Goal: Task Accomplishment & Management: Manage account settings

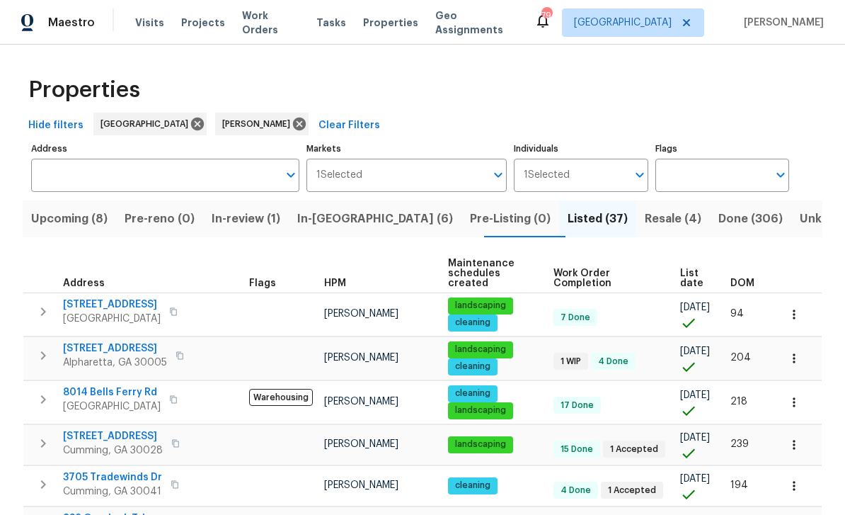
click at [66, 209] on span "Upcoming (8)" at bounding box center [69, 219] width 76 height 20
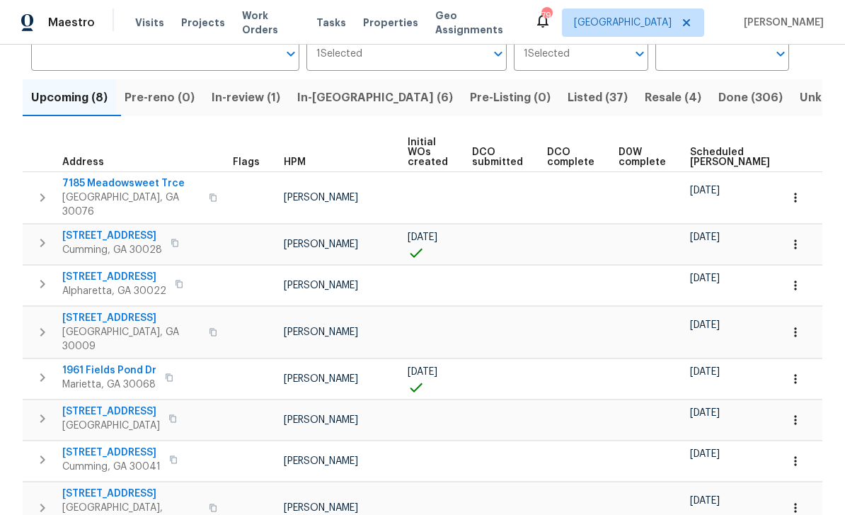
scroll to position [119, 0]
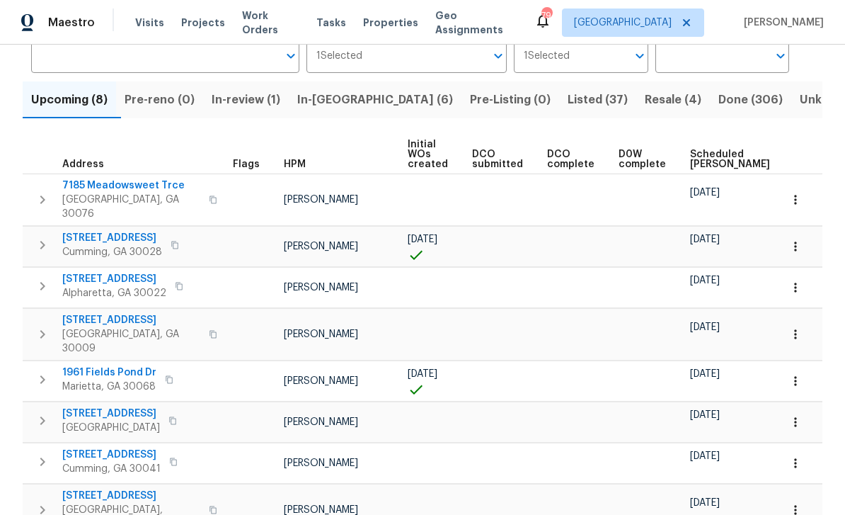
click at [264, 101] on span "In-review (1)" at bounding box center [246, 100] width 69 height 20
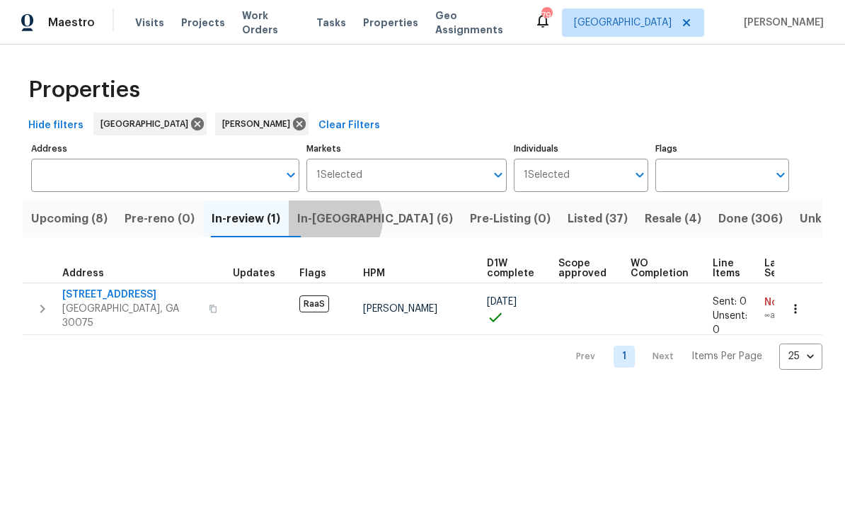
click at [346, 221] on span "In-reno (6)" at bounding box center [375, 219] width 156 height 20
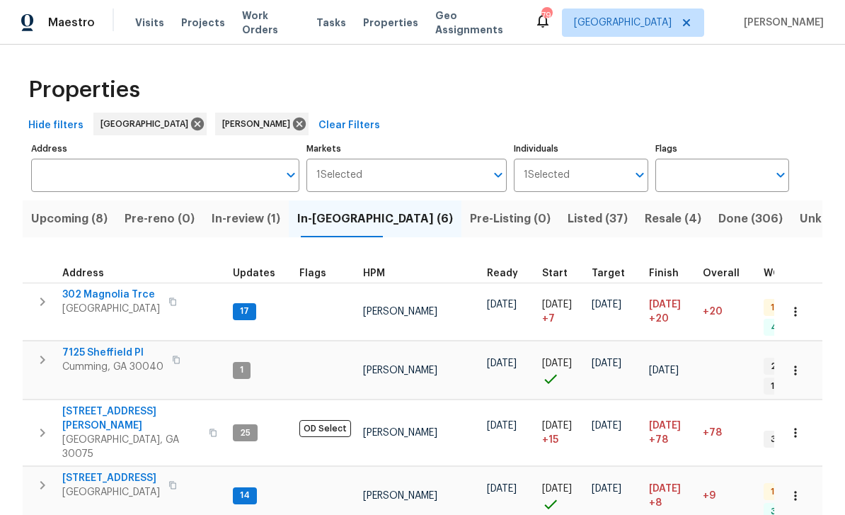
click at [568, 211] on span "Listed (37)" at bounding box center [598, 219] width 60 height 20
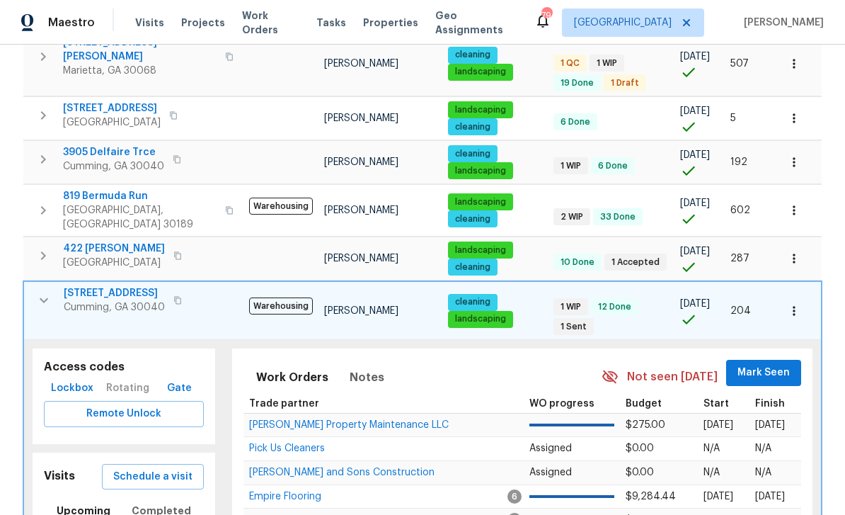
scroll to position [581, 0]
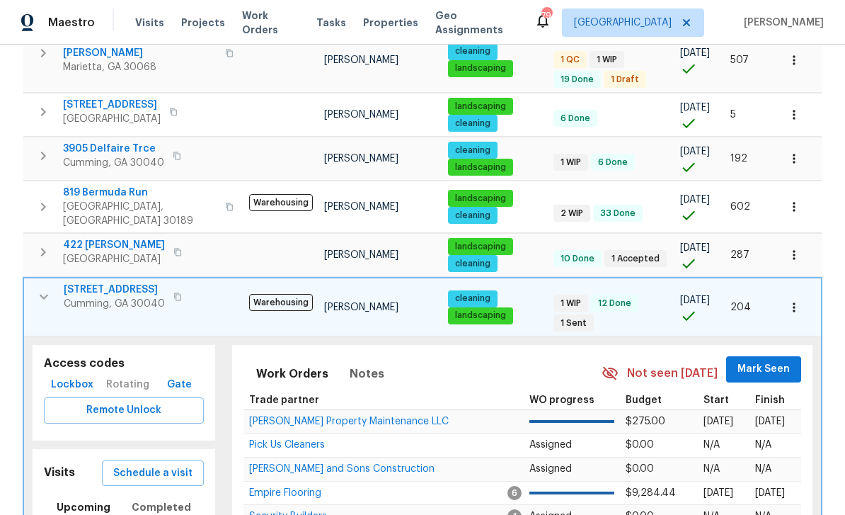
click at [106, 283] on span "2985 Whittier Way" at bounding box center [114, 290] width 101 height 14
click at [18, 199] on div "Properties Hide filters Atlanta Tyler Payne Clear Filters Address Address Marke…" at bounding box center [422, 358] width 845 height 1791
click at [16, 205] on div "Properties Hide filters Atlanta Tyler Payne Clear Filters Address Address Marke…" at bounding box center [422, 358] width 845 height 1791
click at [256, 234] on td at bounding box center [281, 255] width 75 height 43
click at [42, 295] on icon "button" at bounding box center [44, 297] width 8 height 5
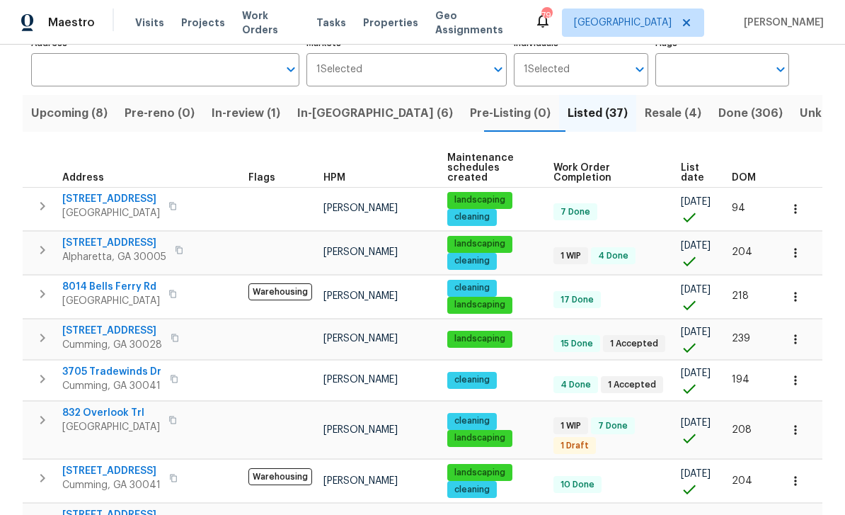
scroll to position [96, 0]
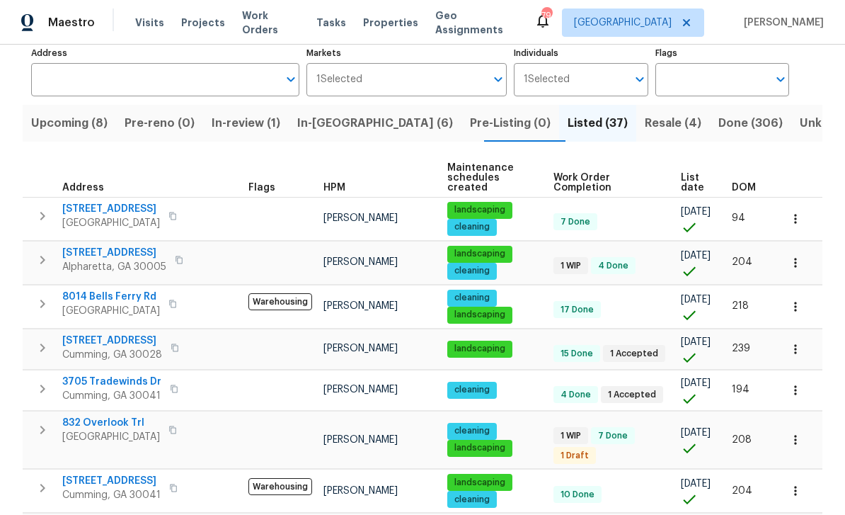
click at [645, 119] on span "Resale (4)" at bounding box center [673, 123] width 57 height 20
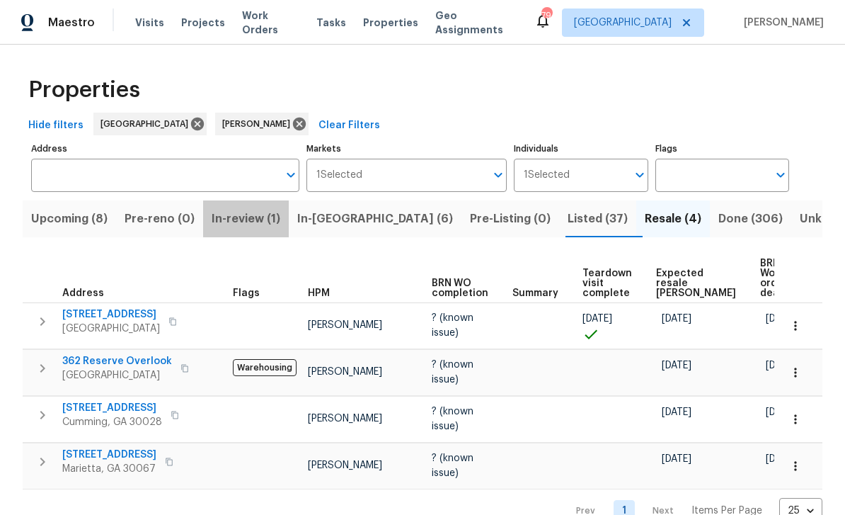
click at [256, 212] on span "In-review (1)" at bounding box center [246, 219] width 69 height 20
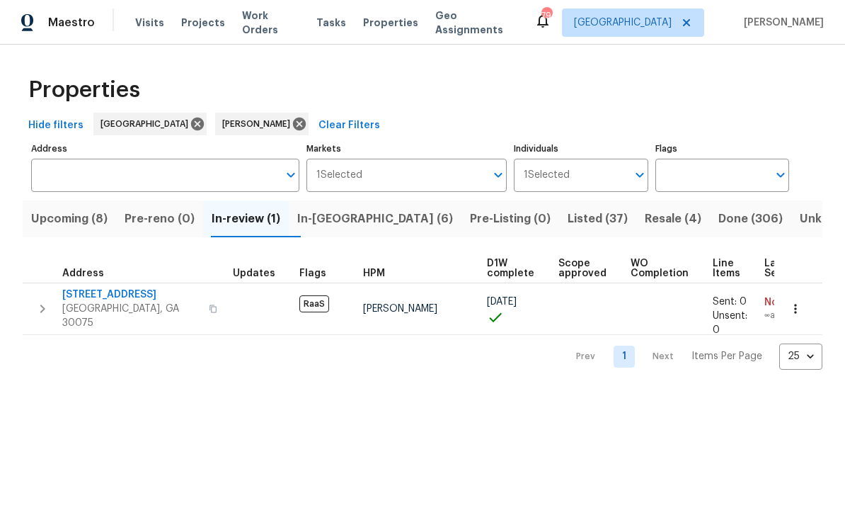
click at [645, 217] on span "Resale (4)" at bounding box center [673, 219] width 57 height 20
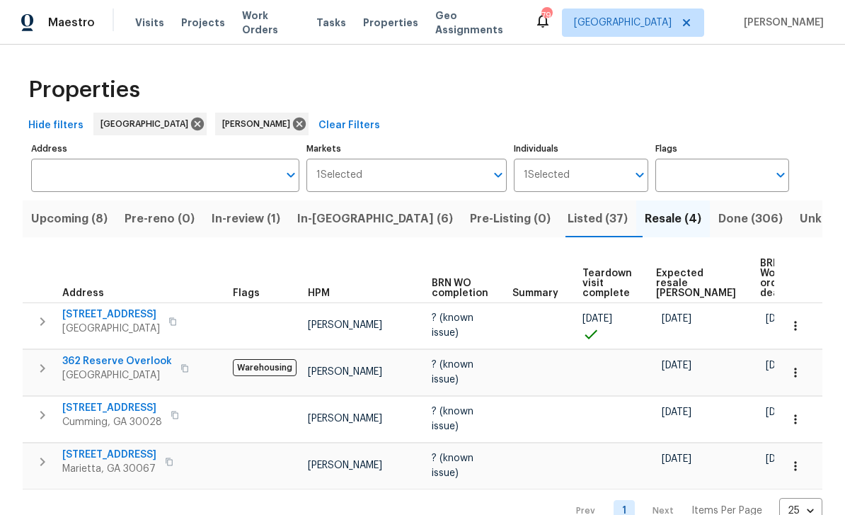
click at [86, 415] on span "5735 Hedge Brook Dr" at bounding box center [112, 408] width 100 height 14
click at [568, 215] on span "Listed (37)" at bounding box center [598, 219] width 60 height 20
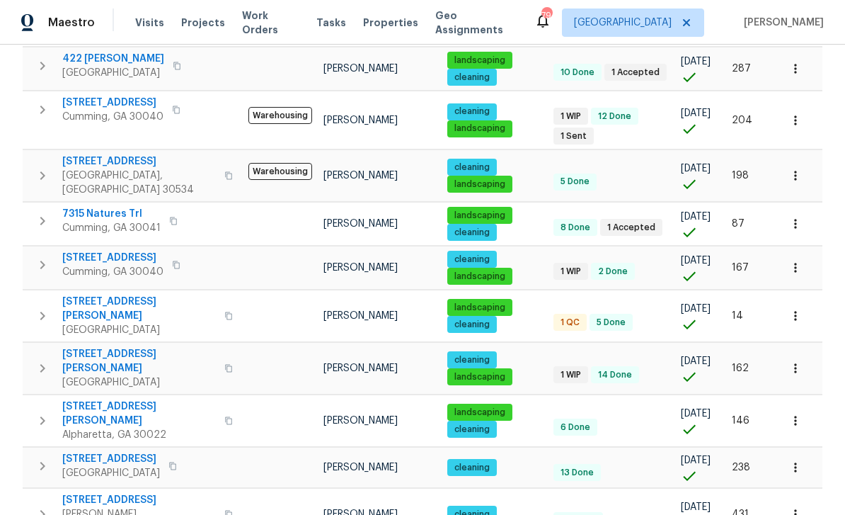
scroll to position [770, 0]
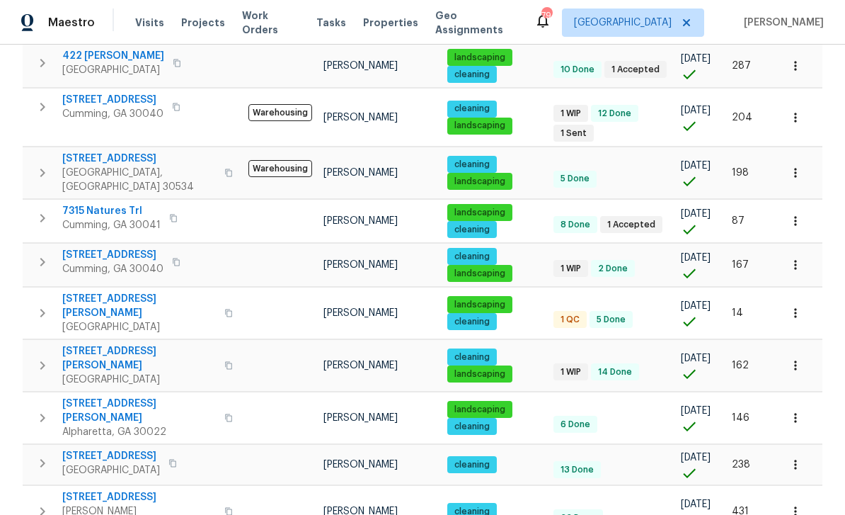
click at [110, 397] on span "4345 Park Brooke Trce" at bounding box center [139, 411] width 154 height 28
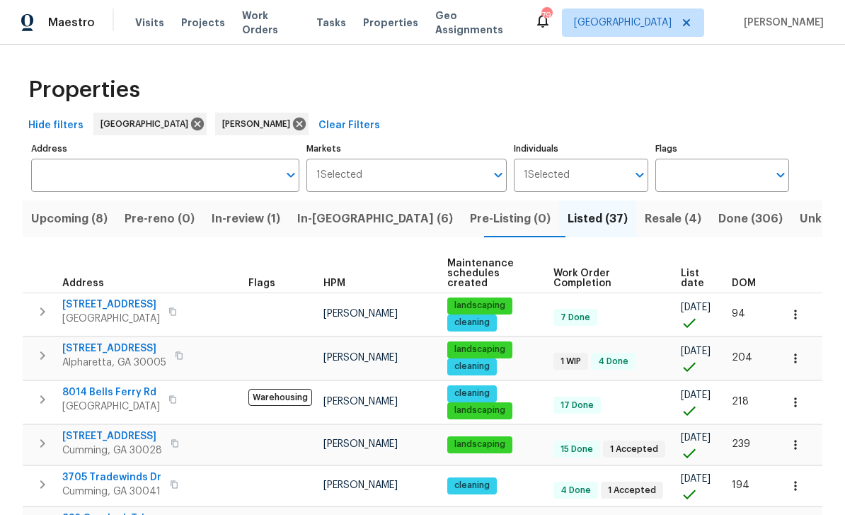
scroll to position [0, 0]
click at [645, 215] on span "Resale (4)" at bounding box center [673, 219] width 57 height 20
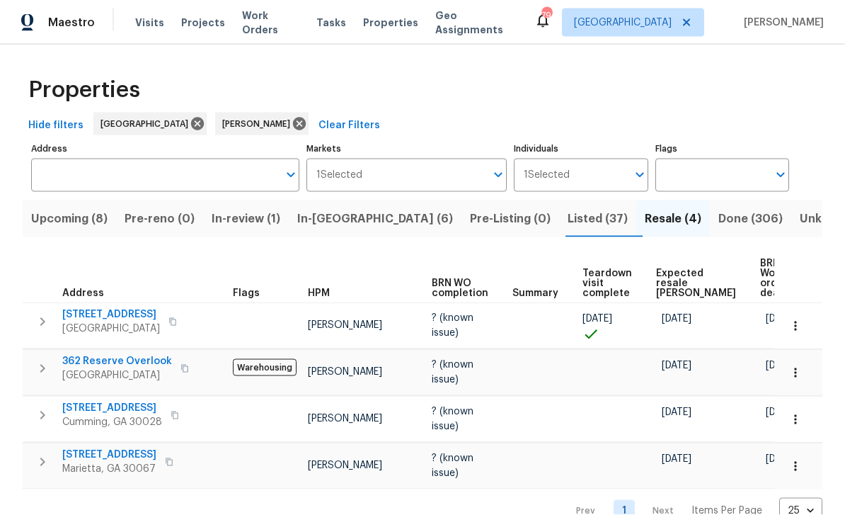
scroll to position [38, 0]
click at [112, 401] on span "5735 Hedge Brook Dr" at bounding box center [112, 408] width 100 height 14
click at [568, 209] on span "Listed (37)" at bounding box center [598, 219] width 60 height 20
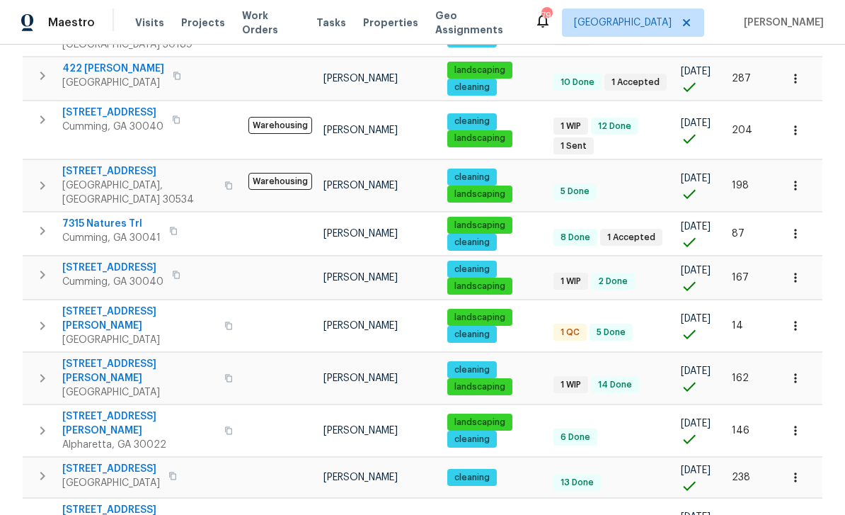
scroll to position [760, 0]
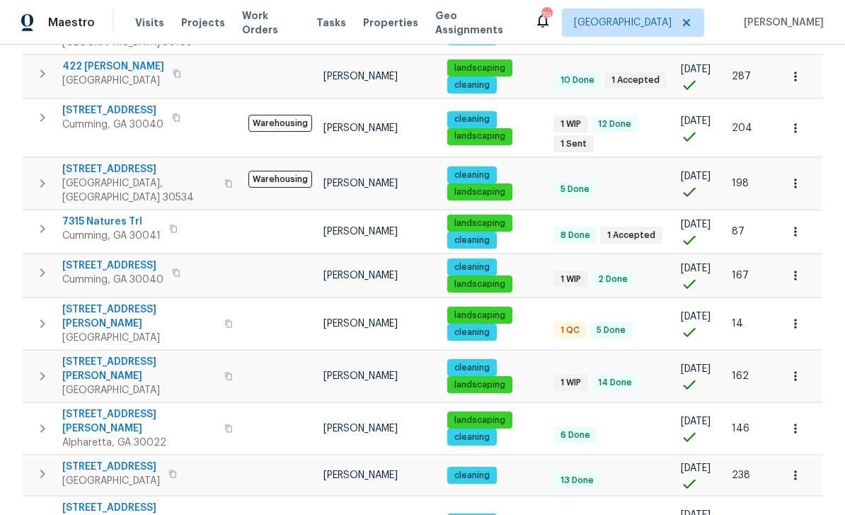
click at [101, 302] on span "[STREET_ADDRESS][PERSON_NAME]" at bounding box center [139, 316] width 154 height 28
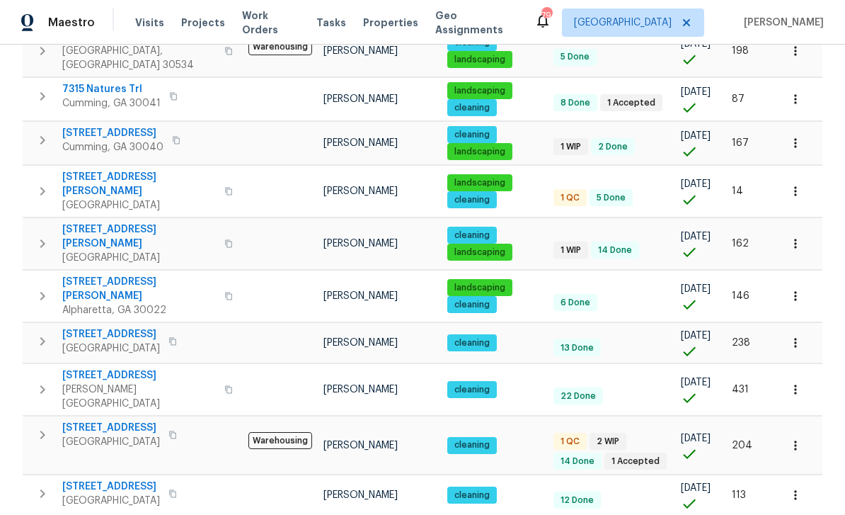
scroll to position [45, 0]
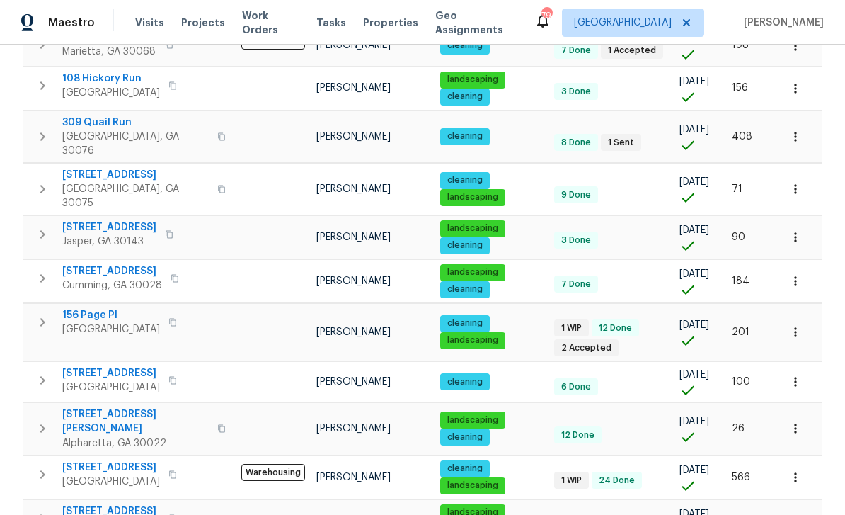
scroll to position [307, 0]
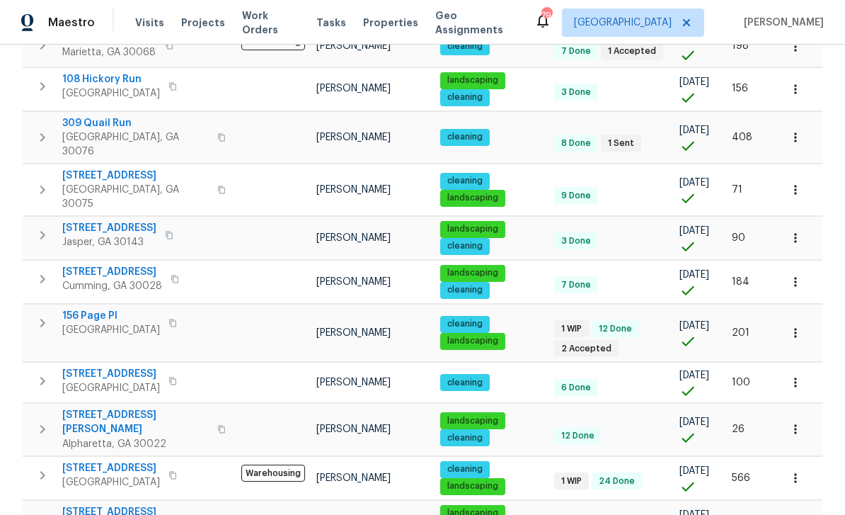
click at [799, 514] on icon "button" at bounding box center [796, 522] width 14 height 14
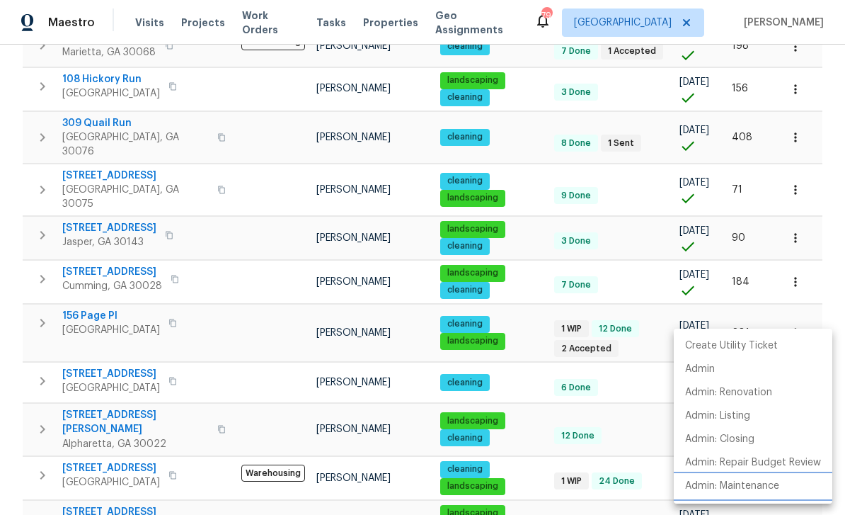
click at [758, 486] on p "Admin: Maintenance" at bounding box center [732, 486] width 94 height 15
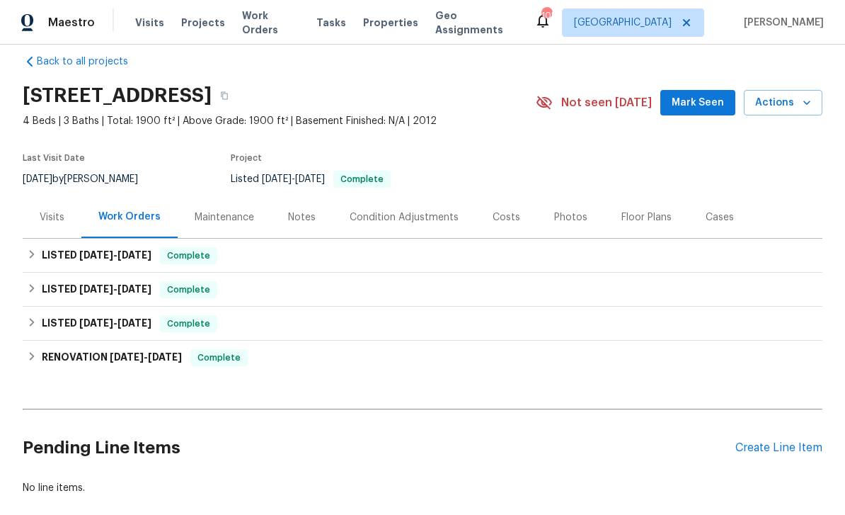
scroll to position [21, 0]
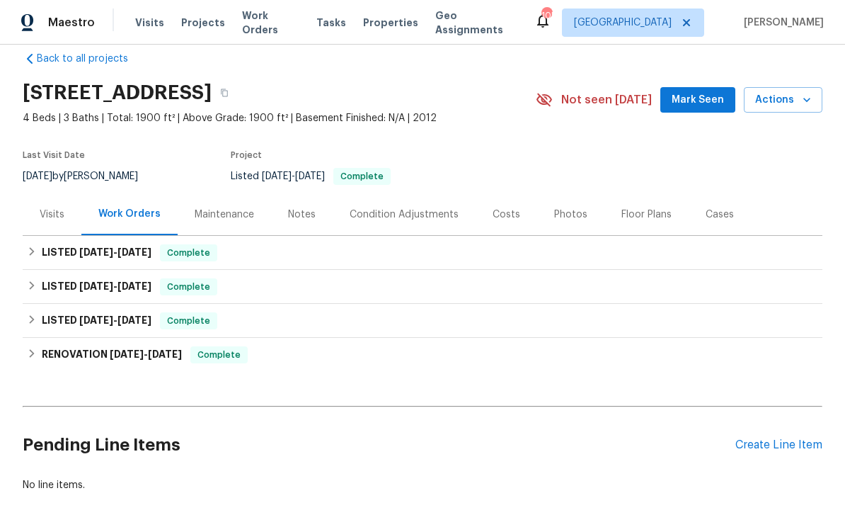
click at [700, 97] on span "Mark Seen" at bounding box center [698, 100] width 52 height 18
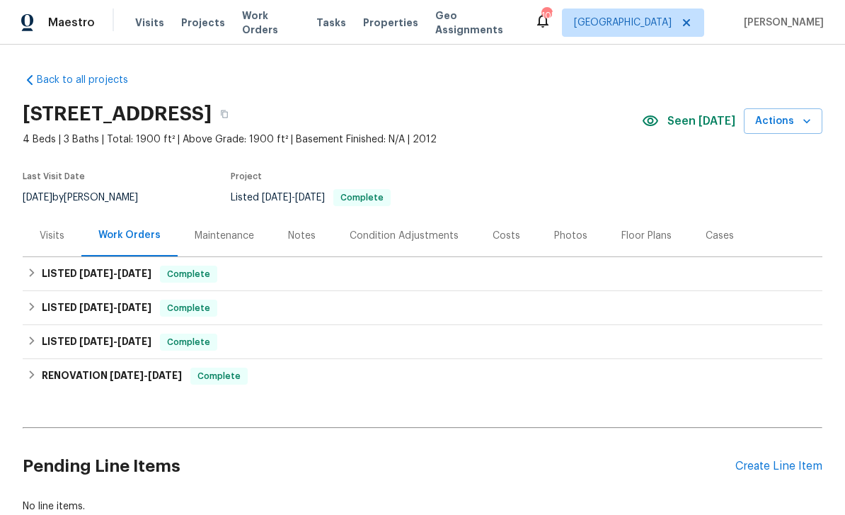
click at [223, 215] on div "Maintenance" at bounding box center [224, 236] width 93 height 42
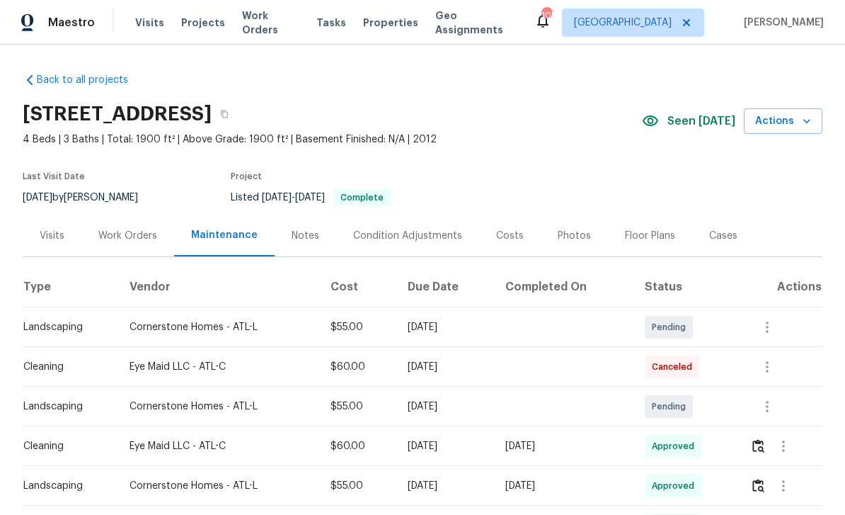
click at [118, 232] on div "Work Orders" at bounding box center [127, 236] width 59 height 14
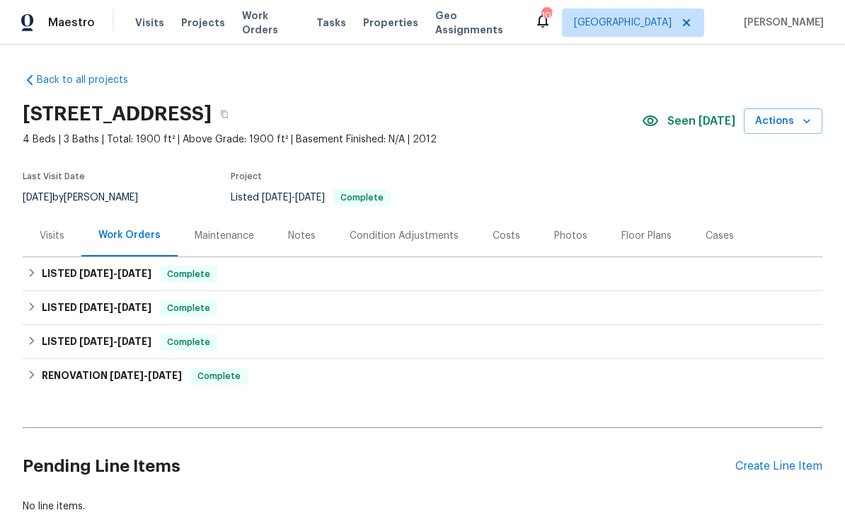
click at [212, 236] on div "Maintenance" at bounding box center [224, 236] width 59 height 14
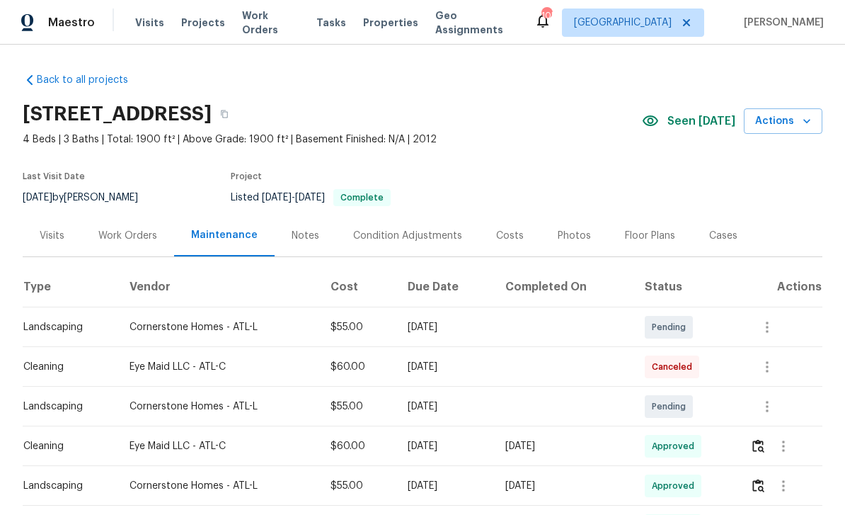
click at [133, 230] on div "Work Orders" at bounding box center [127, 236] width 59 height 14
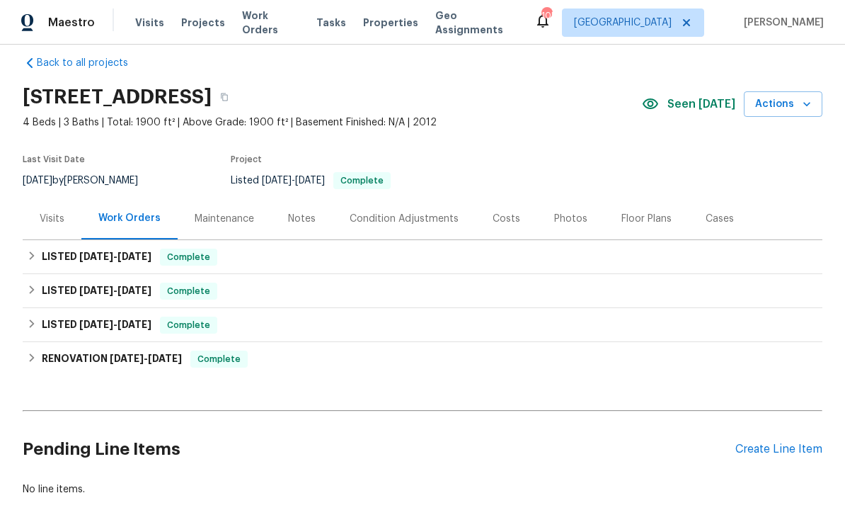
scroll to position [20, 0]
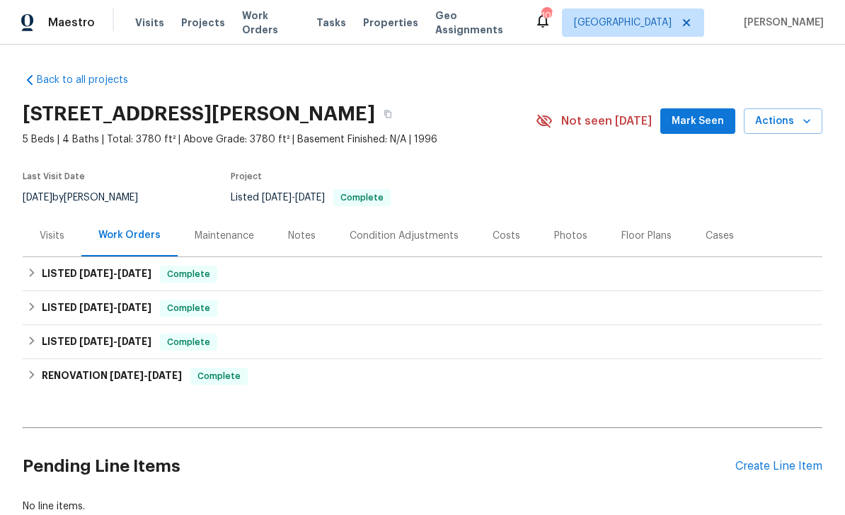
click at [703, 119] on span "Mark Seen" at bounding box center [698, 122] width 52 height 18
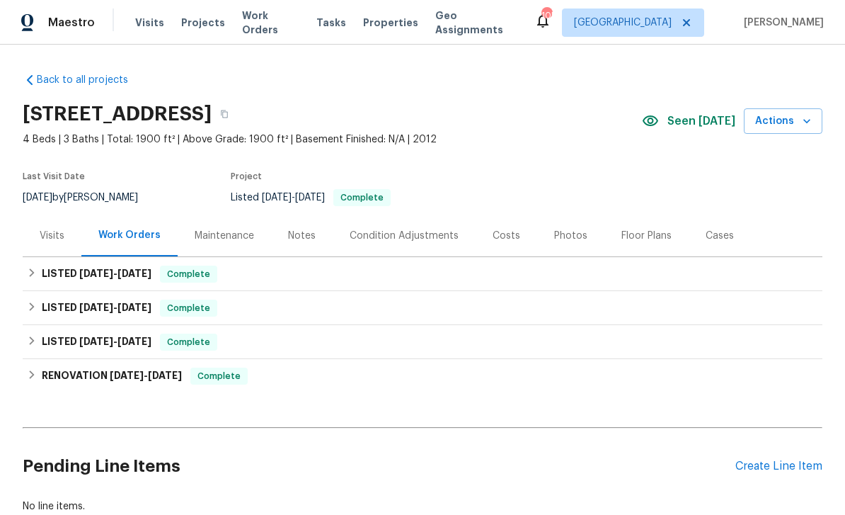
click at [781, 472] on div "Create Line Item" at bounding box center [779, 466] width 87 height 13
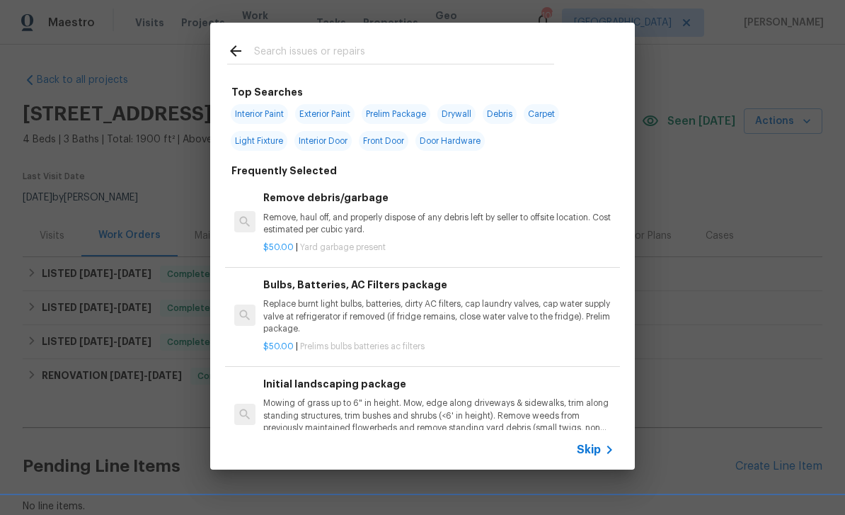
click at [253, 110] on span "Interior Paint" at bounding box center [259, 114] width 57 height 20
type input "Interior Paint"
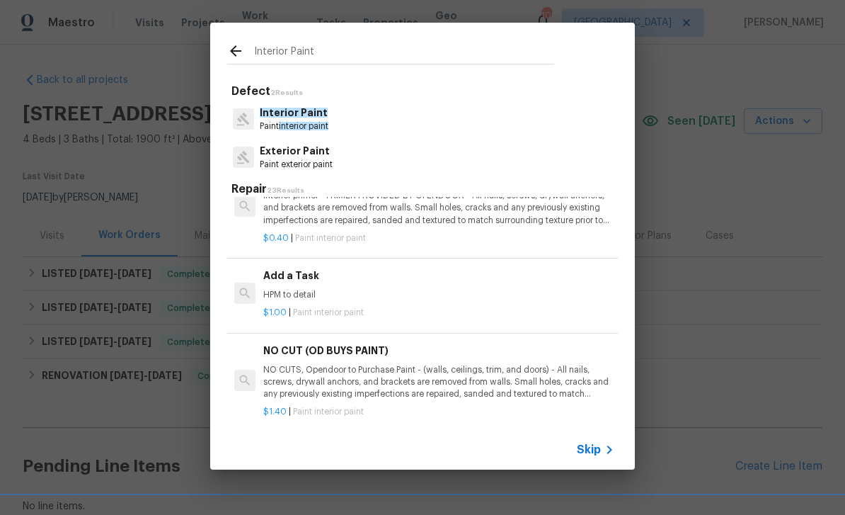
scroll to position [388, 0]
click at [565, 281] on div "Add a Task HPM to detail" at bounding box center [438, 285] width 351 height 34
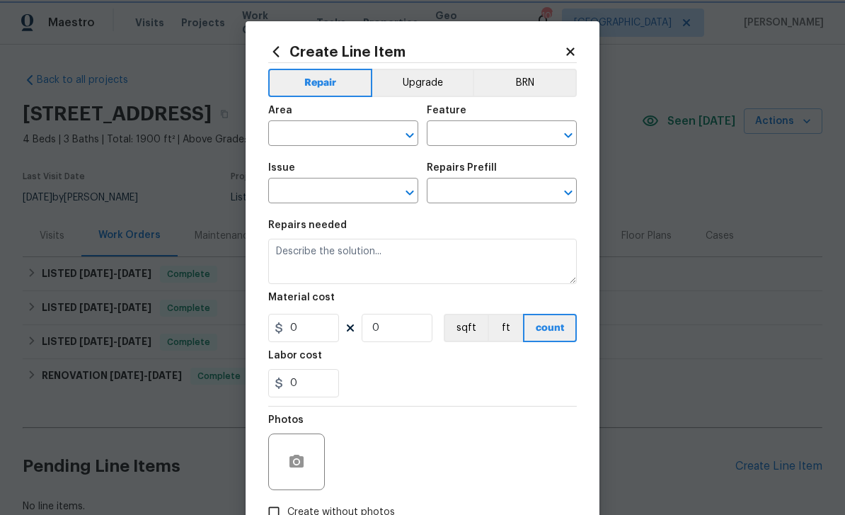
type input "Overall Paint"
type input "Interior Paint"
type input "Add a Task $1.00"
type textarea "HPM to detail"
type input "1"
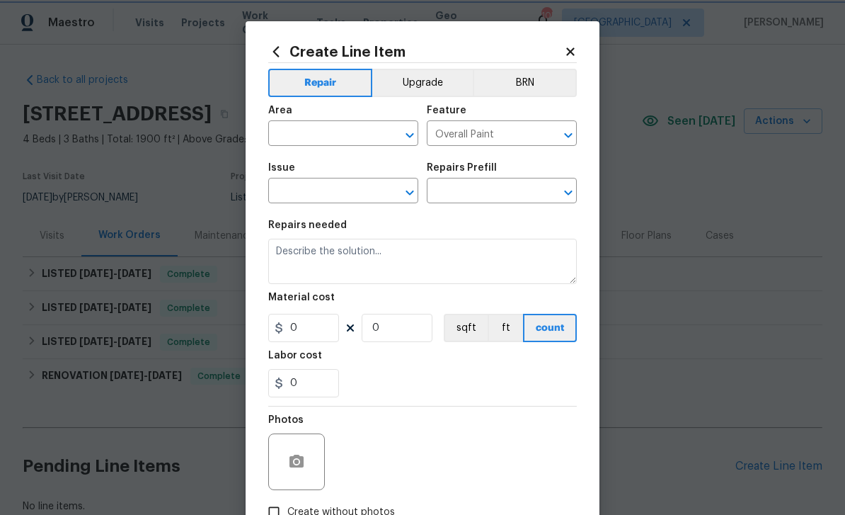
type input "1"
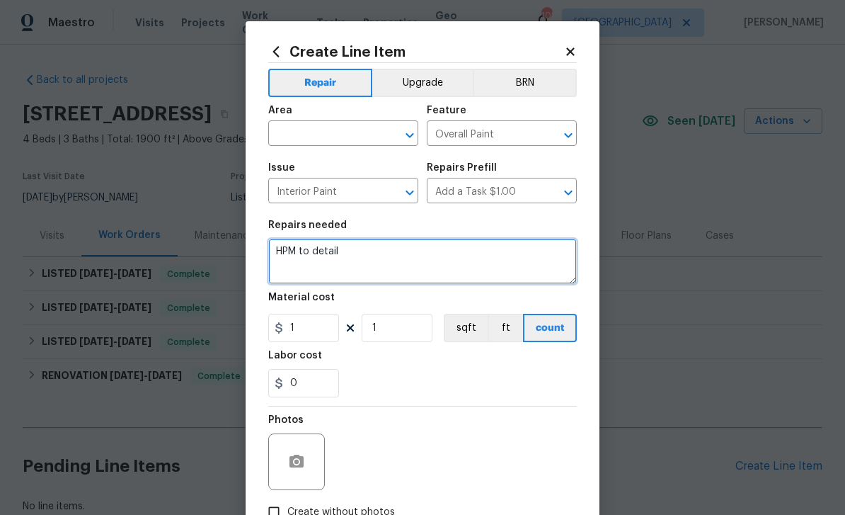
click at [343, 255] on textarea "HPM to detail" at bounding box center [422, 261] width 309 height 45
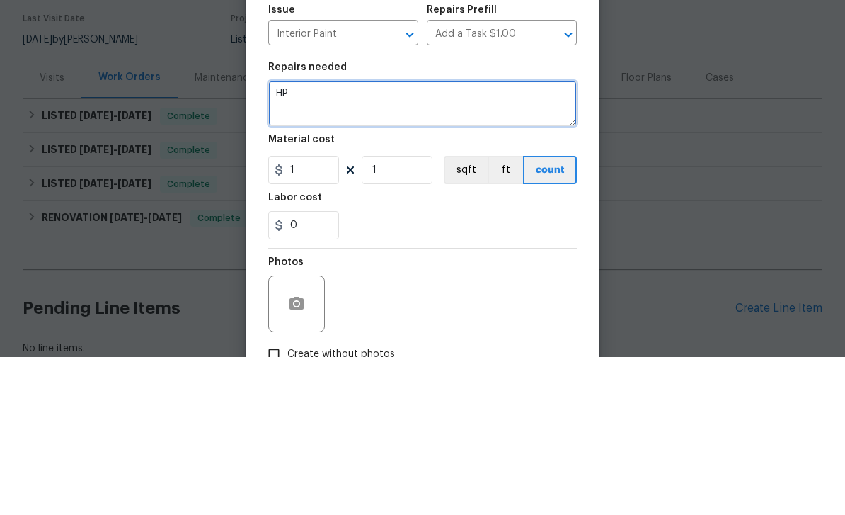
type textarea "H"
paste textarea "Garage cleanup (rat feces). Sunroom cleanup (bedbugs). Dining room light not fu…"
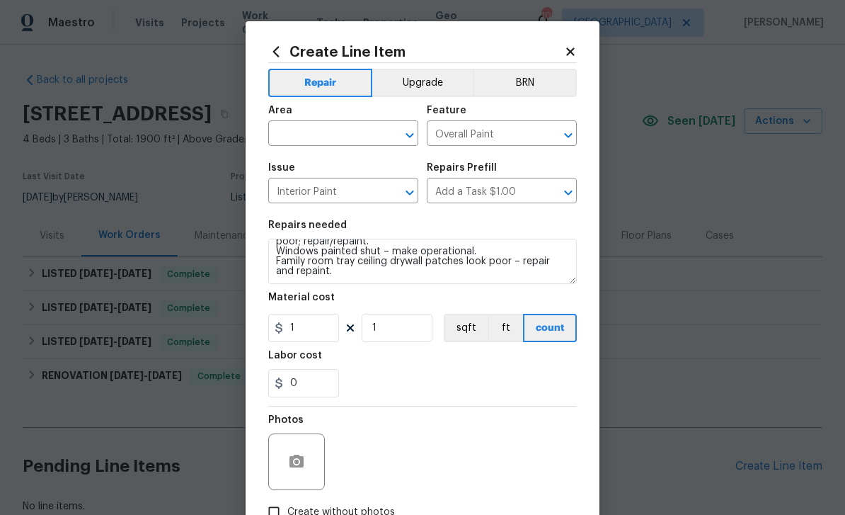
scroll to position [89, 0]
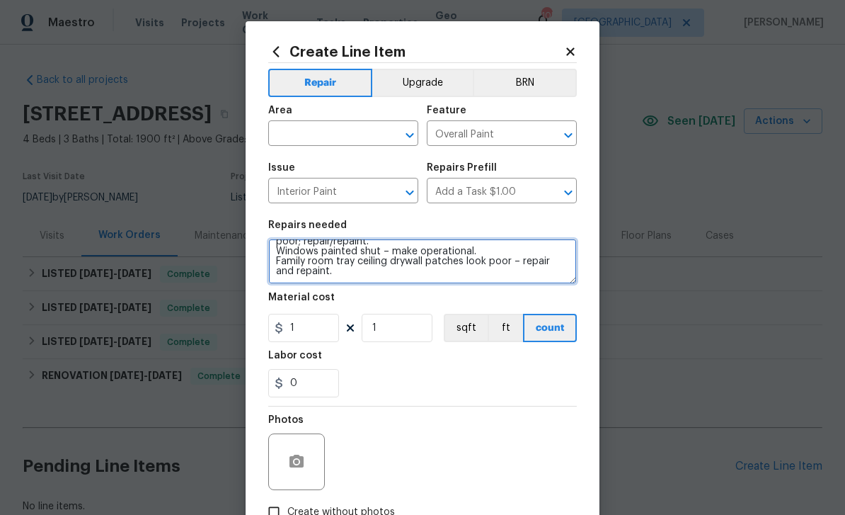
type textarea "Garage cleanup (rat feces). Sunroom cleanup (bedbugs). Dining room light not fu…"
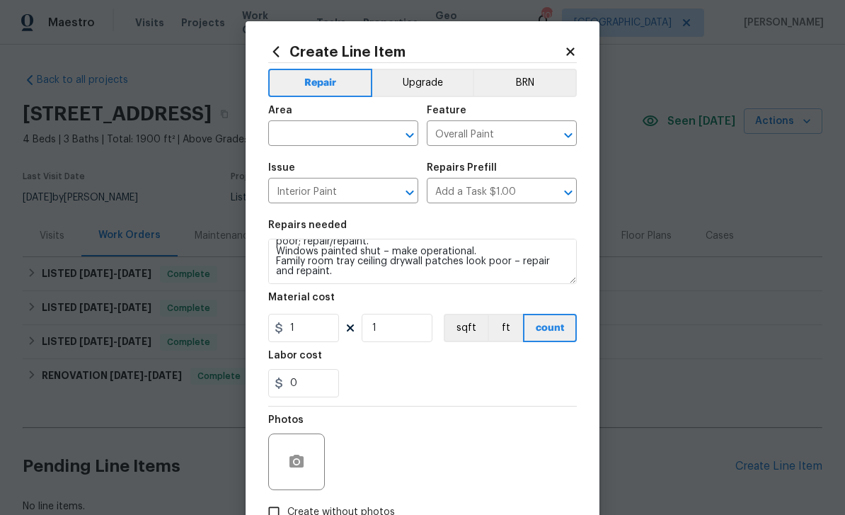
click at [293, 129] on input "text" at bounding box center [323, 135] width 110 height 22
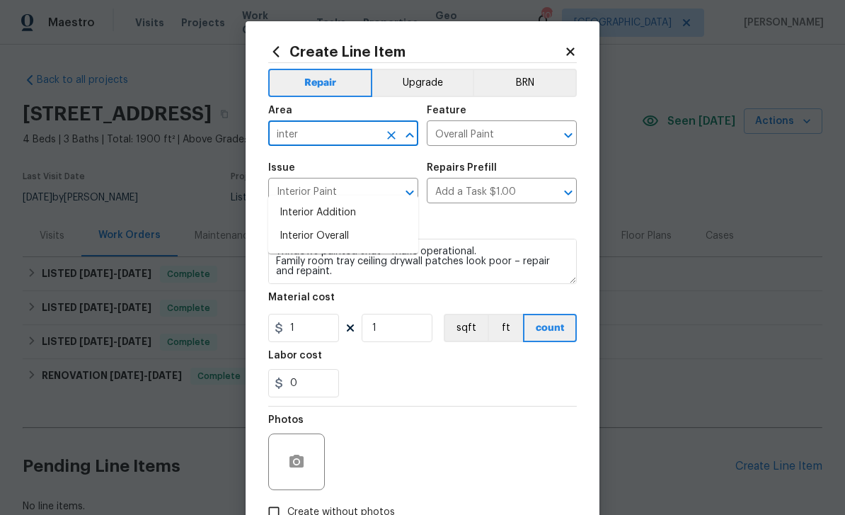
click at [312, 224] on li "Interior Overall" at bounding box center [343, 235] width 150 height 23
type input "Interior Overall"
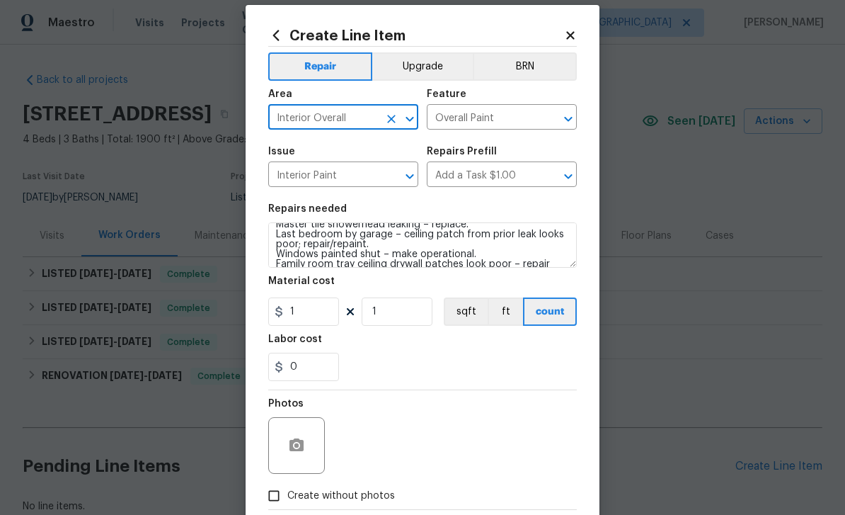
scroll to position [62, 0]
click at [318, 319] on input "1" at bounding box center [303, 311] width 71 height 28
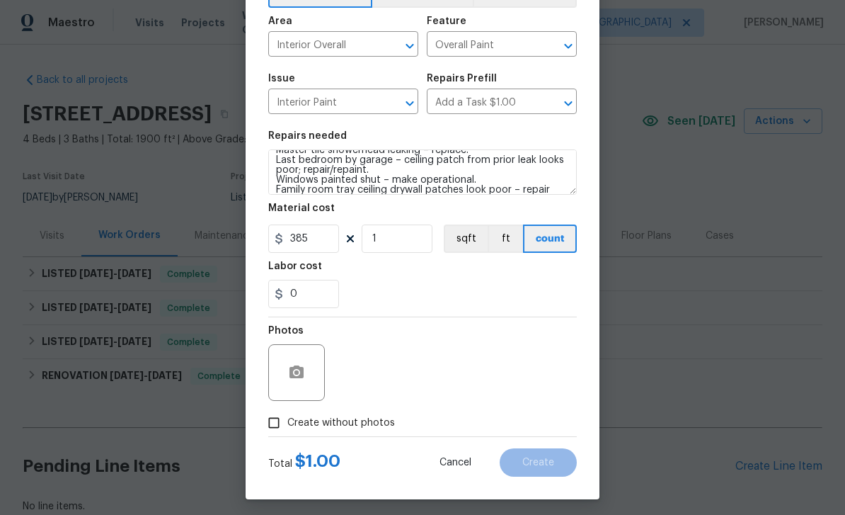
scroll to position [93, 0]
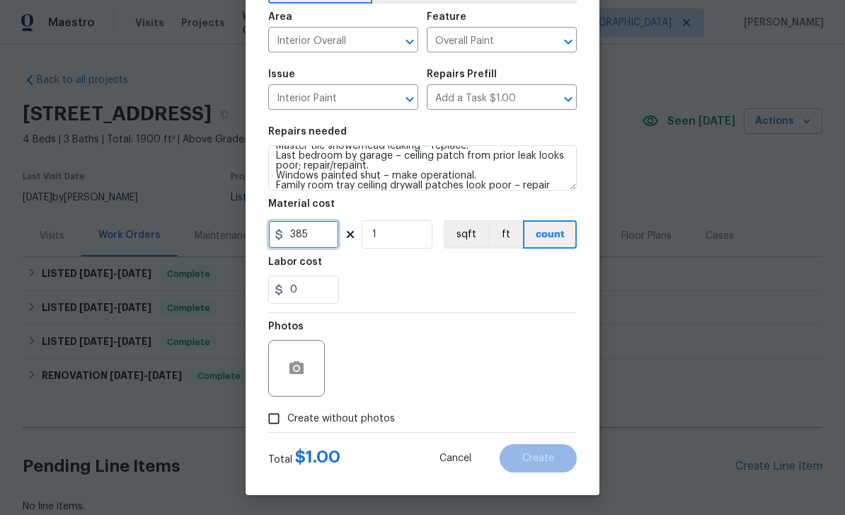
type input "385"
click at [273, 428] on input "Create without photos" at bounding box center [274, 418] width 27 height 27
checkbox input "true"
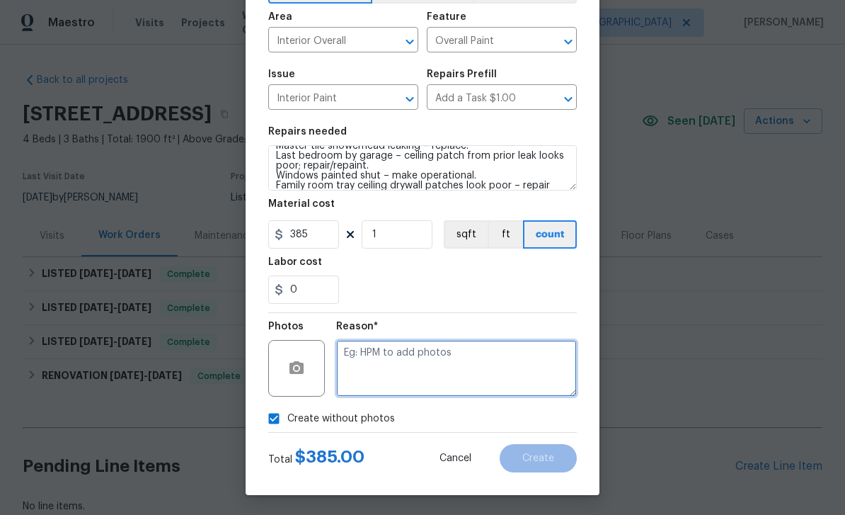
click at [535, 375] on textarea at bounding box center [456, 368] width 241 height 57
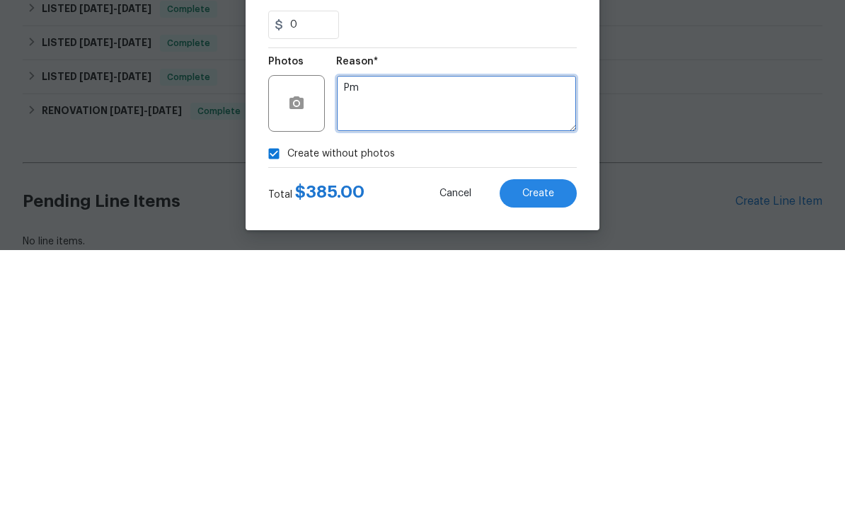
type textarea "Pm"
click at [552, 453] on span "Create" at bounding box center [539, 458] width 32 height 11
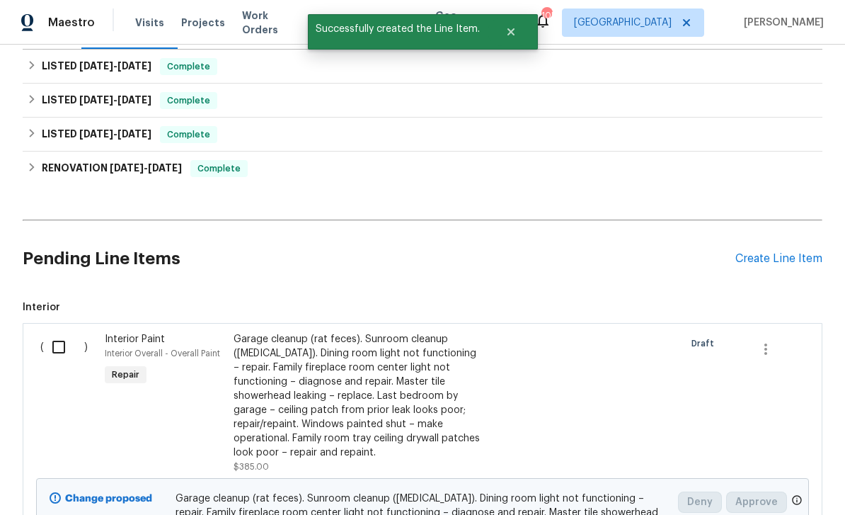
scroll to position [224, 0]
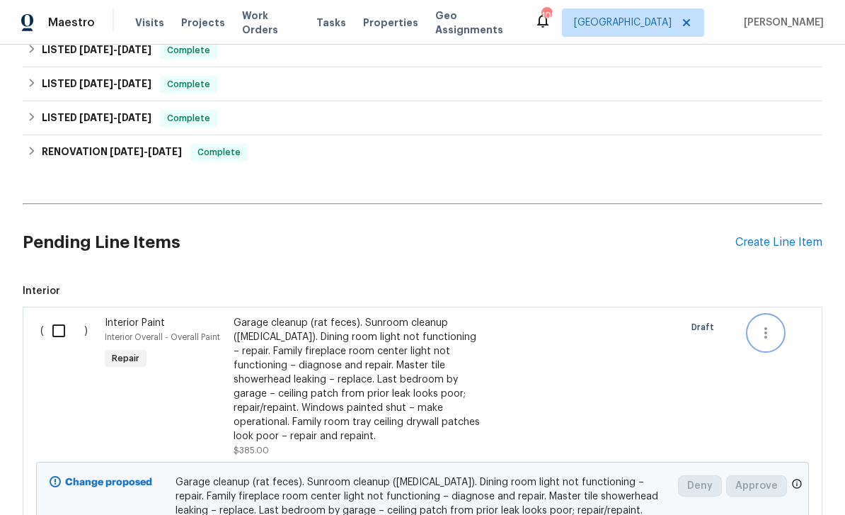
click at [770, 324] on icon "button" at bounding box center [766, 332] width 17 height 17
click at [787, 287] on li "Cancel" at bounding box center [776, 286] width 55 height 23
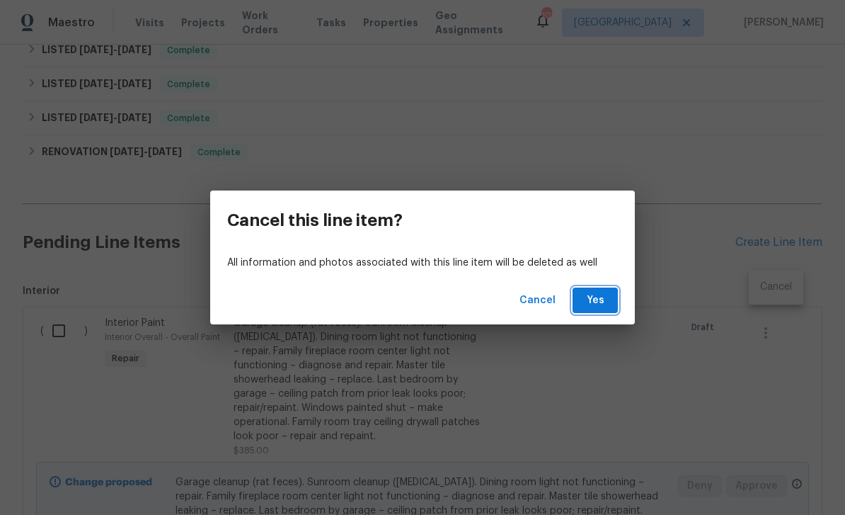
click at [598, 301] on span "Yes" at bounding box center [595, 301] width 23 height 18
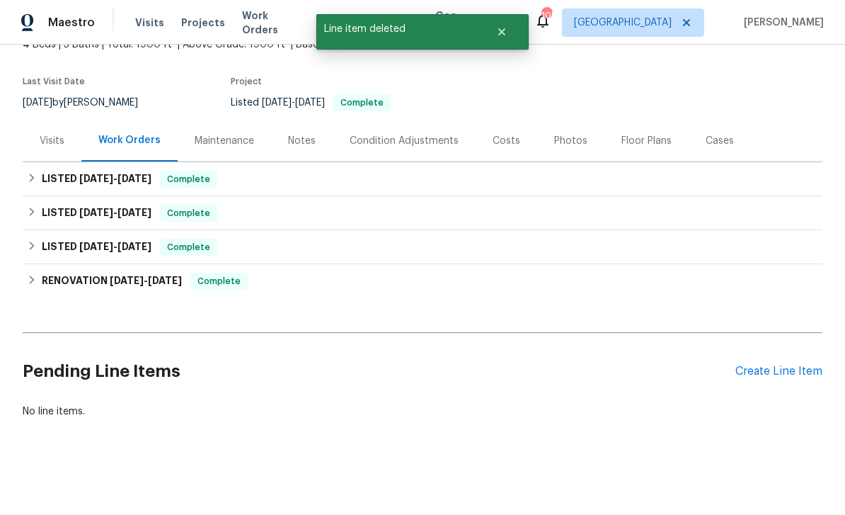
scroll to position [49, 0]
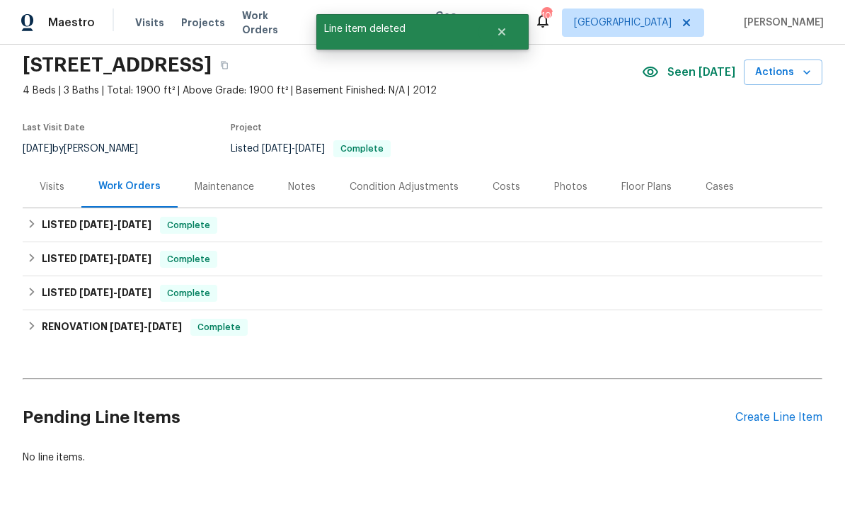
click at [765, 411] on div "Create Line Item" at bounding box center [779, 417] width 87 height 13
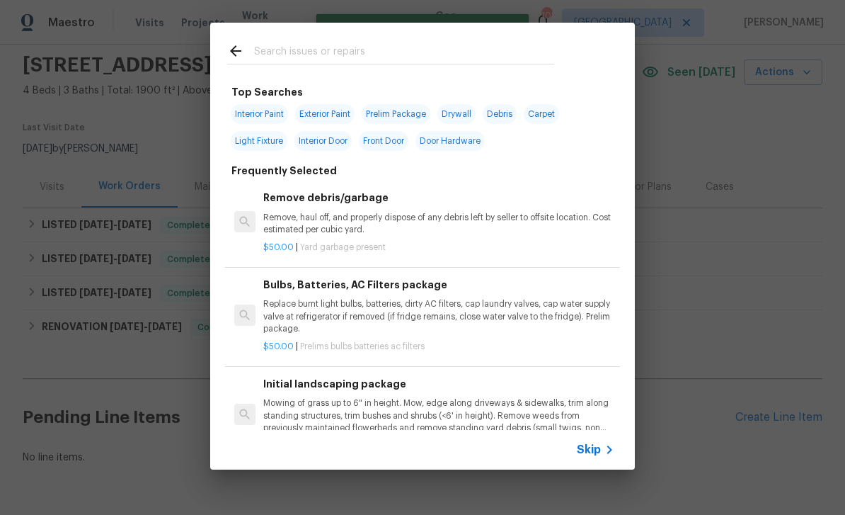
click at [278, 50] on input "text" at bounding box center [404, 52] width 300 height 21
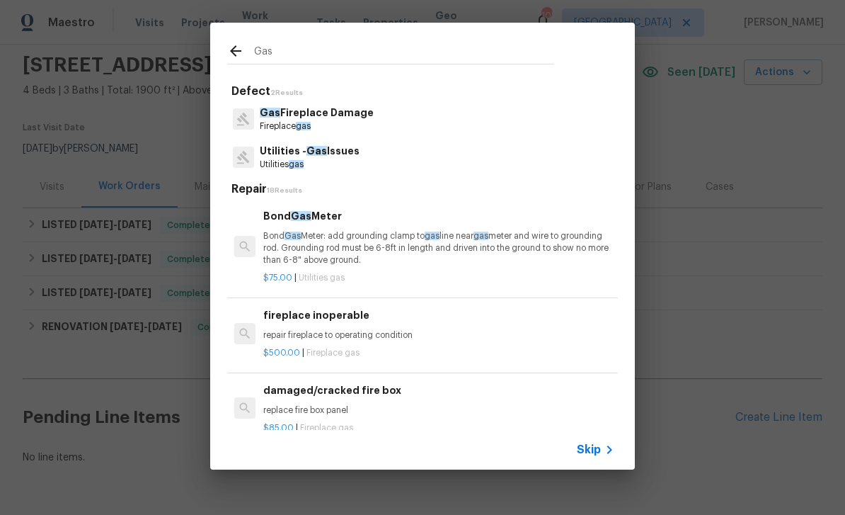
type input "Gas"
click at [450, 150] on div "Utilities - Gas Issues Utilities gas" at bounding box center [422, 157] width 391 height 38
click at [429, 152] on div "Utilities - Gas Issues Utilities gas" at bounding box center [422, 157] width 391 height 38
click at [365, 152] on div "Utilities - Gas Issues Utilities gas" at bounding box center [422, 157] width 391 height 38
click at [333, 149] on p "Utilities - Gas Issues" at bounding box center [310, 151] width 100 height 15
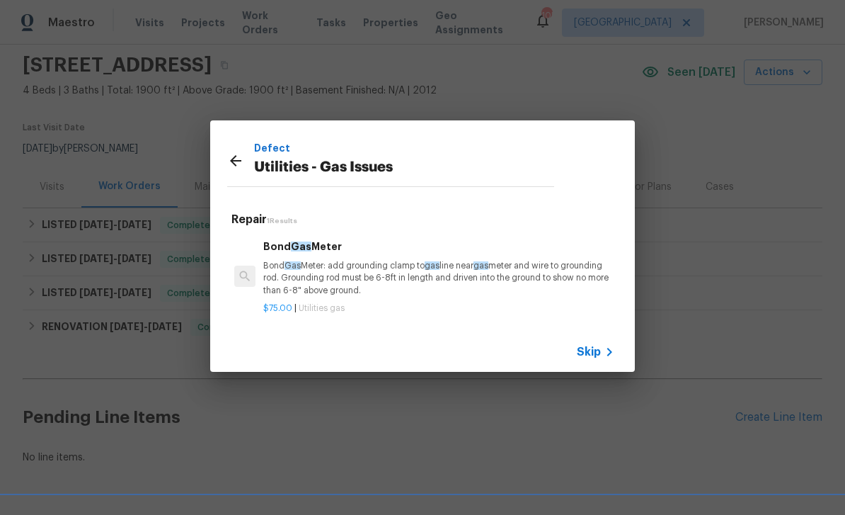
click at [597, 353] on span "Skip" at bounding box center [589, 352] width 24 height 14
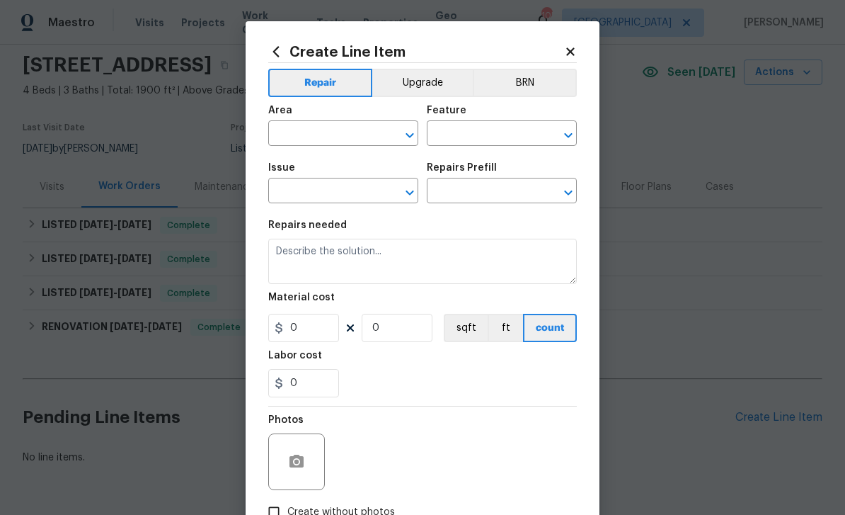
click at [571, 46] on icon at bounding box center [570, 51] width 13 height 13
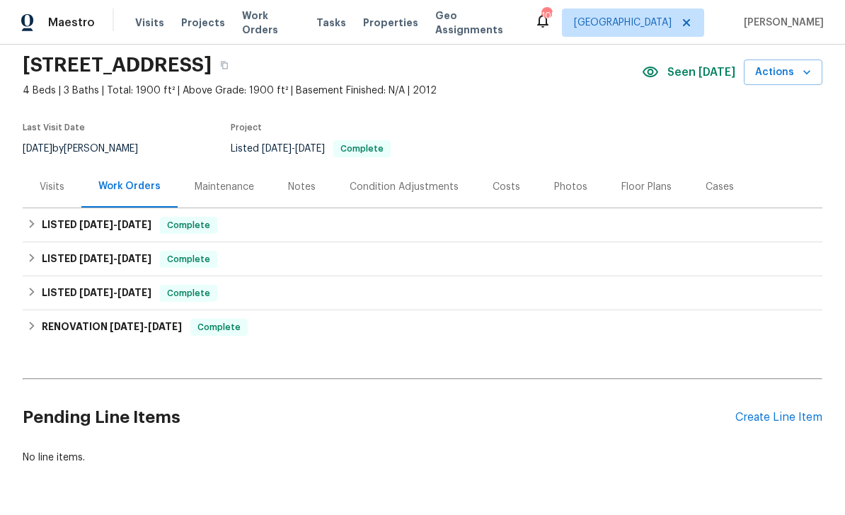
click at [772, 411] on div "Create Line Item" at bounding box center [779, 417] width 87 height 13
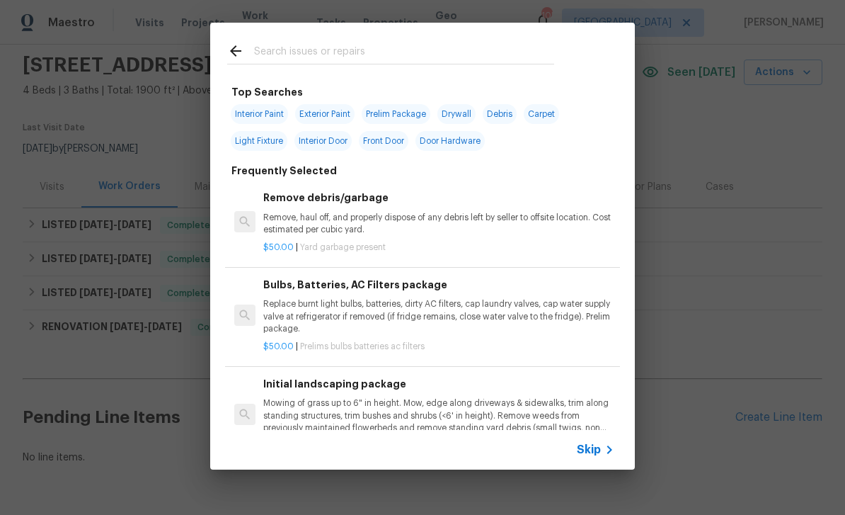
scroll to position [0, 0]
click at [266, 51] on input "text" at bounding box center [404, 52] width 300 height 21
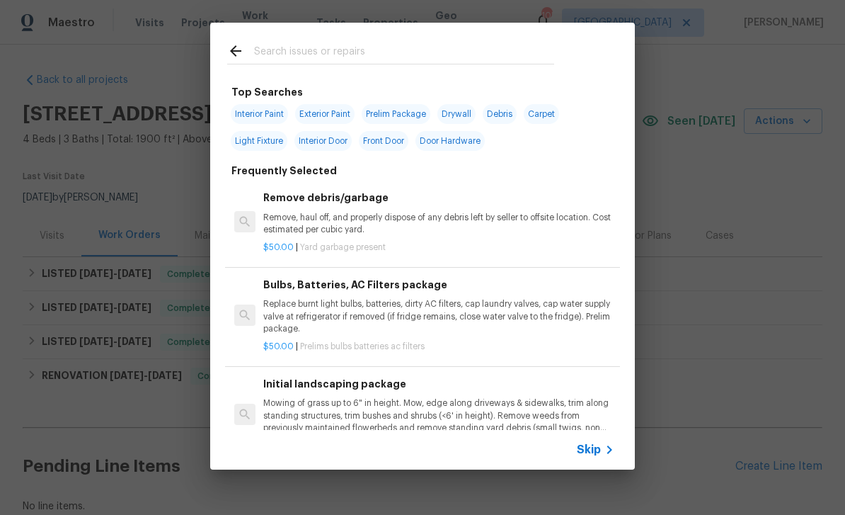
click at [277, 50] on input "text" at bounding box center [404, 52] width 300 height 21
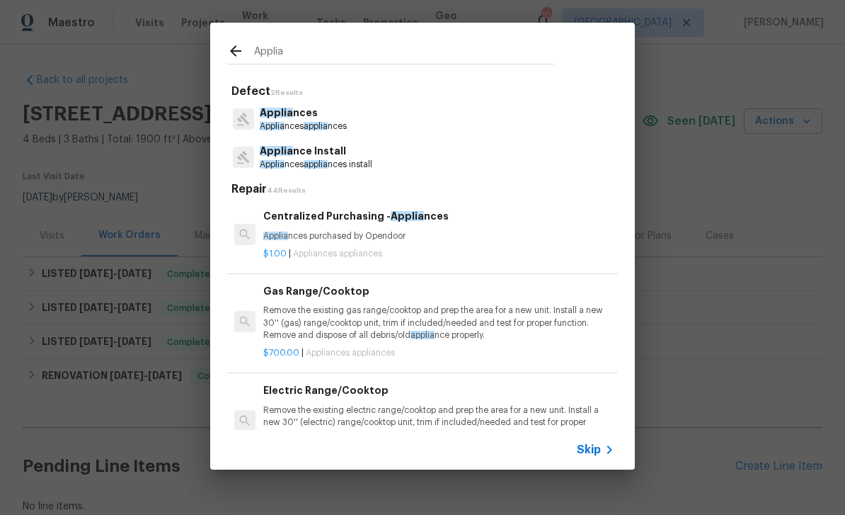
type input "Applia"
click at [500, 120] on div "Applia nces Applia nces applia nces" at bounding box center [422, 119] width 391 height 38
click at [508, 122] on div "Applia nces Applia nces applia nces" at bounding box center [422, 119] width 391 height 38
click at [453, 116] on div "Applia nces Applia nces applia nces" at bounding box center [422, 119] width 391 height 38
click at [325, 112] on p "Applia nces" at bounding box center [303, 113] width 87 height 15
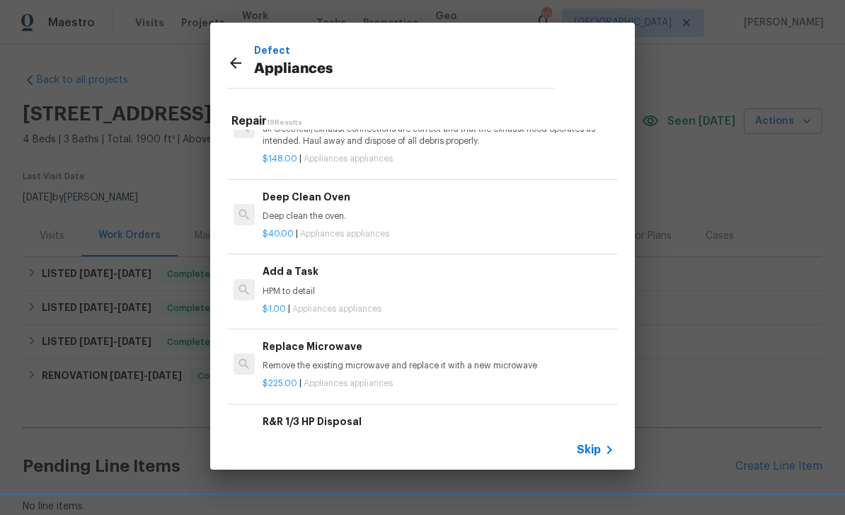
scroll to position [522, 1]
click at [476, 286] on p "HPM to detail" at bounding box center [437, 292] width 351 height 12
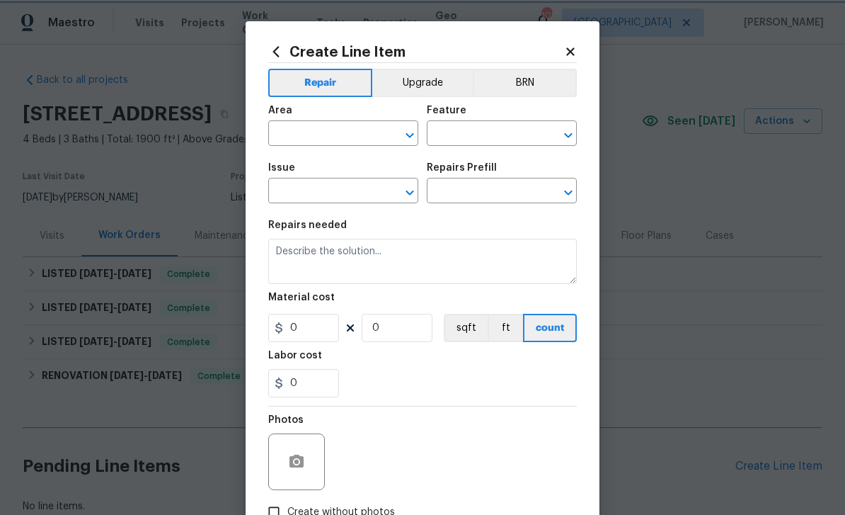
type input "Appliances"
type input "Add a Task $1.00"
type textarea "HPM to detail"
type input "1"
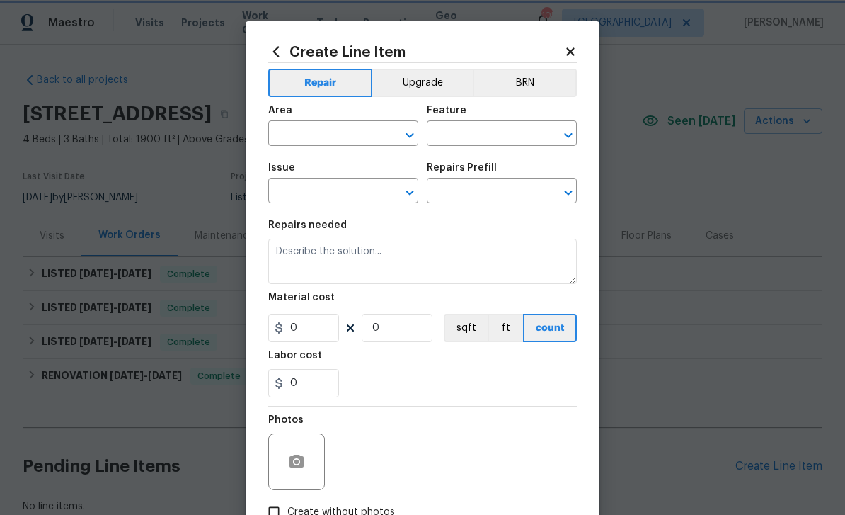
type input "1"
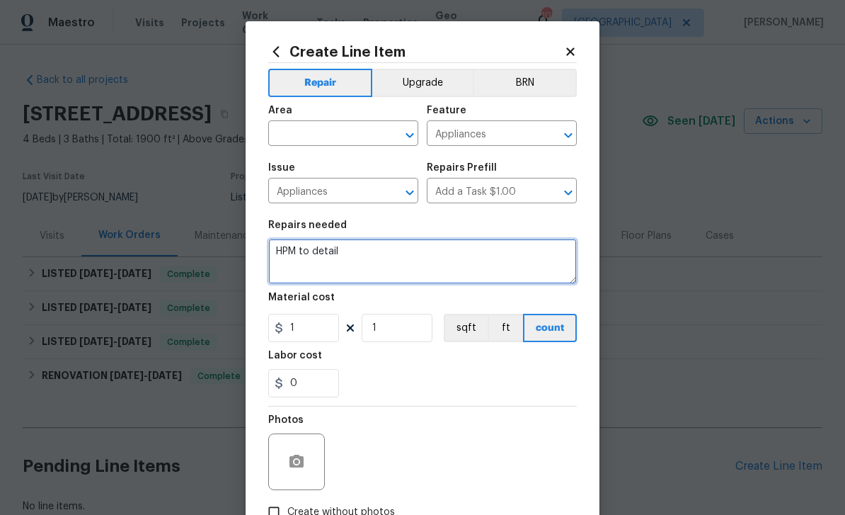
click at [460, 261] on textarea "HPM to detail" at bounding box center [422, 261] width 309 height 45
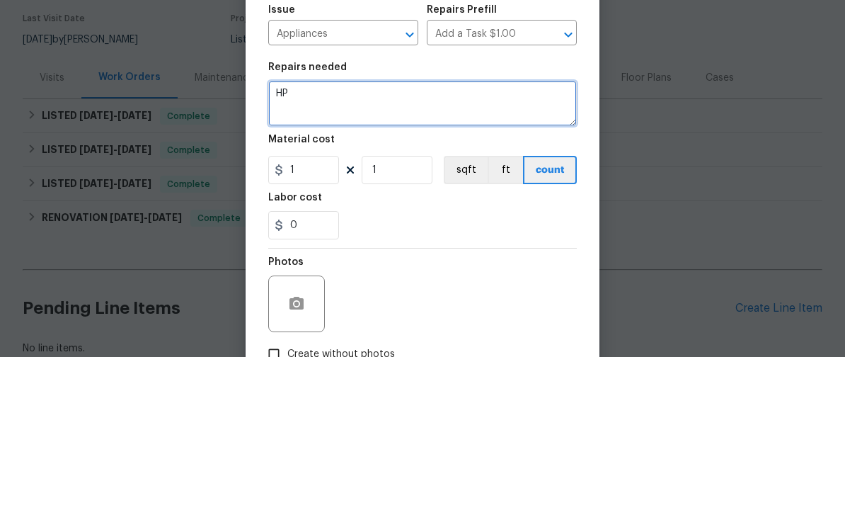
type textarea "H"
paste textarea "Please check that all the gas appliances are working and pilot lights are on an…"
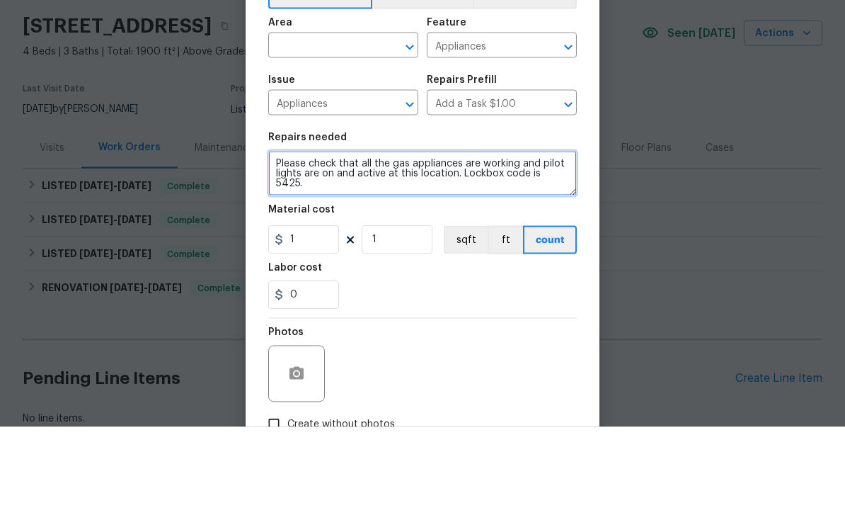
type textarea "Please check that all the gas appliances are working and pilot lights are on an…"
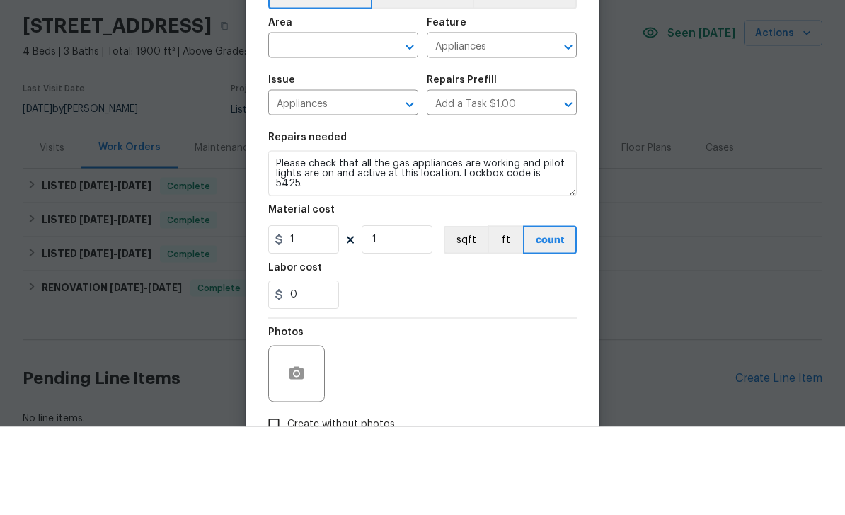
click at [303, 124] on input "text" at bounding box center [323, 135] width 110 height 22
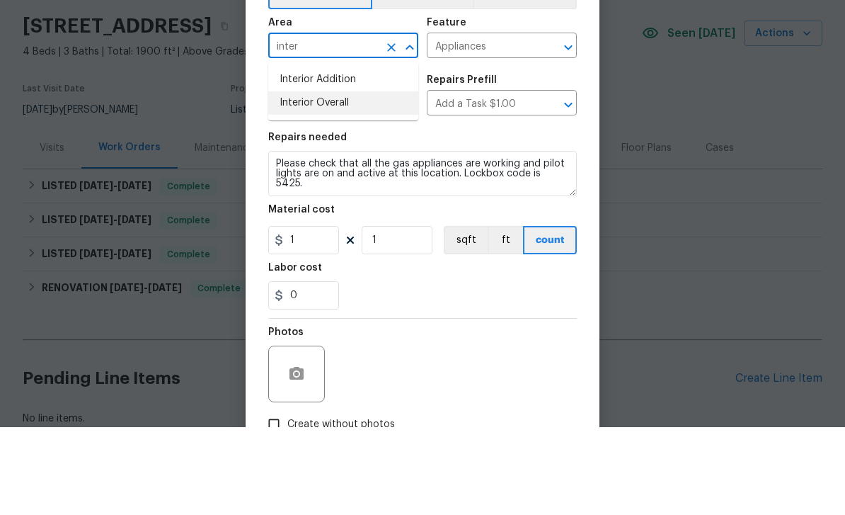
click at [300, 179] on li "Interior Overall" at bounding box center [343, 190] width 150 height 23
type input "Interior Overall"
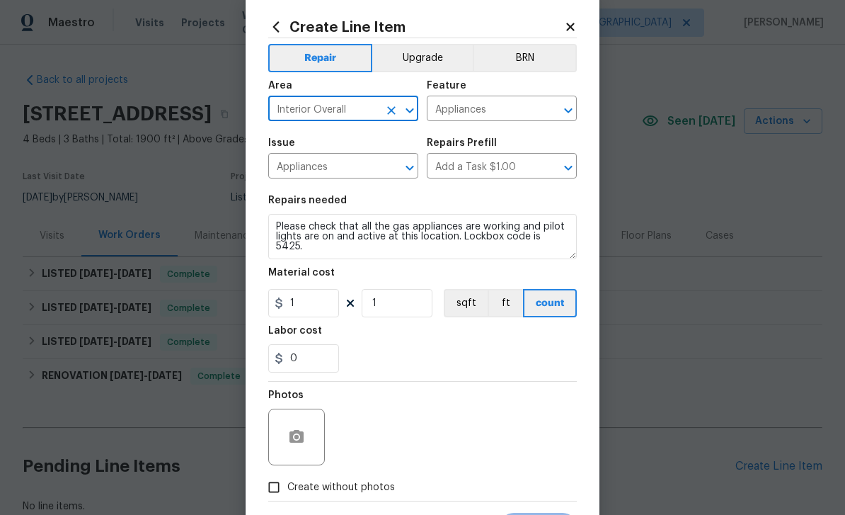
scroll to position [28, 0]
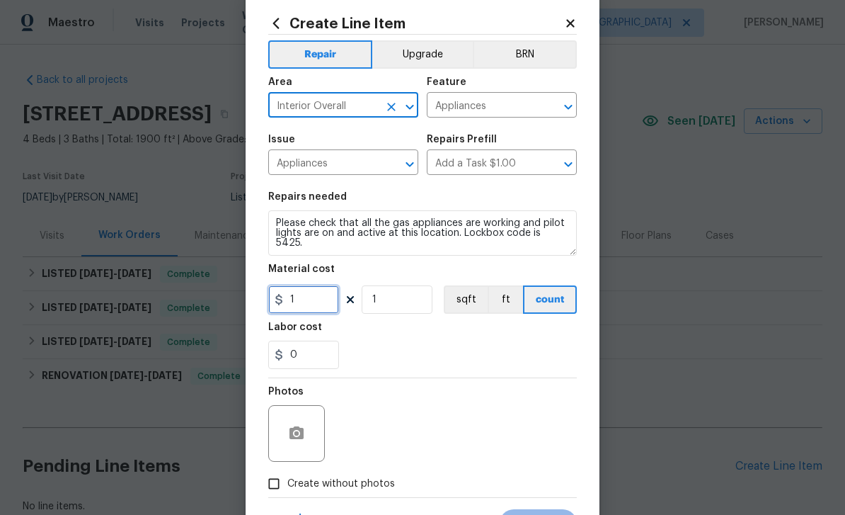
click at [295, 305] on input "1" at bounding box center [303, 299] width 71 height 28
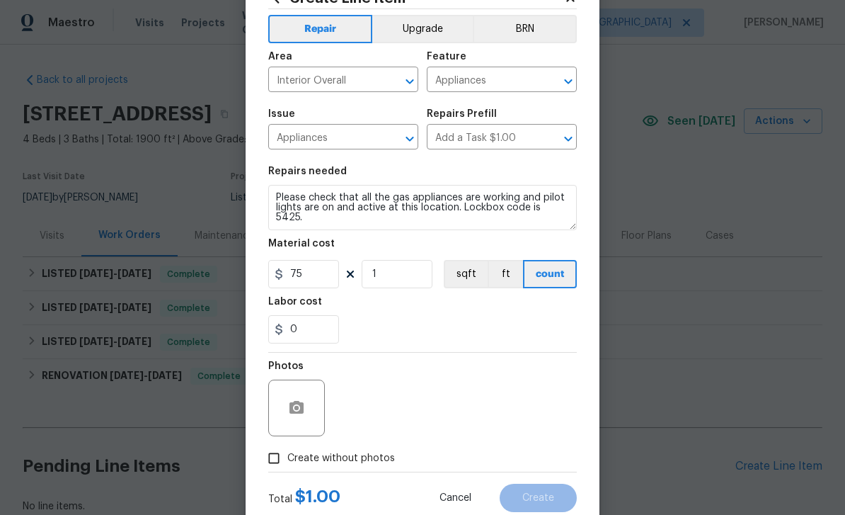
scroll to position [74, 0]
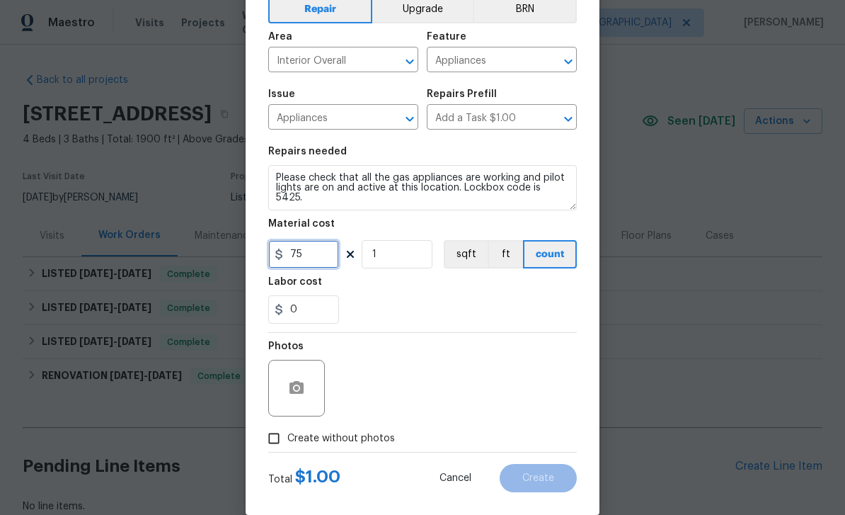
type input "75"
click at [271, 445] on input "Create without photos" at bounding box center [274, 438] width 27 height 27
checkbox input "true"
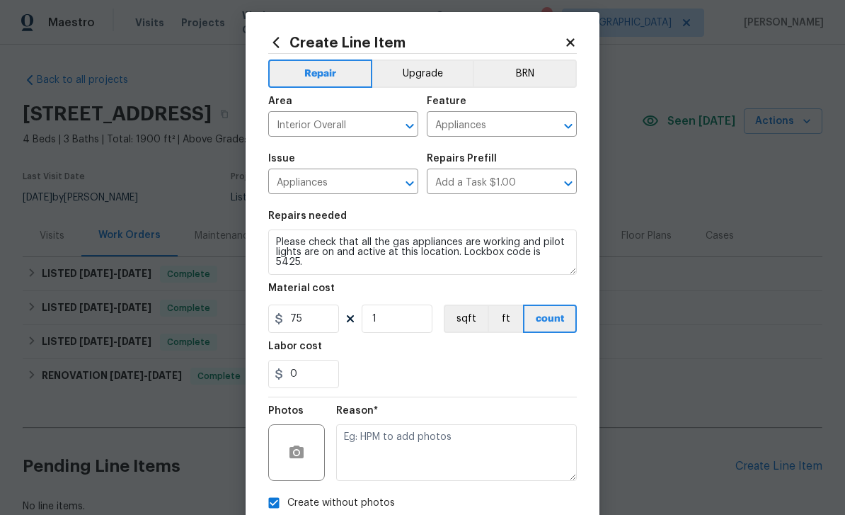
scroll to position [13, 0]
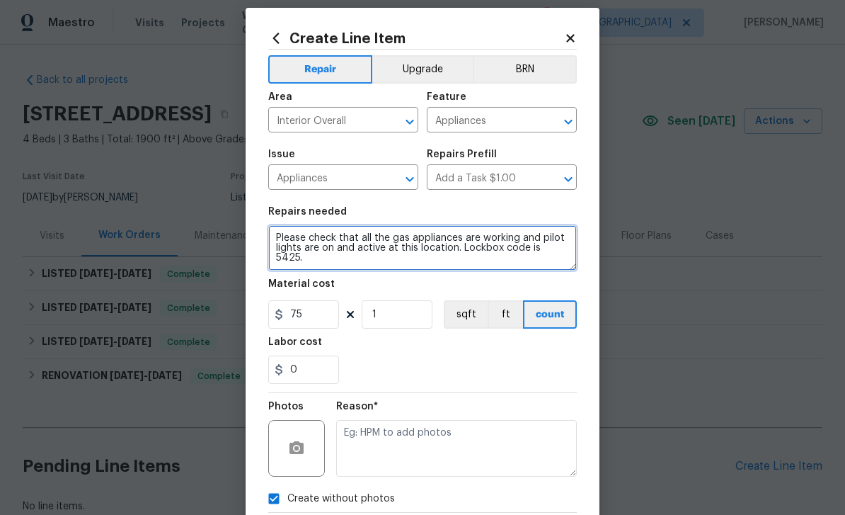
click at [571, 249] on textarea "Please check that all the gas appliances are working and pilot lights are on an…" at bounding box center [422, 247] width 309 height 45
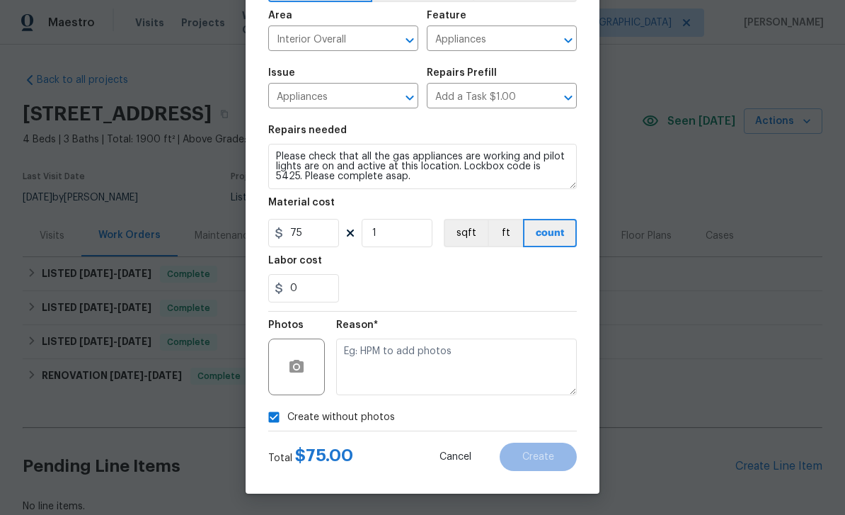
scroll to position [98, 0]
type textarea "Please check that all the gas appliances are working and pilot lights are on an…"
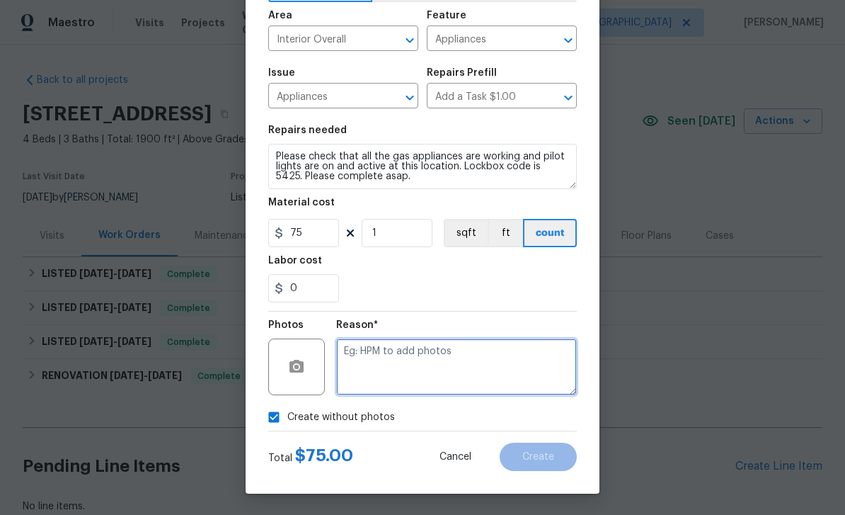
click at [535, 374] on textarea at bounding box center [456, 366] width 241 height 57
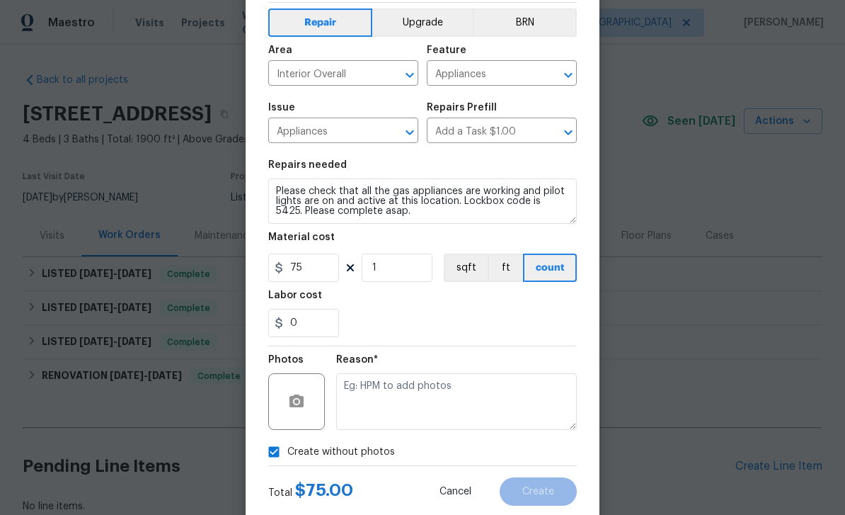
scroll to position [50, 0]
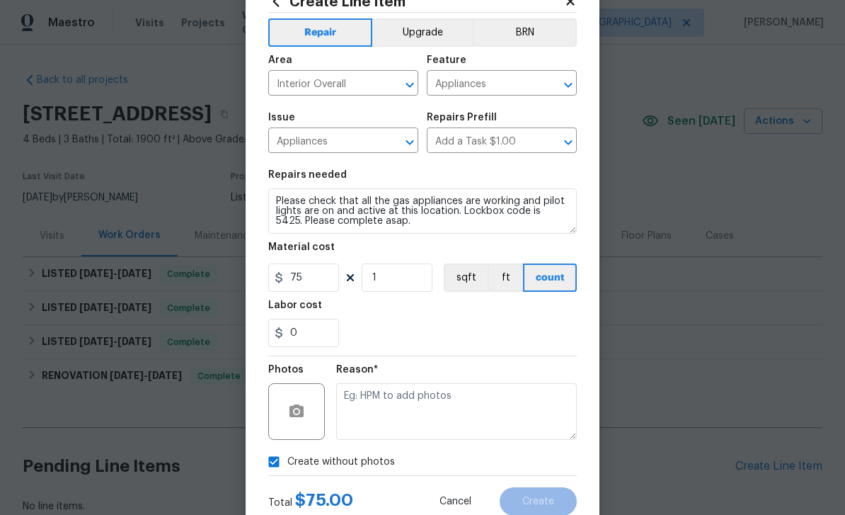
click at [533, 334] on div "0" at bounding box center [422, 333] width 309 height 28
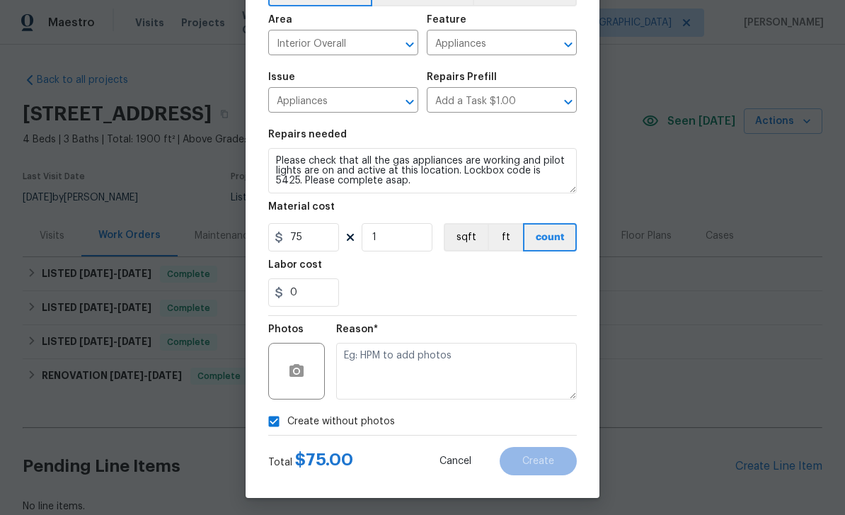
scroll to position [98, 0]
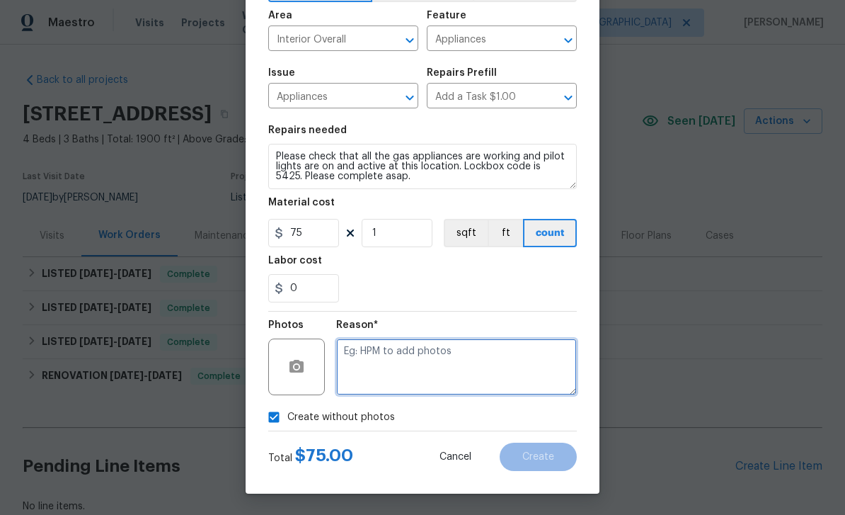
click at [523, 372] on textarea at bounding box center [456, 366] width 241 height 57
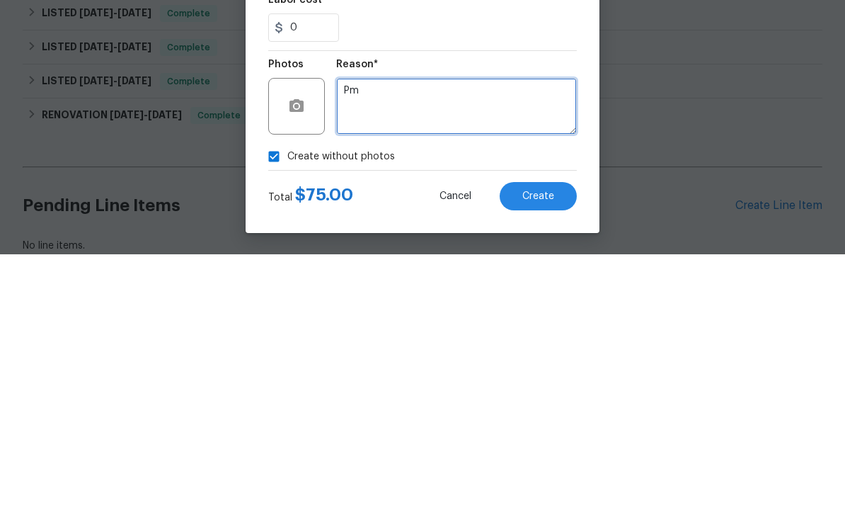
type textarea "Pm"
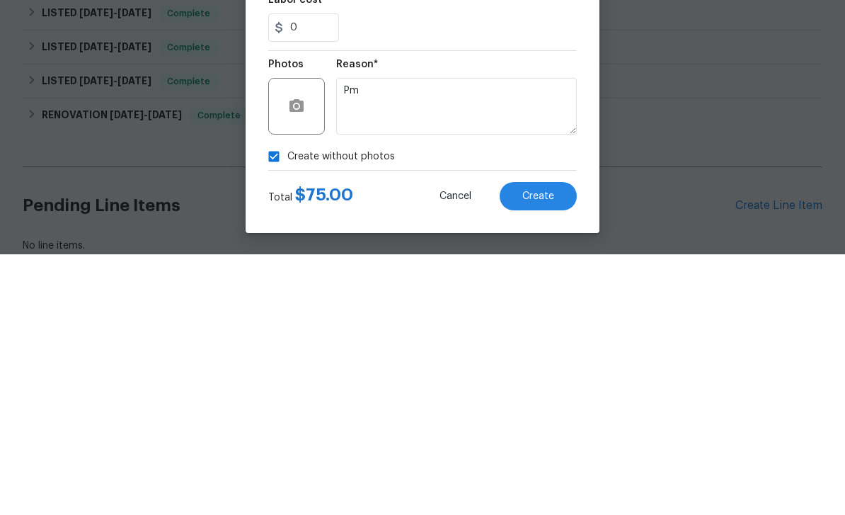
click at [550, 452] on span "Create" at bounding box center [539, 457] width 32 height 11
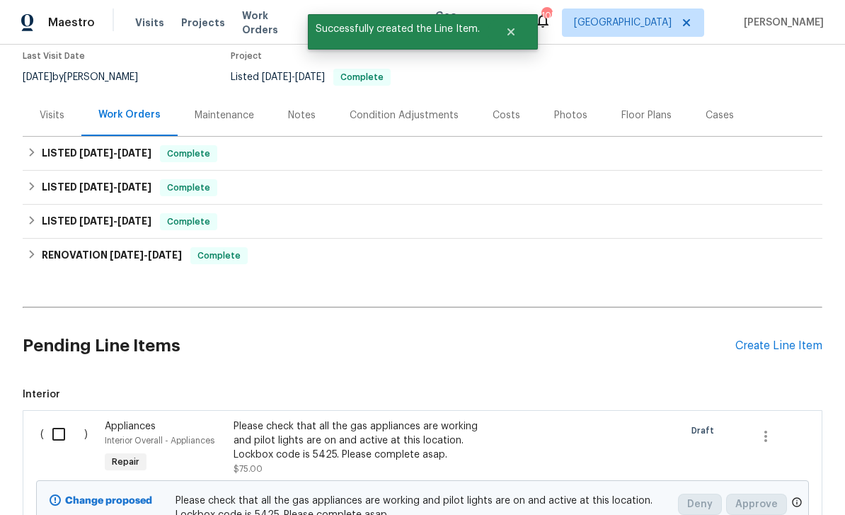
scroll to position [127, 0]
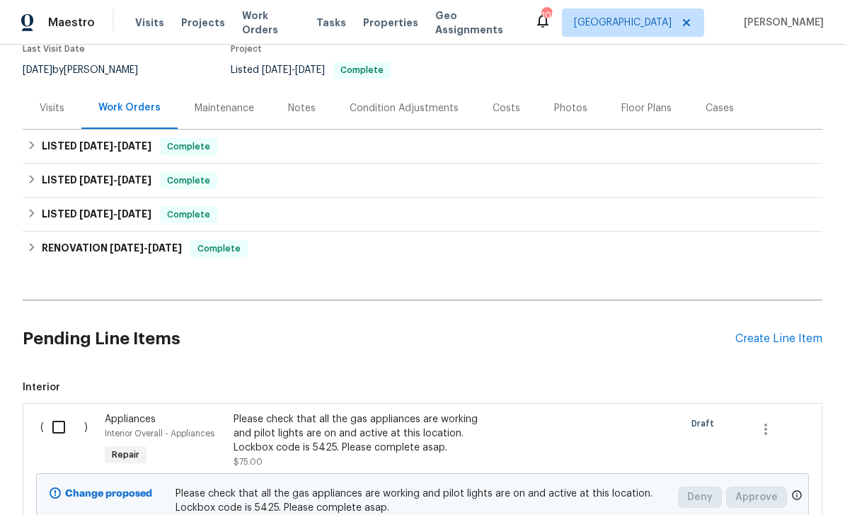
click at [59, 412] on input "checkbox" at bounding box center [64, 427] width 40 height 30
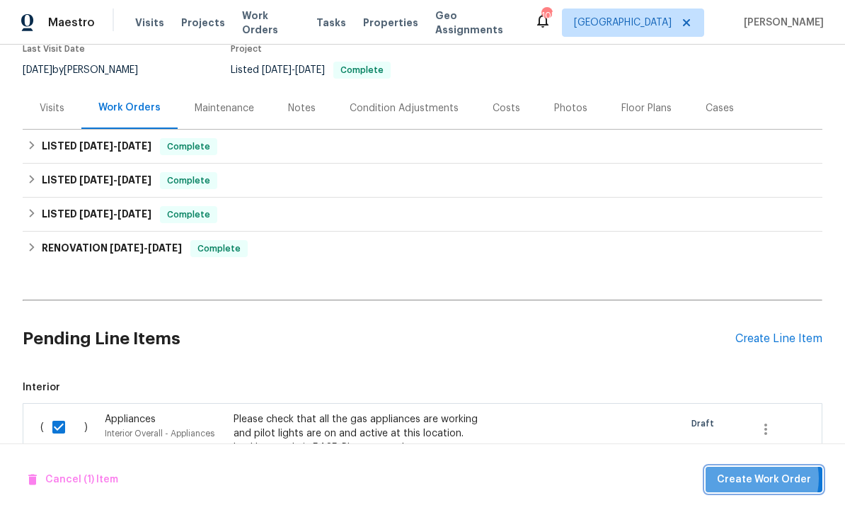
click at [760, 479] on span "Create Work Order" at bounding box center [764, 480] width 94 height 18
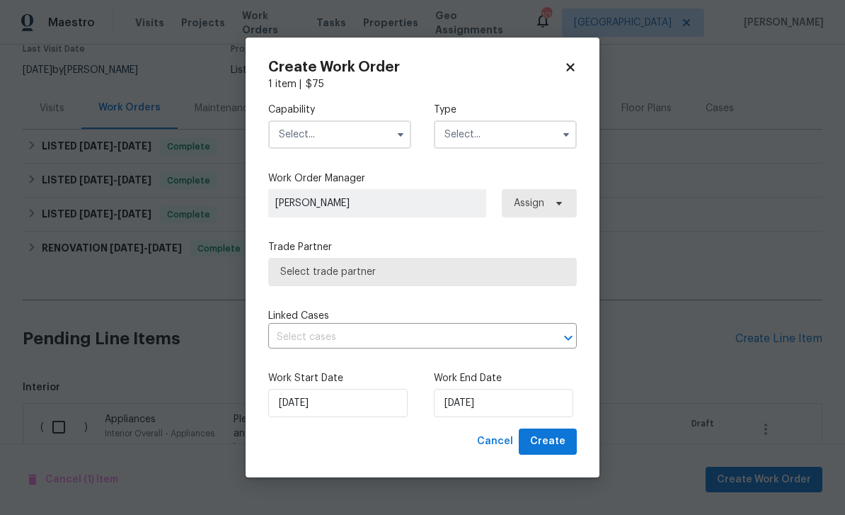
checkbox input "false"
click at [300, 132] on input "text" at bounding box center [339, 134] width 143 height 28
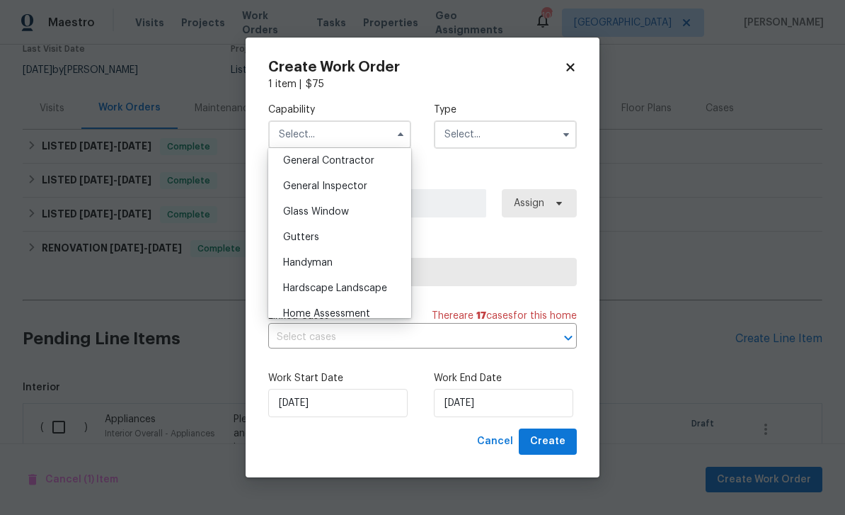
scroll to position [684, 0]
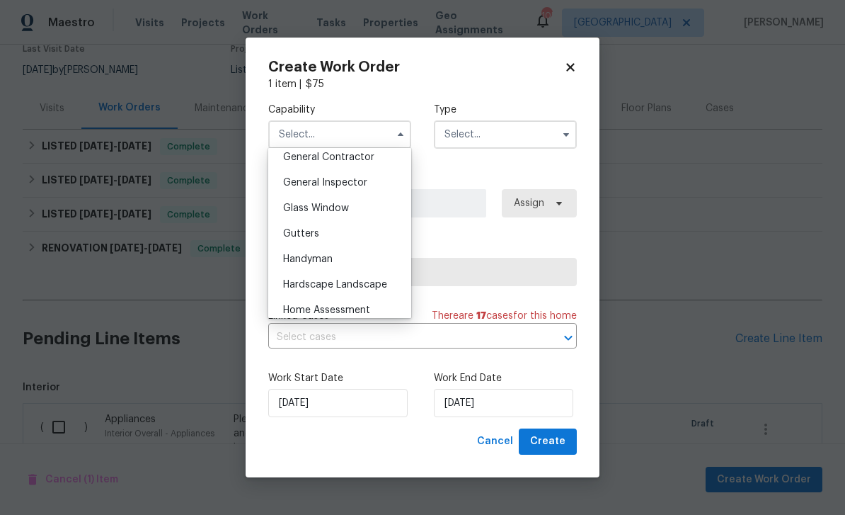
click at [297, 261] on span "Handyman" at bounding box center [308, 259] width 50 height 10
type input "Handyman"
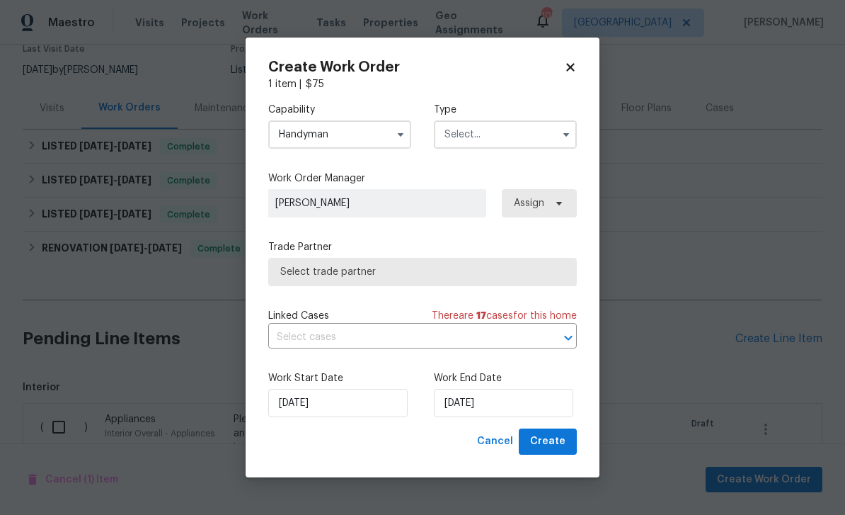
click at [550, 139] on input "text" at bounding box center [505, 134] width 143 height 28
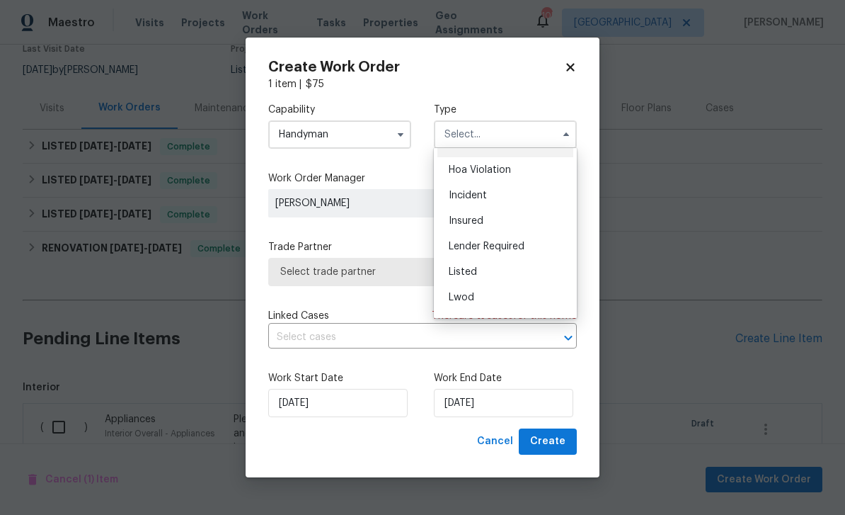
scroll to position [39, 0]
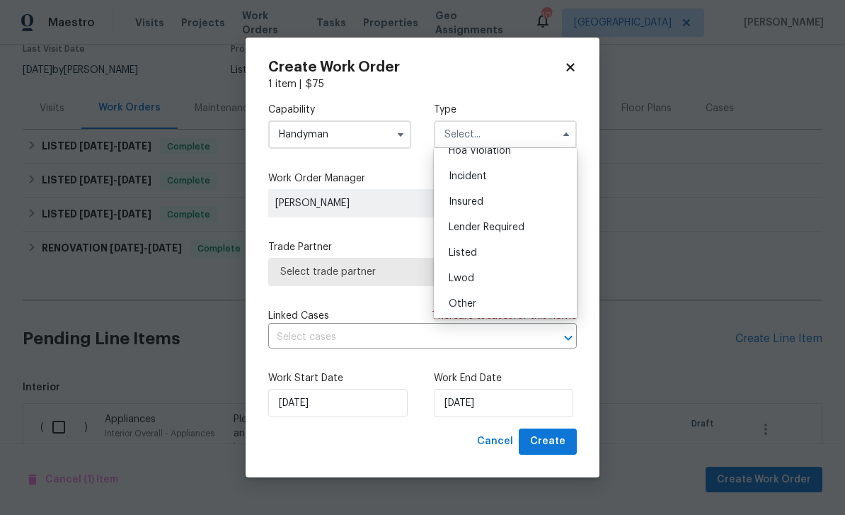
click at [549, 252] on div "Listed" at bounding box center [506, 252] width 136 height 25
type input "Listed"
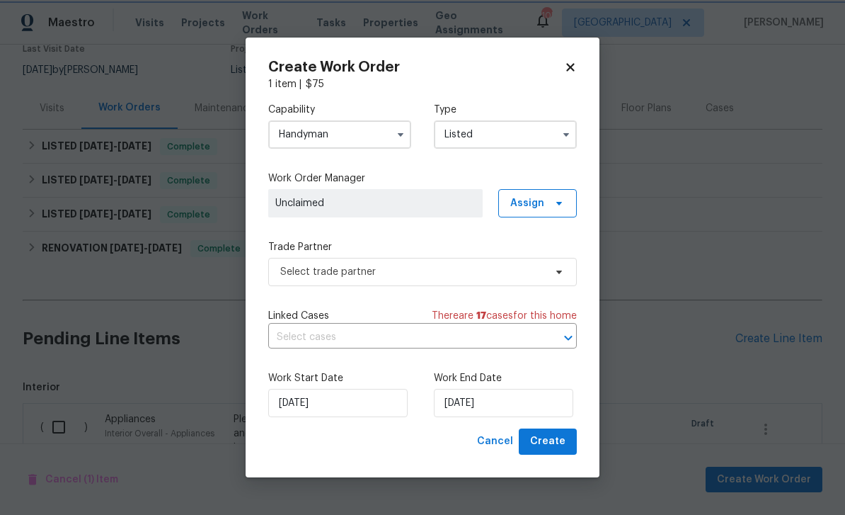
scroll to position [0, 0]
click at [552, 204] on span at bounding box center [557, 203] width 16 height 11
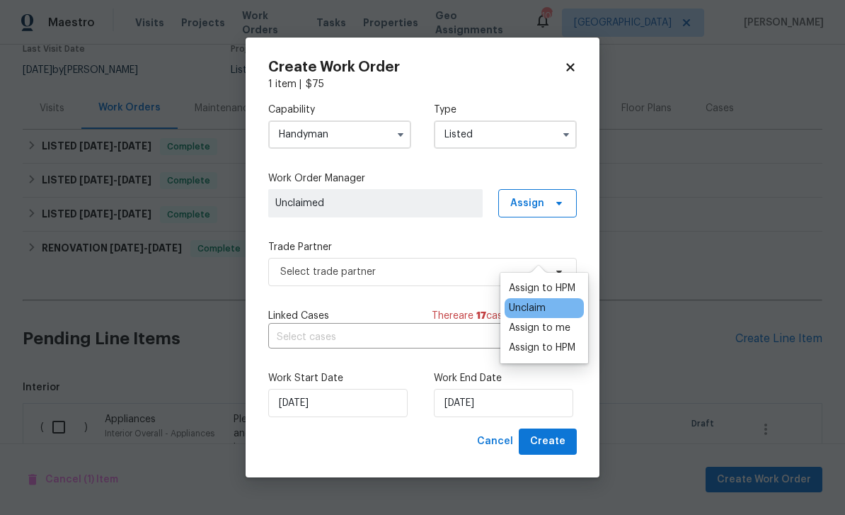
click at [561, 321] on div "Assign to me" at bounding box center [540, 328] width 62 height 14
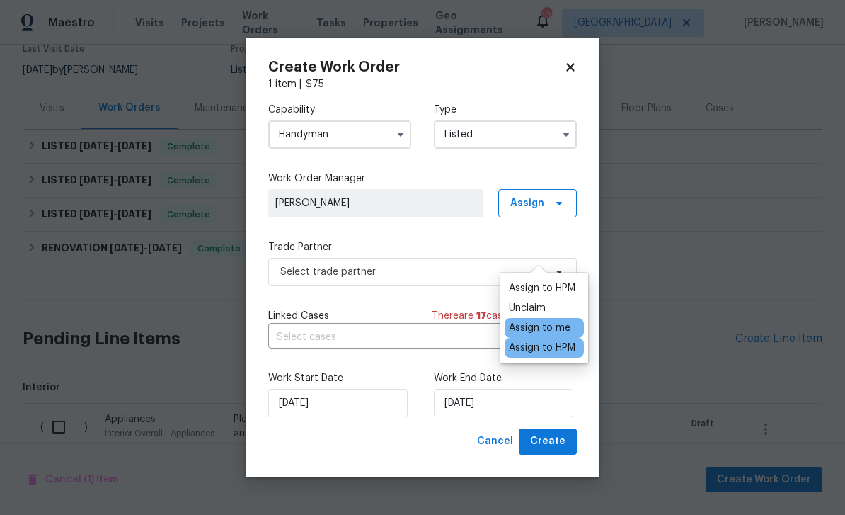
click at [552, 321] on div "Assign to me" at bounding box center [540, 328] width 62 height 14
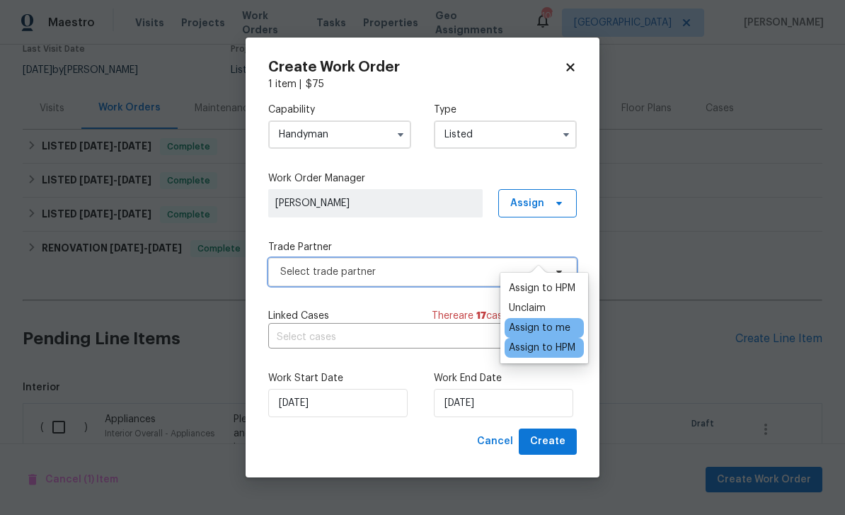
click at [464, 272] on span "Select trade partner" at bounding box center [412, 272] width 264 height 14
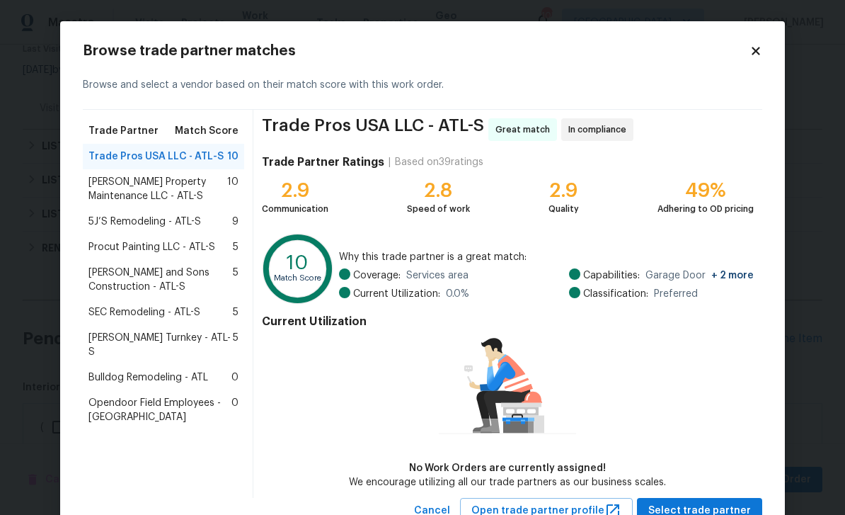
click at [108, 370] on span "Bulldog Remodeling - ATL" at bounding box center [149, 377] width 120 height 14
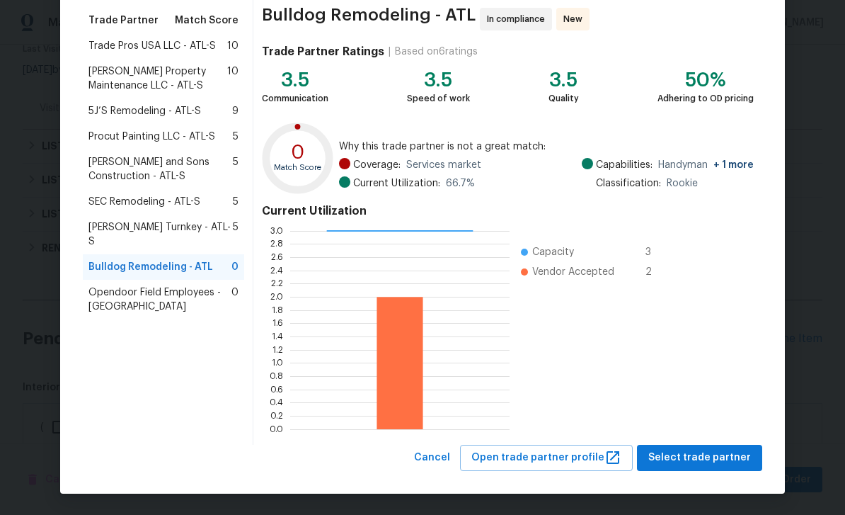
scroll to position [110, 0]
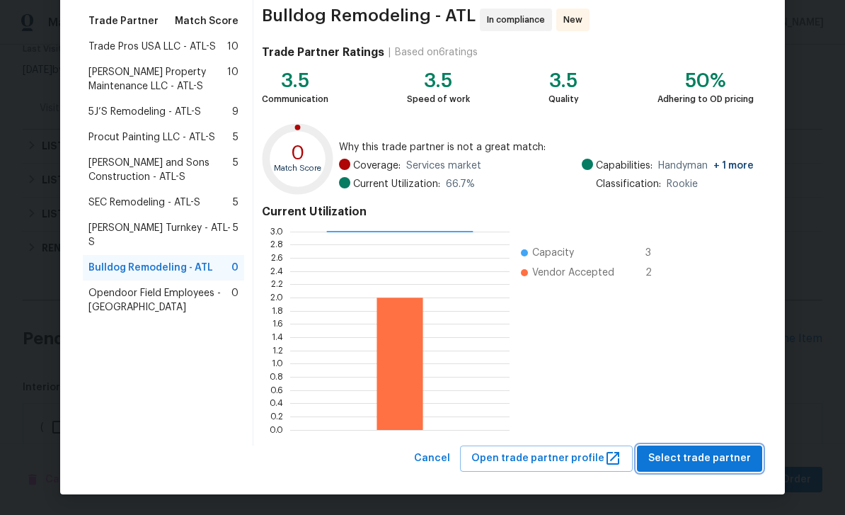
click at [718, 462] on span "Select trade partner" at bounding box center [700, 459] width 103 height 18
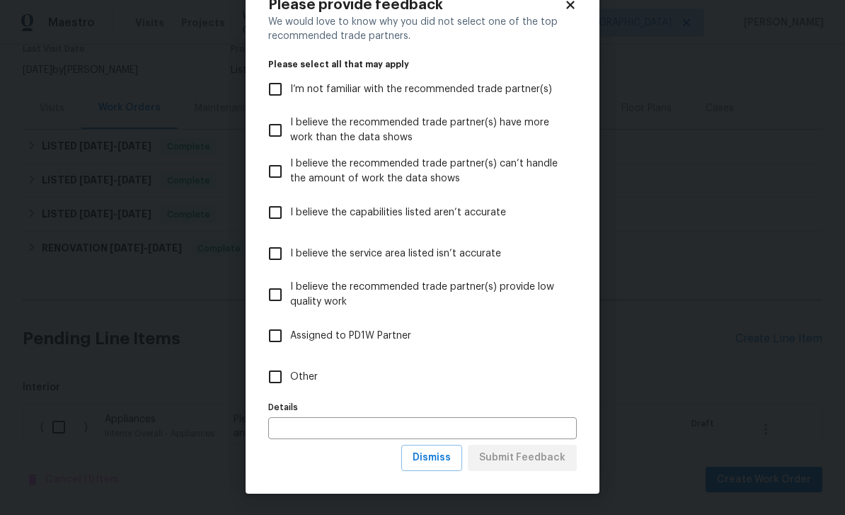
scroll to position [46, 0]
click at [271, 381] on input "Other" at bounding box center [276, 377] width 30 height 30
checkbox input "true"
click at [557, 462] on span "Submit Feedback" at bounding box center [522, 458] width 86 height 18
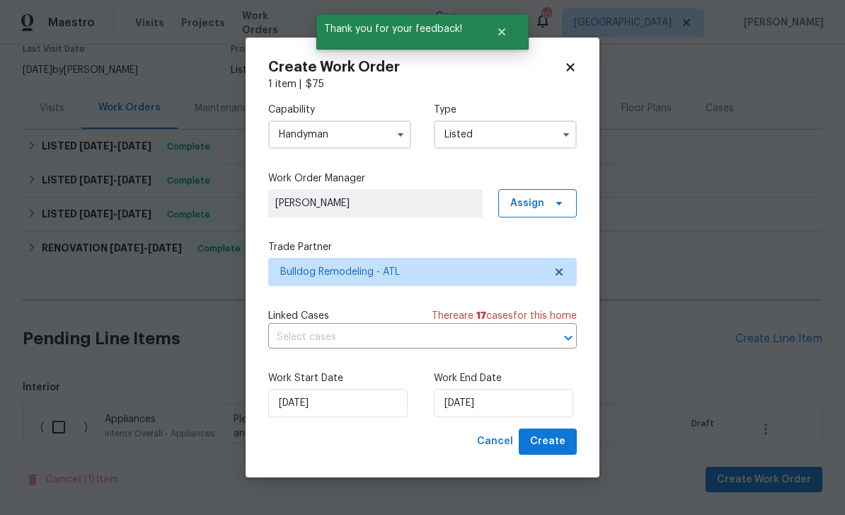
scroll to position [0, 0]
click at [540, 406] on input "10/2/2025" at bounding box center [503, 403] width 139 height 28
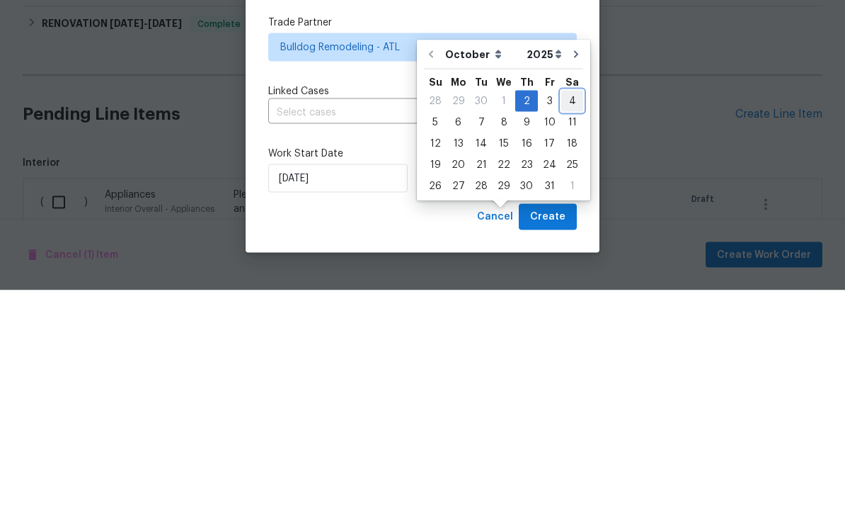
click at [571, 316] on div "4" at bounding box center [573, 326] width 22 height 20
type input "10/4/2025"
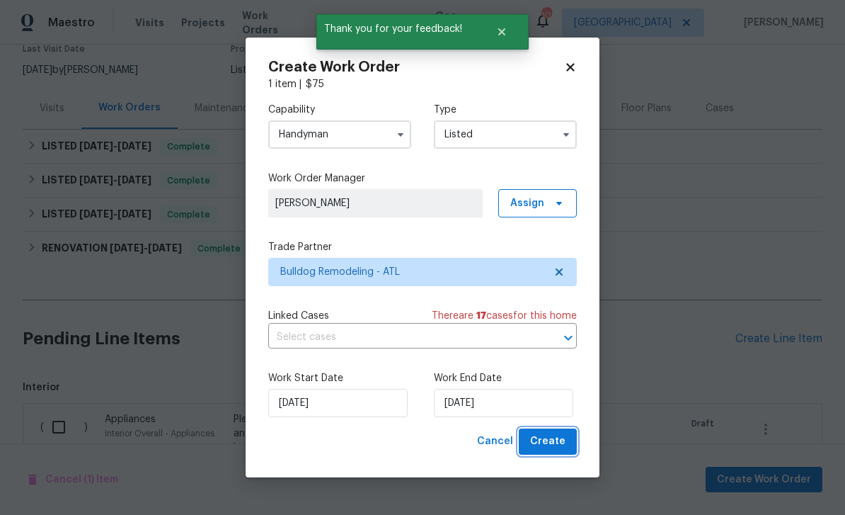
click at [563, 438] on span "Create" at bounding box center [547, 442] width 35 height 18
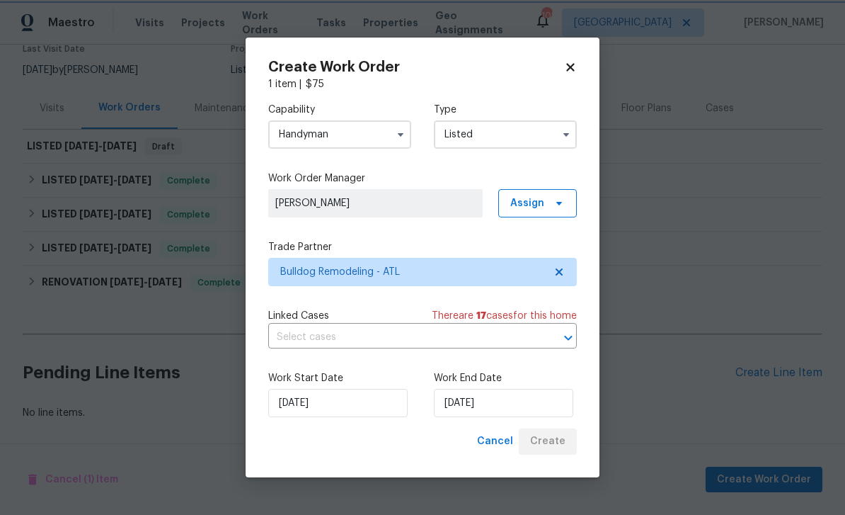
scroll to position [83, 0]
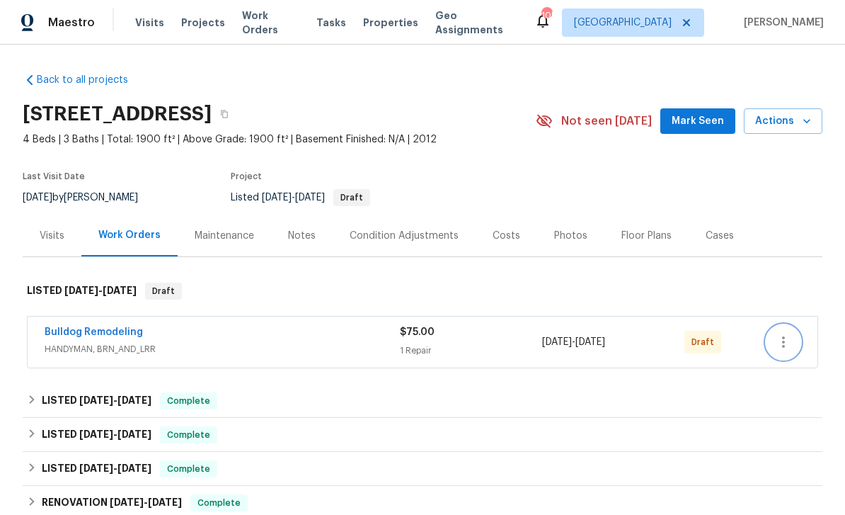
click at [790, 343] on icon "button" at bounding box center [783, 342] width 17 height 17
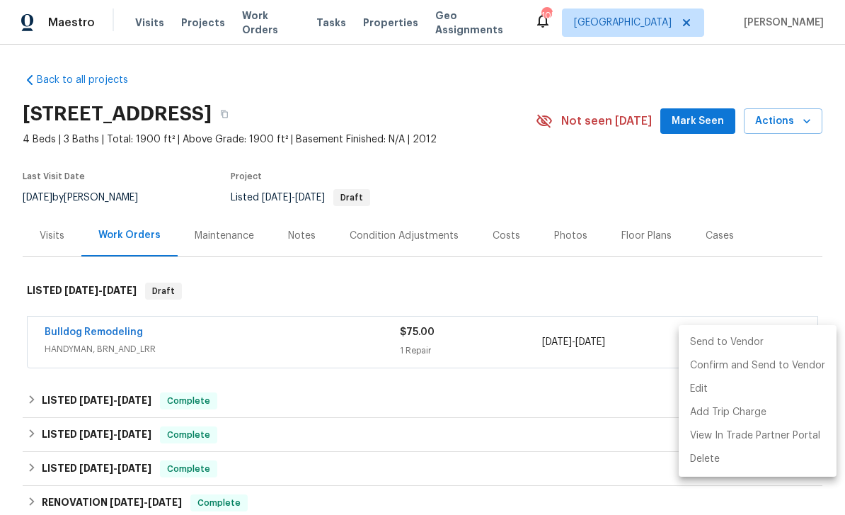
click at [782, 343] on li "Send to Vendor" at bounding box center [758, 342] width 158 height 23
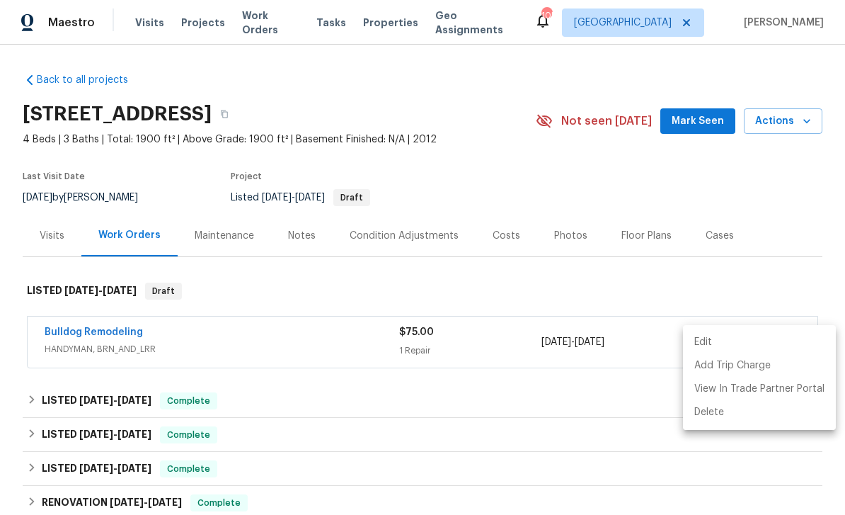
click at [77, 334] on div at bounding box center [422, 257] width 845 height 515
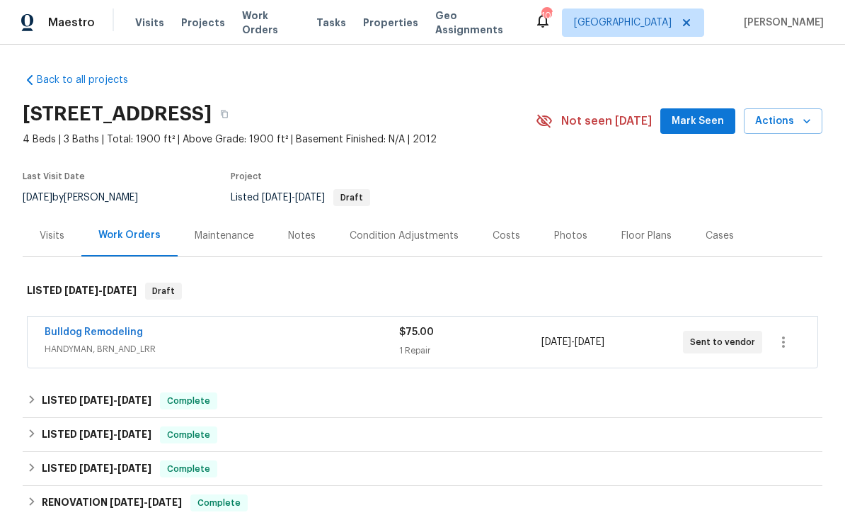
click at [67, 336] on link "Bulldog Remodeling" at bounding box center [94, 332] width 98 height 10
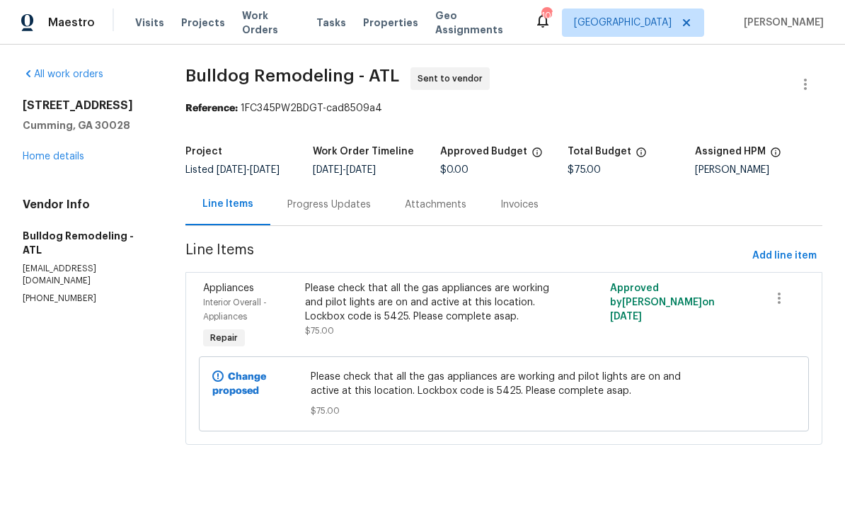
click at [320, 212] on div "Progress Updates" at bounding box center [329, 205] width 84 height 14
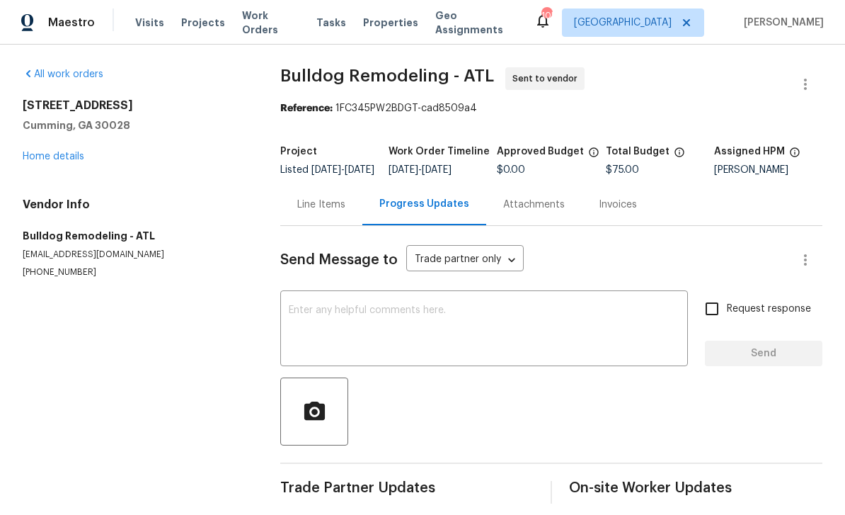
click at [306, 319] on textarea at bounding box center [484, 330] width 391 height 50
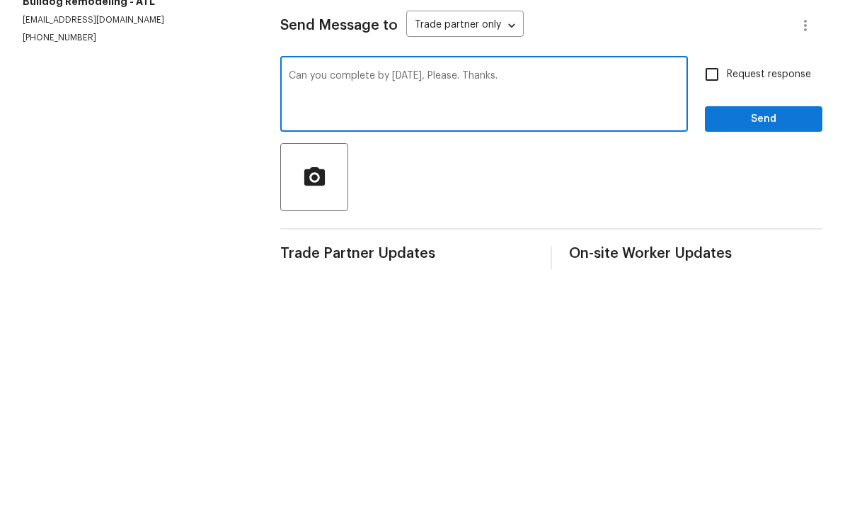
type textarea "Can you complete by Saturday, Please. Thanks."
click at [714, 294] on input "Request response" at bounding box center [712, 309] width 30 height 30
checkbox input "true"
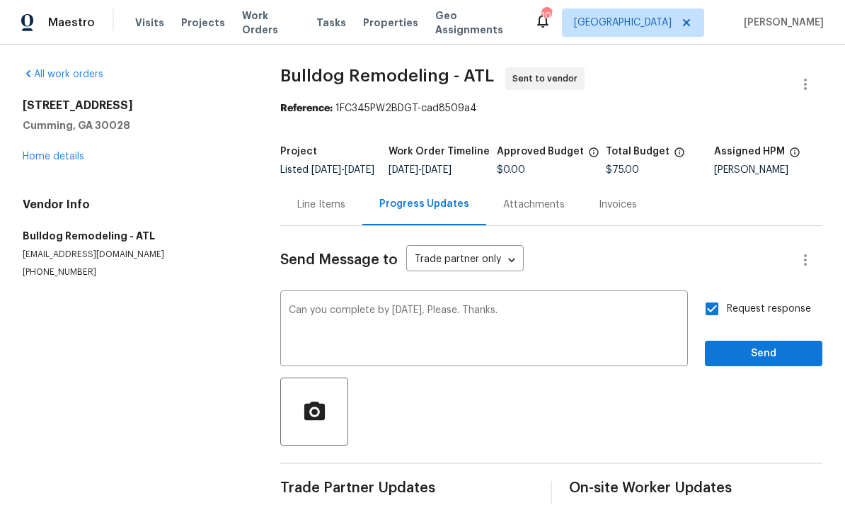
click at [763, 348] on span "Send" at bounding box center [764, 354] width 95 height 18
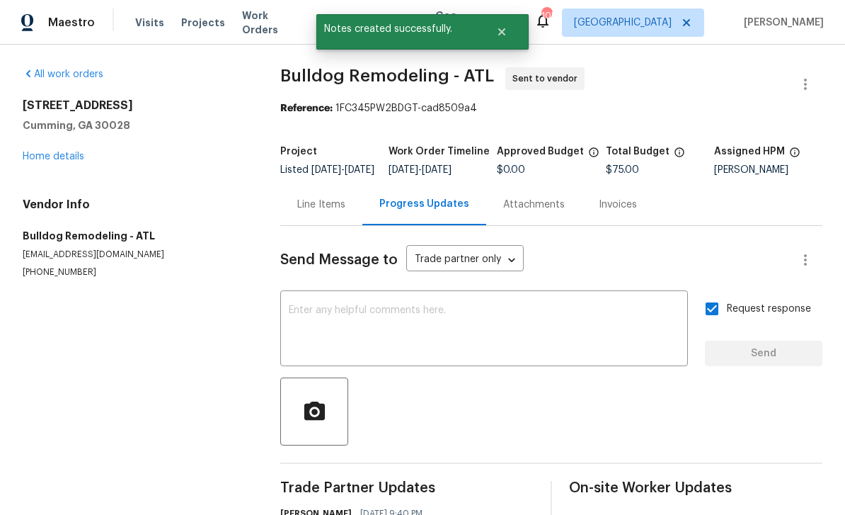
click at [52, 152] on link "Home details" at bounding box center [54, 157] width 62 height 10
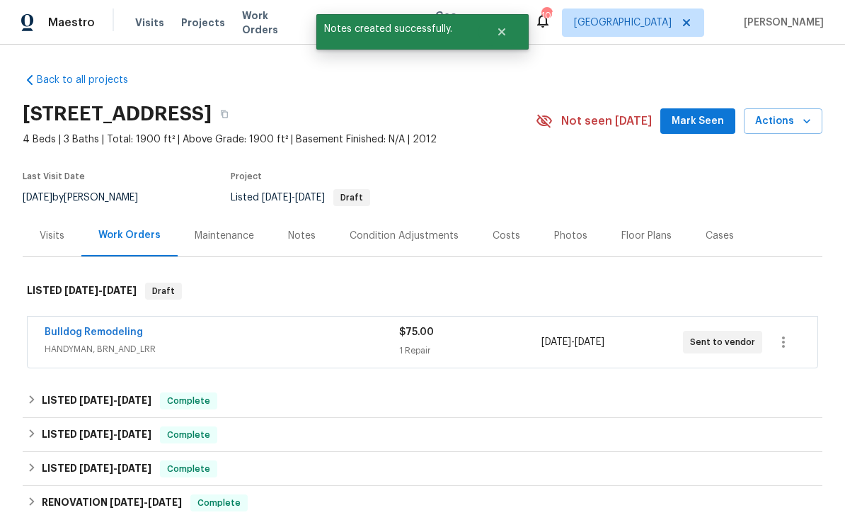
click at [704, 113] on span "Mark Seen" at bounding box center [698, 122] width 52 height 18
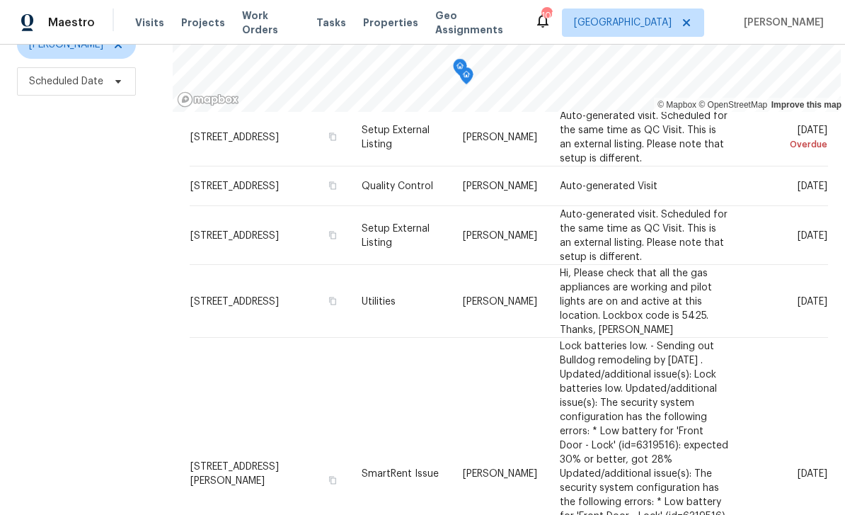
scroll to position [183, 0]
click at [0, 0] on icon at bounding box center [0, 0] width 0 height 0
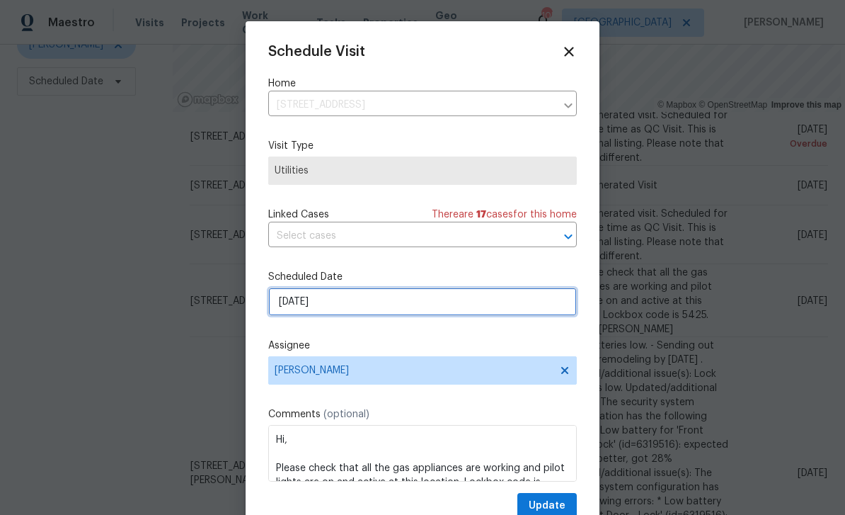
click at [539, 308] on input "[DATE]" at bounding box center [422, 301] width 309 height 28
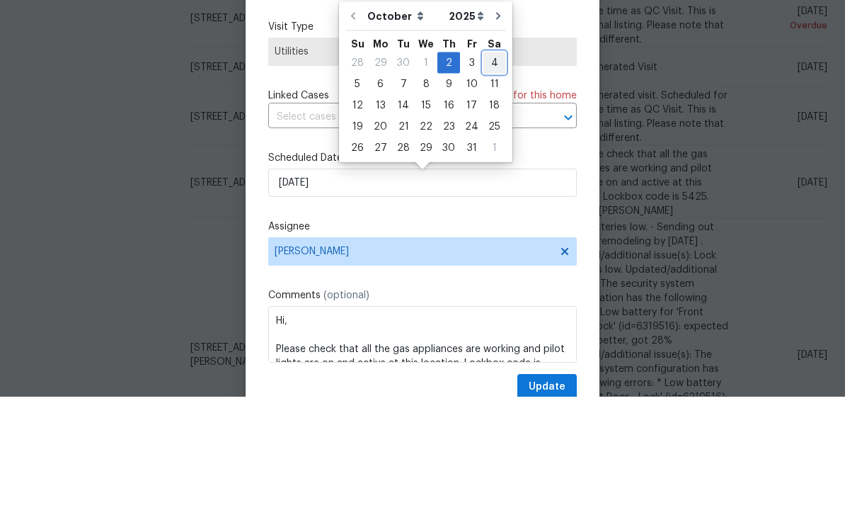
click at [496, 171] on div "4" at bounding box center [495, 181] width 22 height 20
type input "[DATE]"
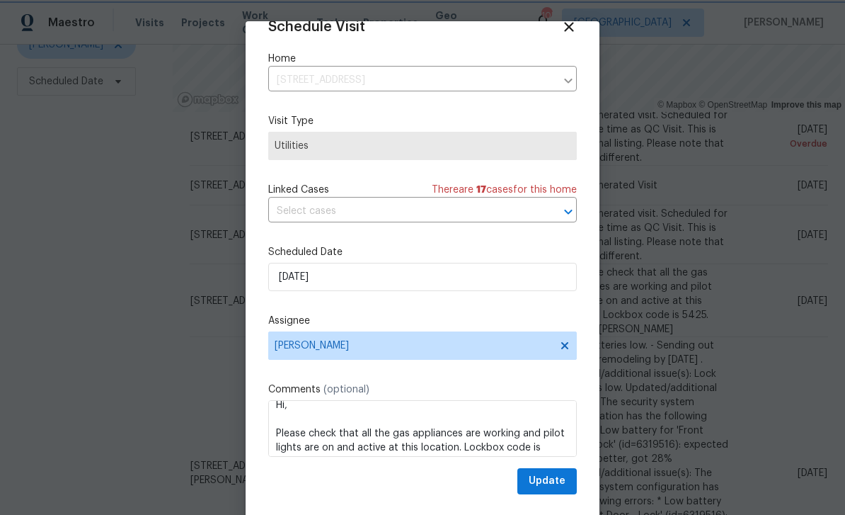
scroll to position [15, 0]
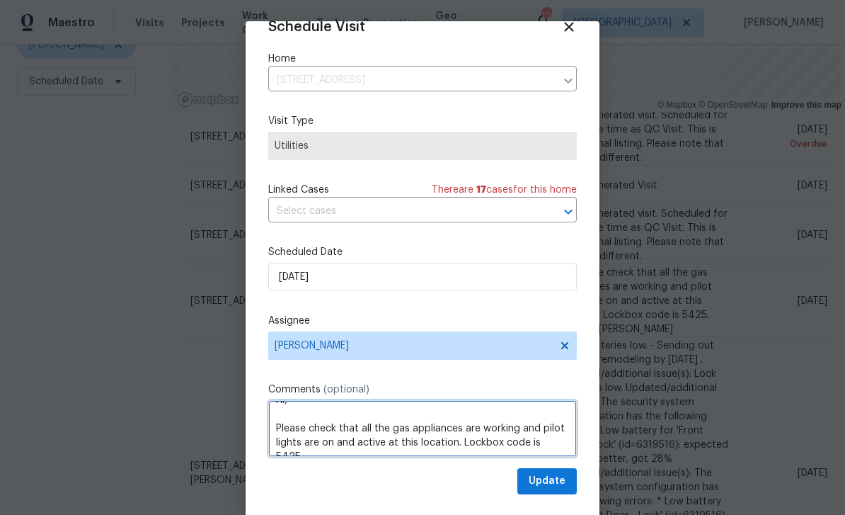
click at [291, 409] on textarea "Hi, Please check that all the gas appliances are working and pilot lights are o…" at bounding box center [422, 428] width 309 height 57
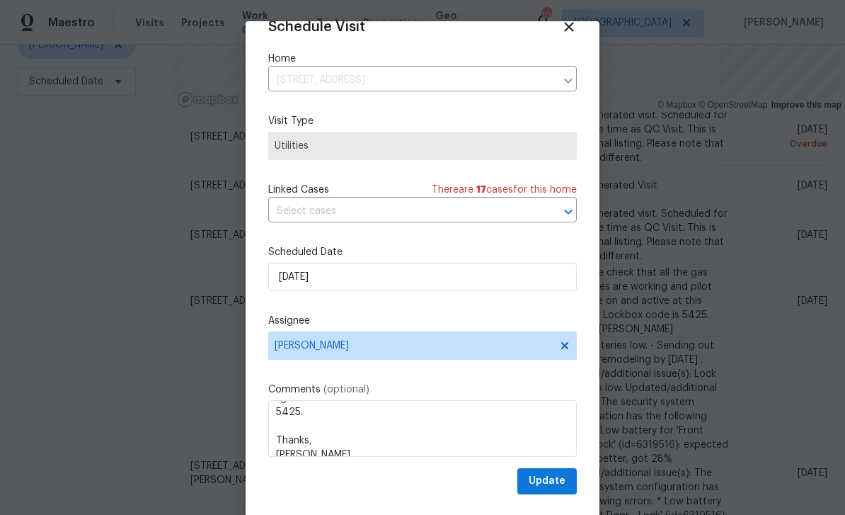
scroll to position [44, 0]
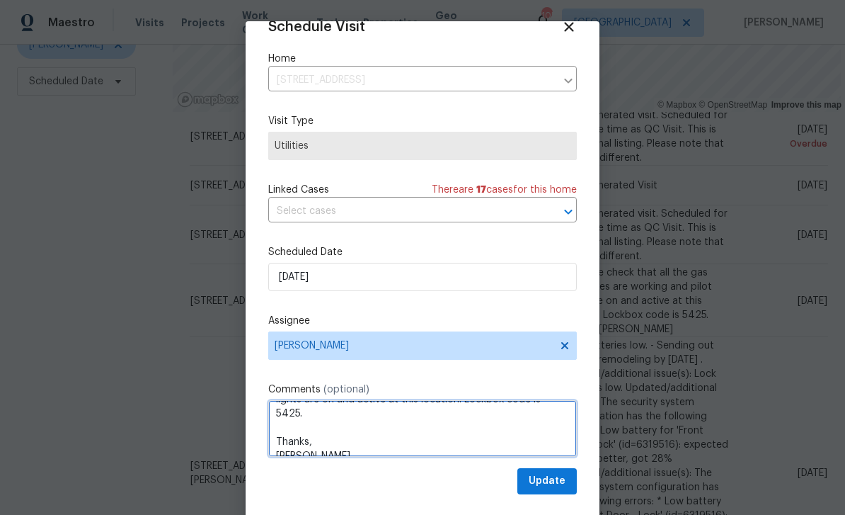
click at [304, 447] on textarea "Bulldog Remodeling scheduled: Please check that all the gas appliances are work…" at bounding box center [422, 428] width 309 height 57
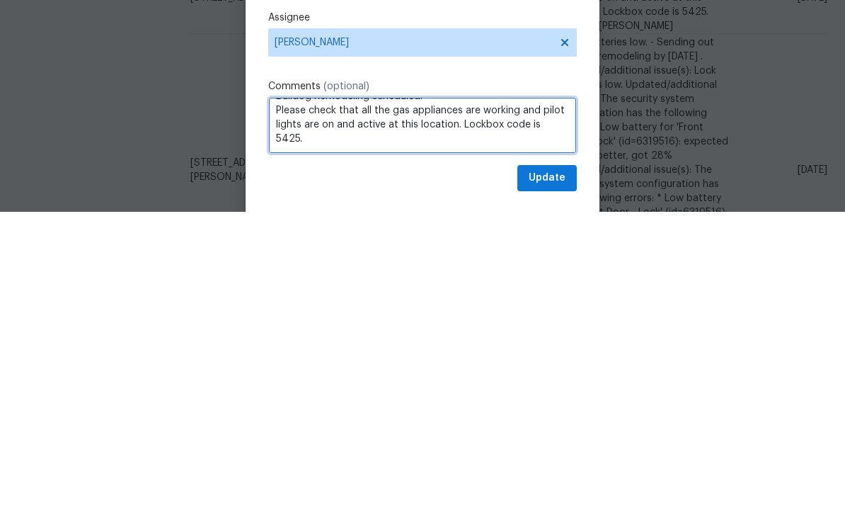
scroll to position [1, 0]
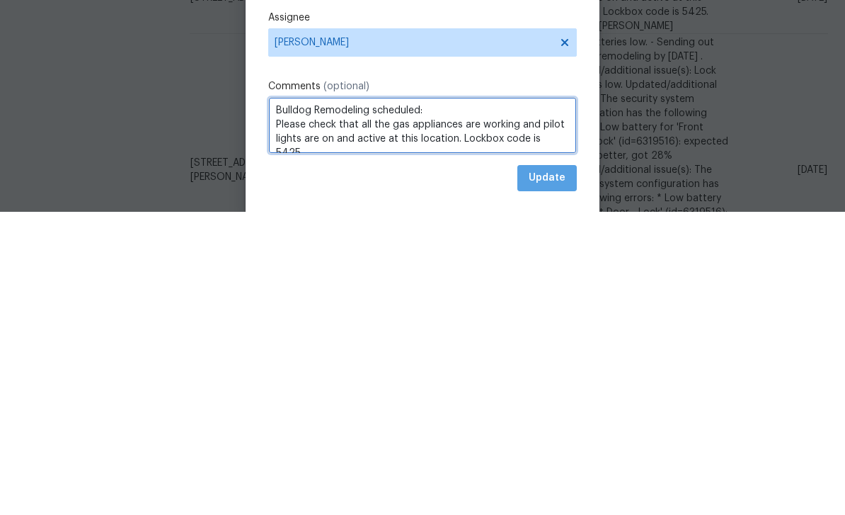
type textarea "Bulldog Remodeling scheduled: Please check that all the gas appliances are work…"
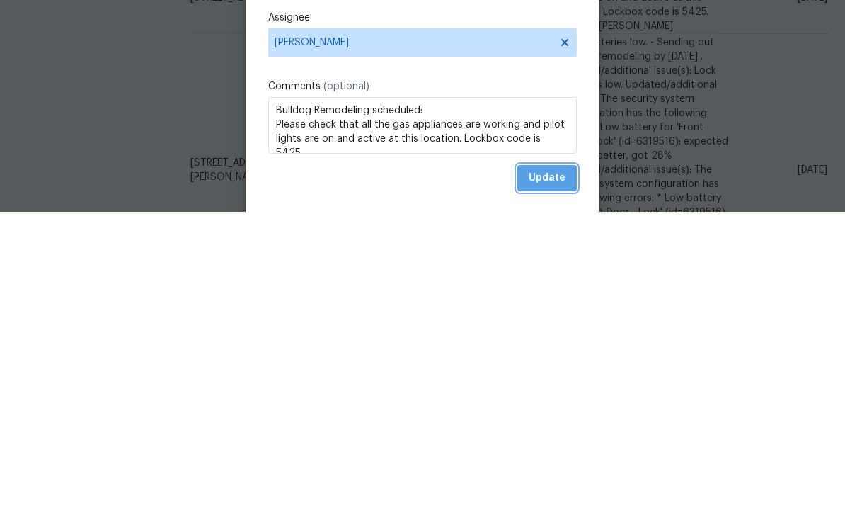
click at [559, 472] on span "Update" at bounding box center [547, 481] width 37 height 18
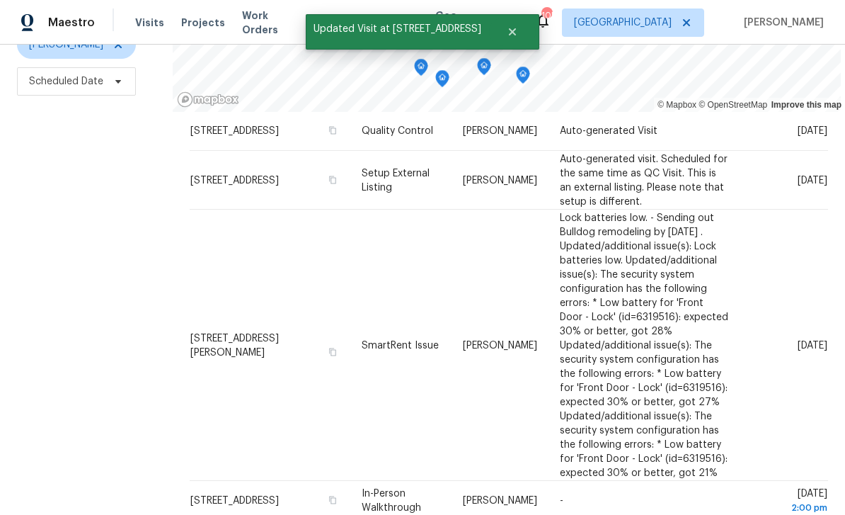
scroll to position [240, 0]
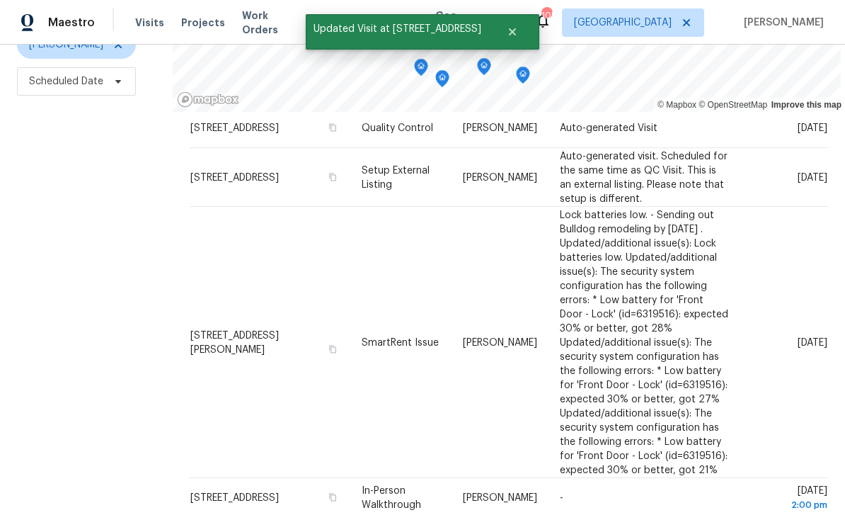
click at [713, 314] on span "Lock batteries low. - Sending out Bulldog remodeling by [DATE] . Updated/additi…" at bounding box center [644, 342] width 169 height 265
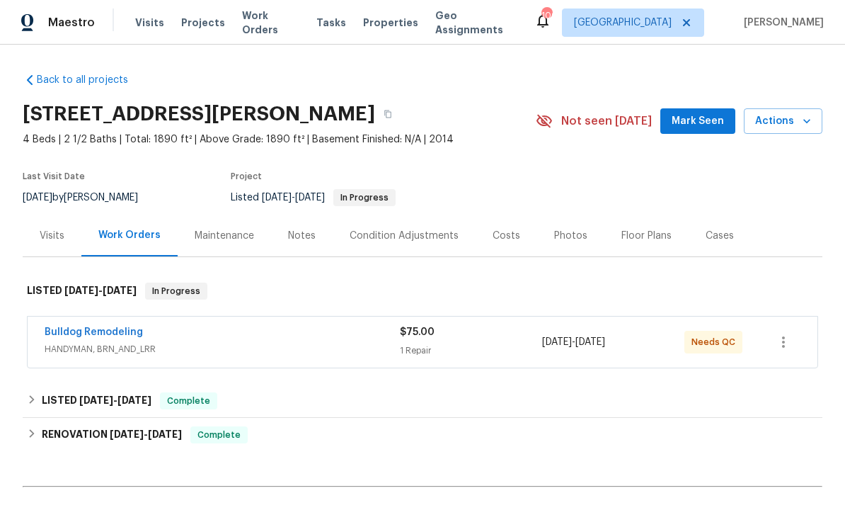
scroll to position [41, 0]
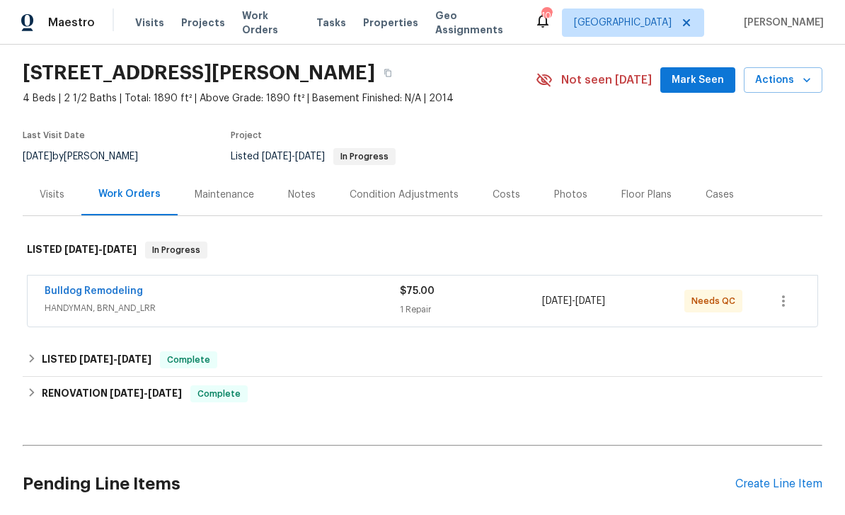
click at [80, 295] on link "Bulldog Remodeling" at bounding box center [94, 291] width 98 height 10
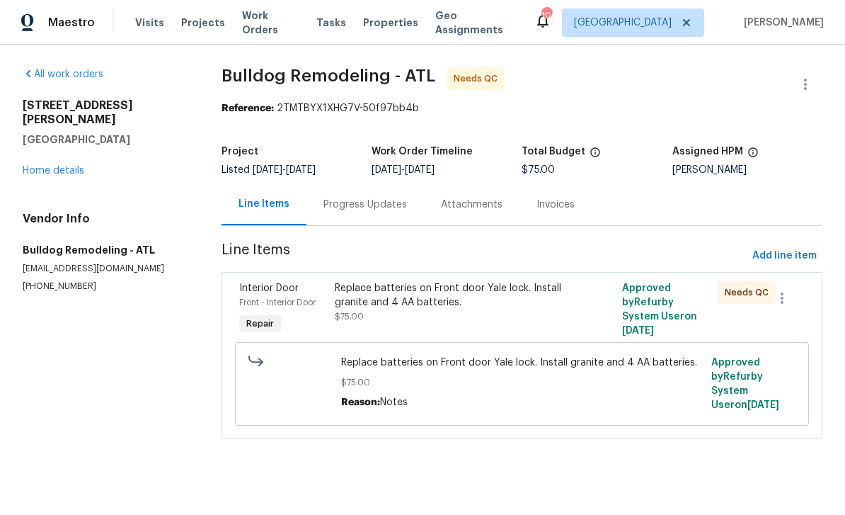
click at [261, 292] on span "Interior Door" at bounding box center [268, 288] width 59 height 10
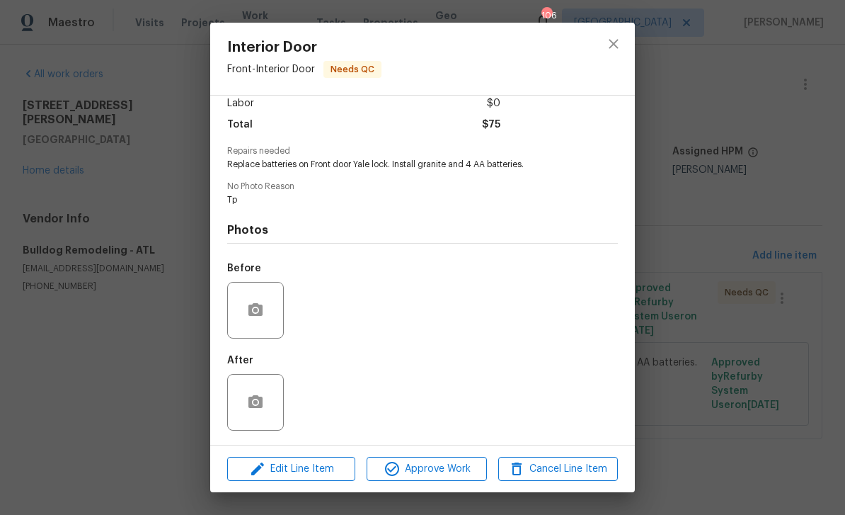
scroll to position [106, 0]
click at [448, 472] on span "Approve Work" at bounding box center [426, 469] width 111 height 18
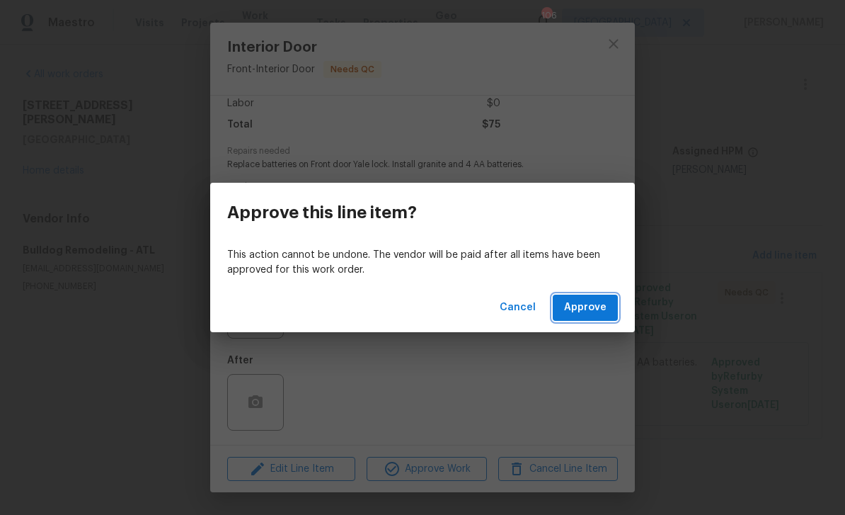
click at [596, 307] on span "Approve" at bounding box center [585, 308] width 42 height 18
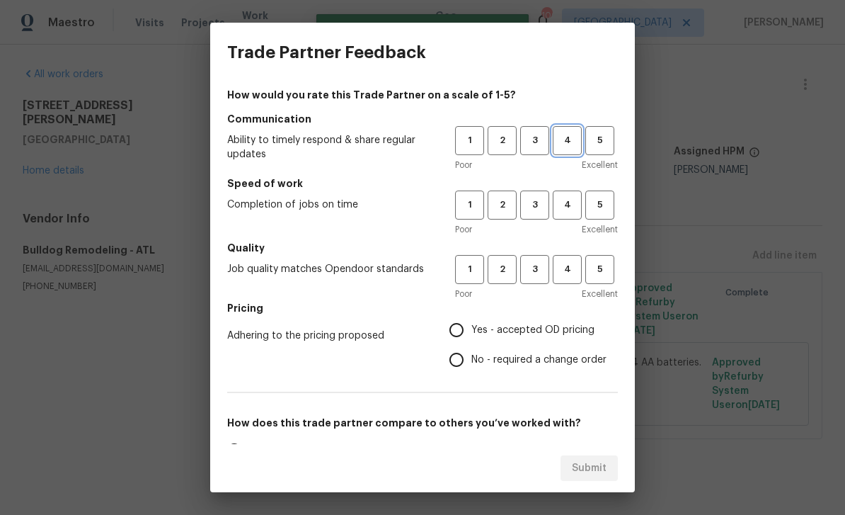
click at [578, 145] on span "4" at bounding box center [567, 140] width 26 height 16
click at [556, 206] on span "4" at bounding box center [567, 205] width 26 height 16
click at [567, 278] on button "4" at bounding box center [567, 269] width 29 height 29
click at [464, 334] on input "Yes - accepted OD pricing" at bounding box center [457, 330] width 30 height 30
radio input "true"
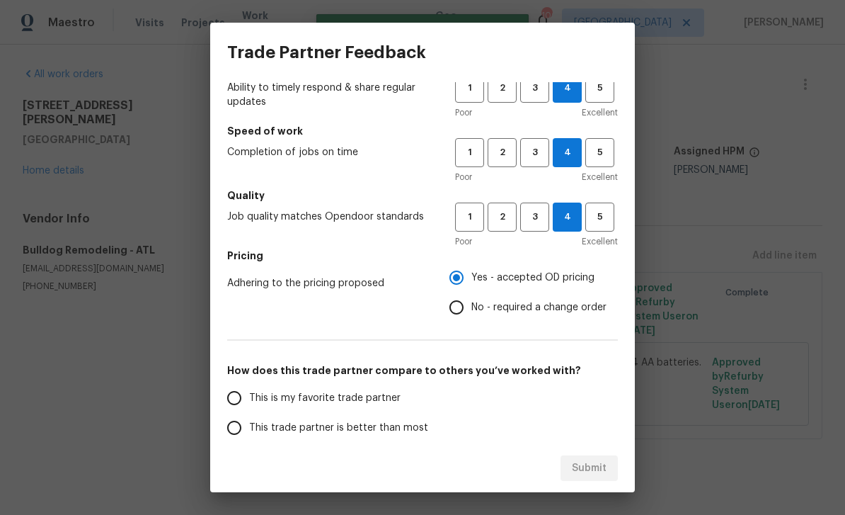
scroll to position [56, 0]
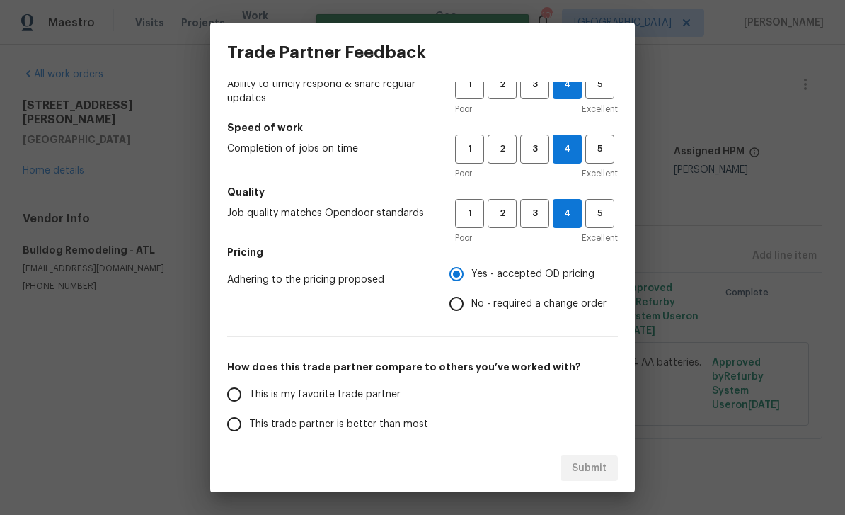
click at [234, 402] on input "This is my favorite trade partner" at bounding box center [235, 395] width 30 height 30
click at [596, 469] on span "Submit" at bounding box center [589, 469] width 35 height 18
radio input "true"
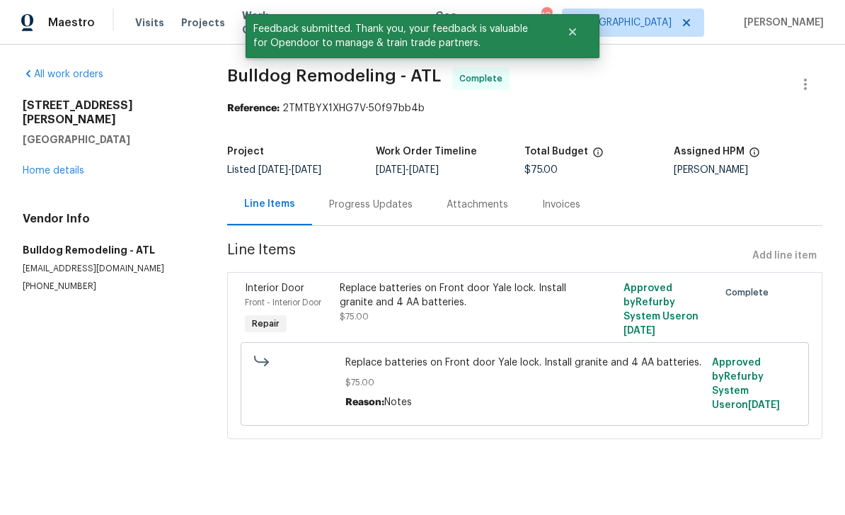
click at [50, 166] on link "Home details" at bounding box center [54, 171] width 62 height 10
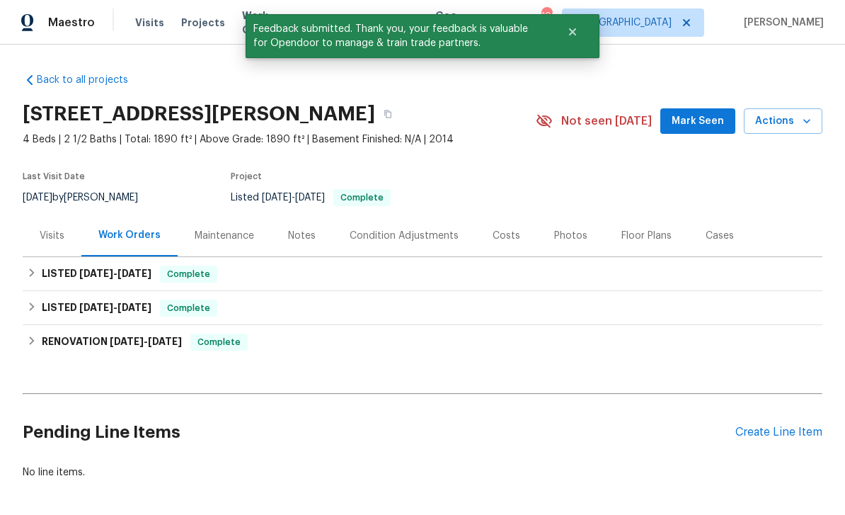
click at [697, 120] on span "Mark Seen" at bounding box center [698, 122] width 52 height 18
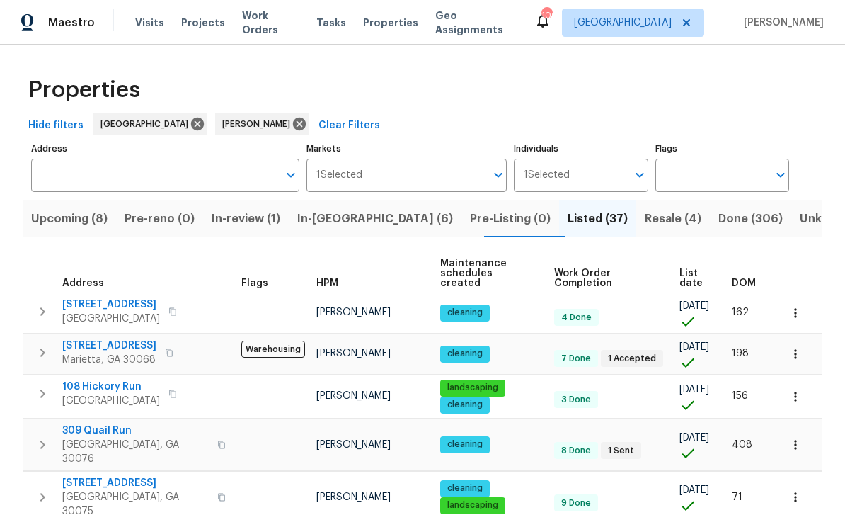
click at [339, 228] on span "In-[GEOGRAPHIC_DATA] (6)" at bounding box center [375, 219] width 156 height 20
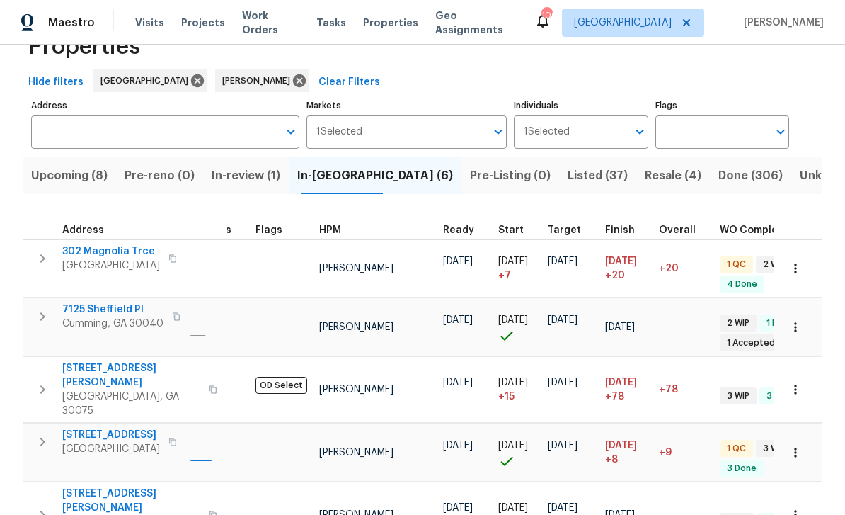
scroll to position [0, 40]
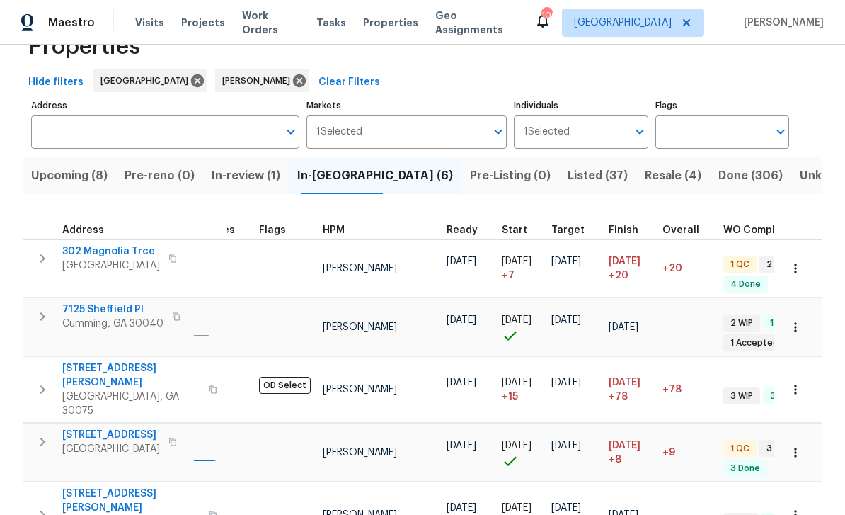
click at [62, 361] on span "[STREET_ADDRESS][PERSON_NAME]" at bounding box center [131, 375] width 138 height 28
click at [568, 166] on span "Listed (37)" at bounding box center [598, 176] width 60 height 20
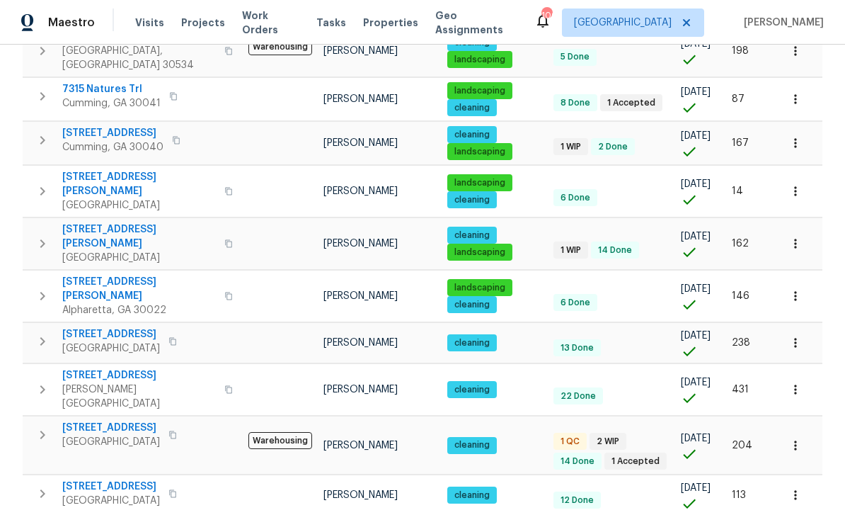
scroll to position [45, 0]
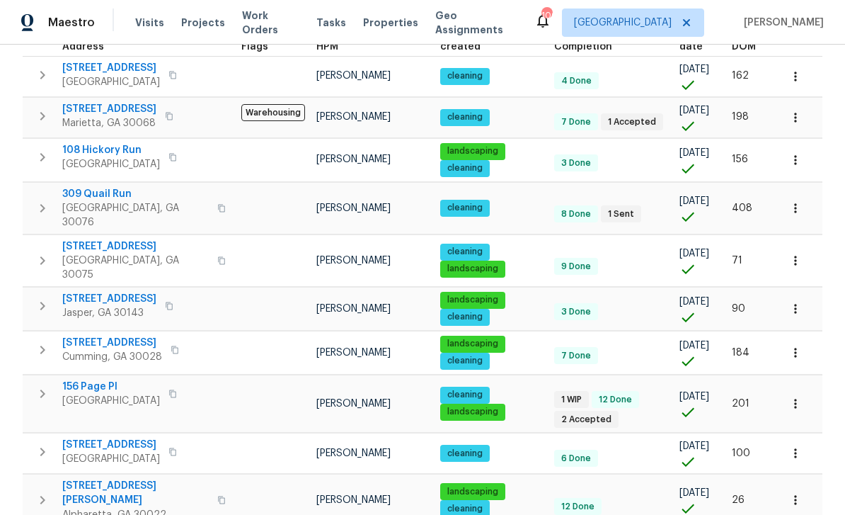
scroll to position [241, 0]
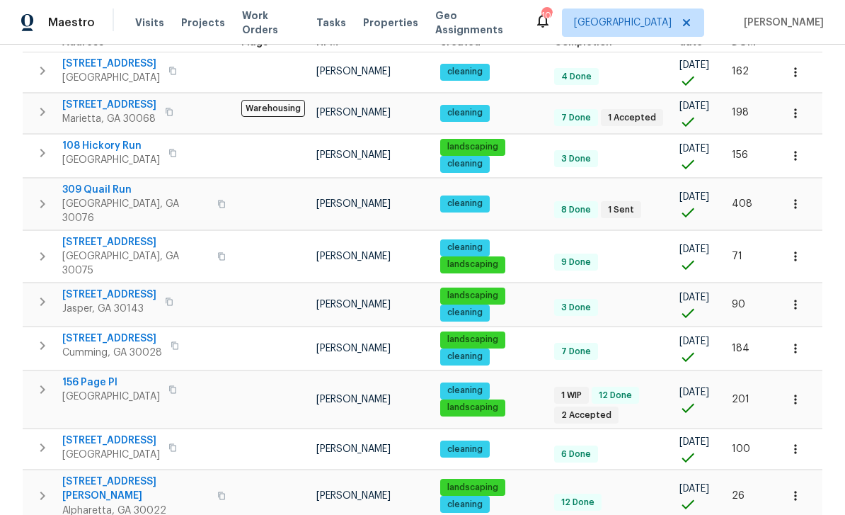
click at [79, 375] on span "156 Page Pl" at bounding box center [111, 382] width 98 height 14
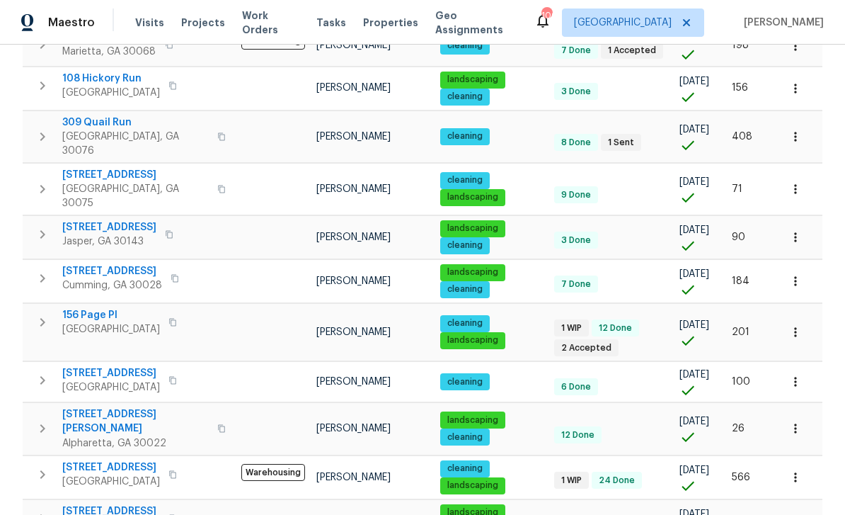
scroll to position [307, 0]
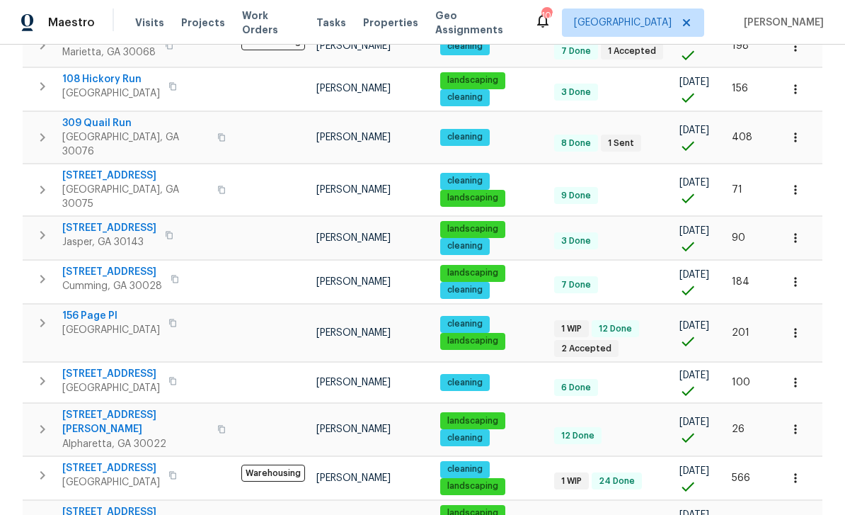
click at [98, 461] on span "5055 Hickory Hills Dr" at bounding box center [111, 468] width 98 height 14
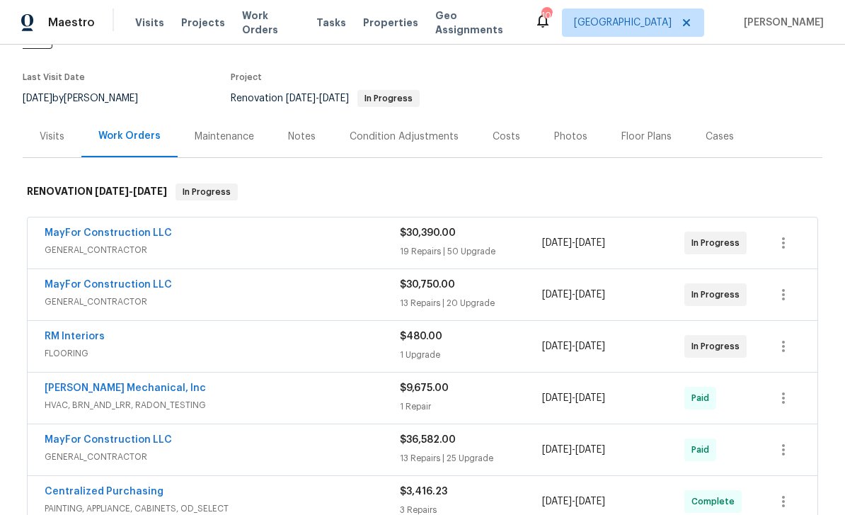
scroll to position [131, 0]
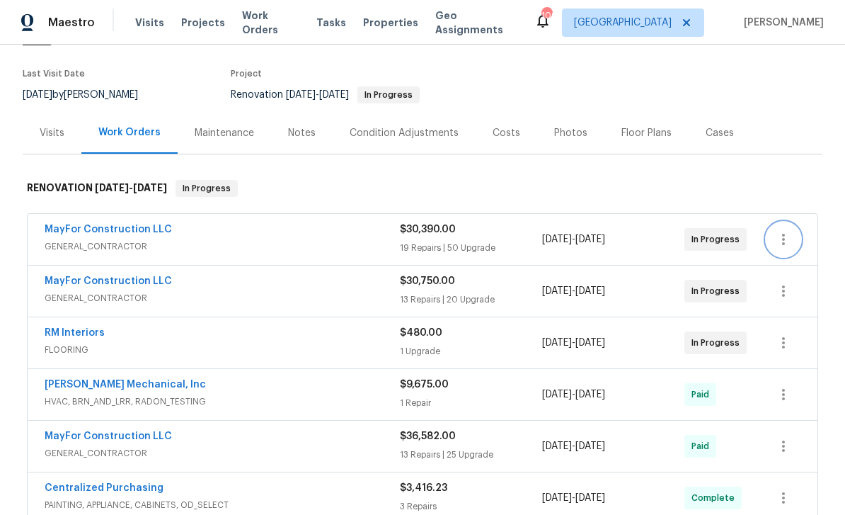
click at [787, 231] on icon "button" at bounding box center [783, 239] width 17 height 17
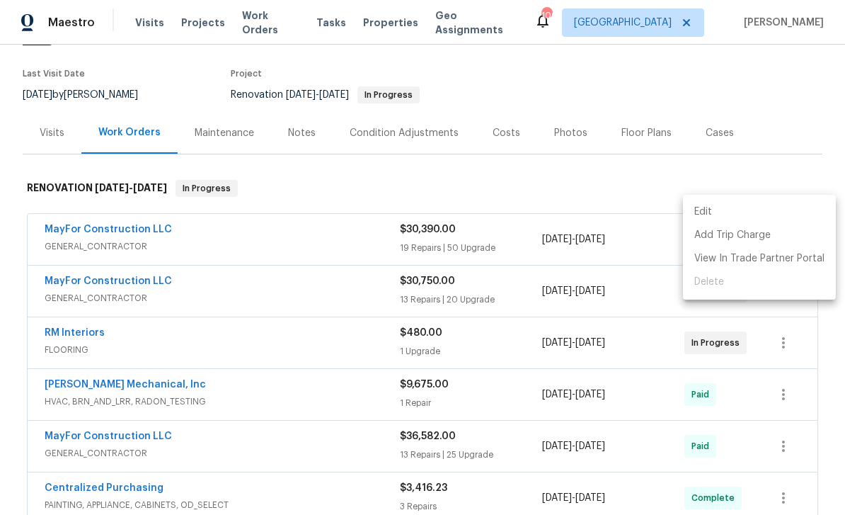
click at [757, 213] on li "Edit" at bounding box center [759, 211] width 153 height 23
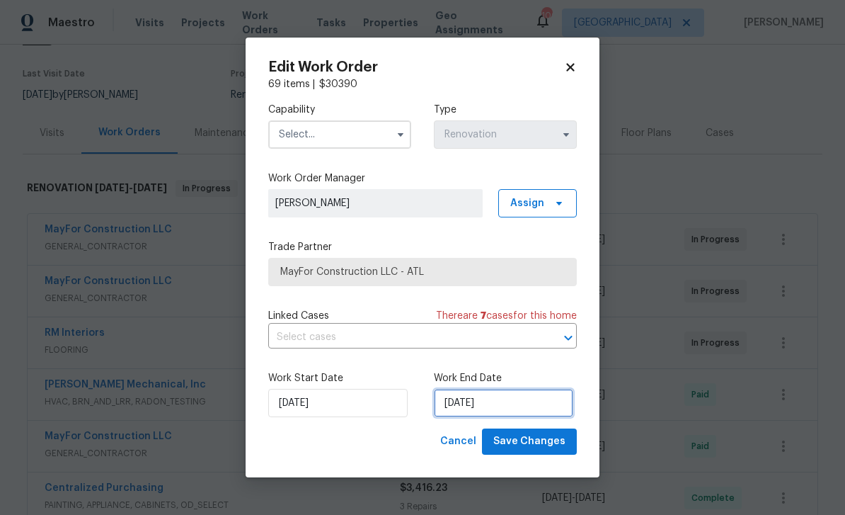
click at [543, 402] on input "10/1/2025" at bounding box center [503, 403] width 139 height 28
select select "9"
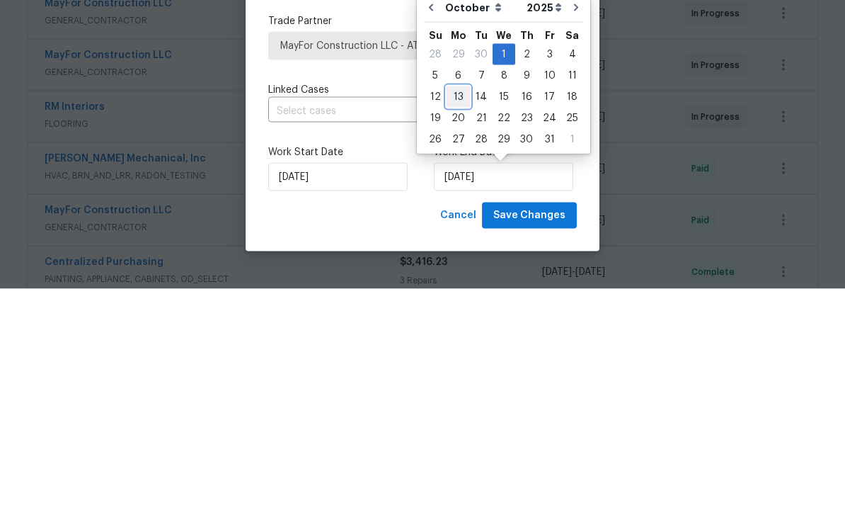
click at [462, 313] on div "13" at bounding box center [458, 323] width 23 height 20
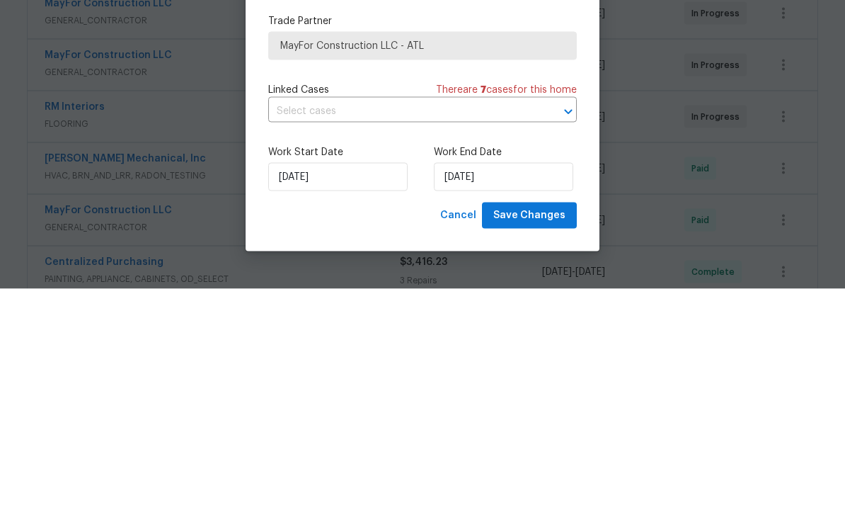
type input "10/13/2025"
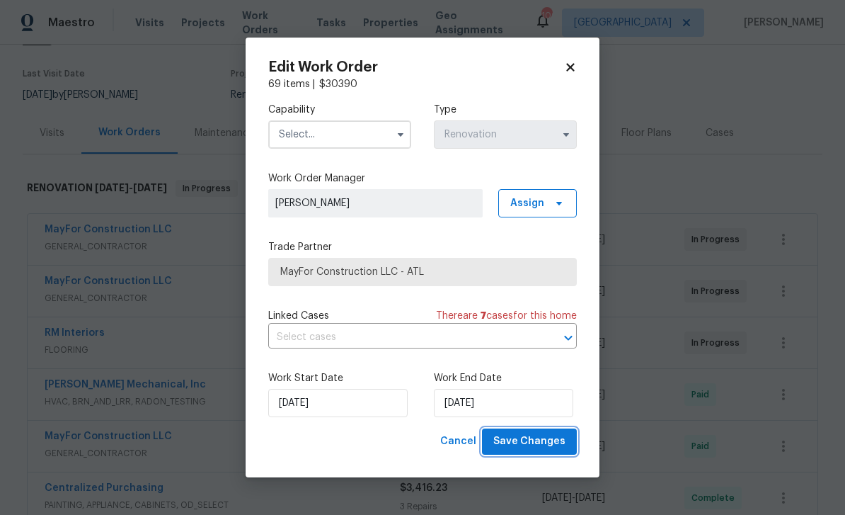
click at [548, 448] on span "Save Changes" at bounding box center [530, 442] width 72 height 18
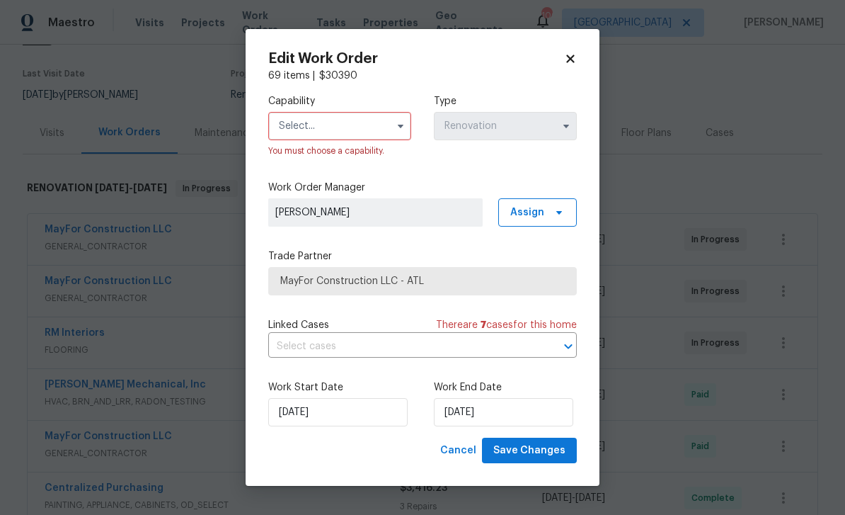
click at [369, 127] on input "text" at bounding box center [339, 126] width 143 height 28
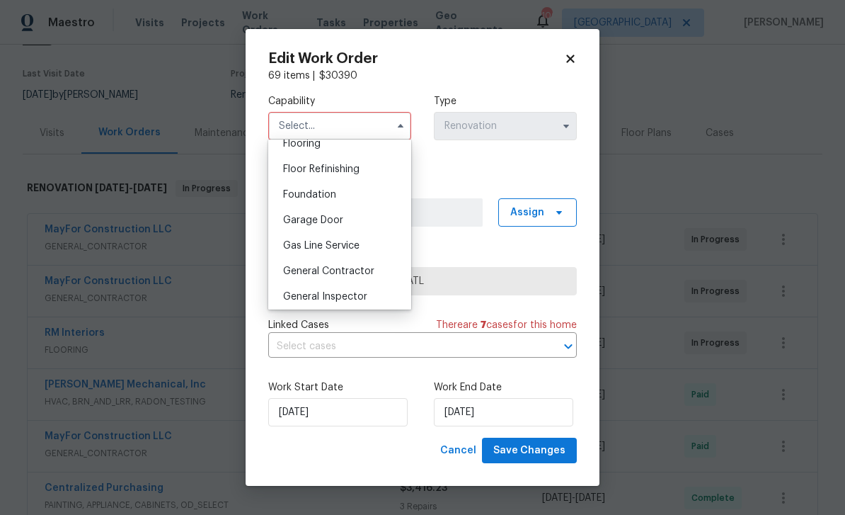
scroll to position [566, 0]
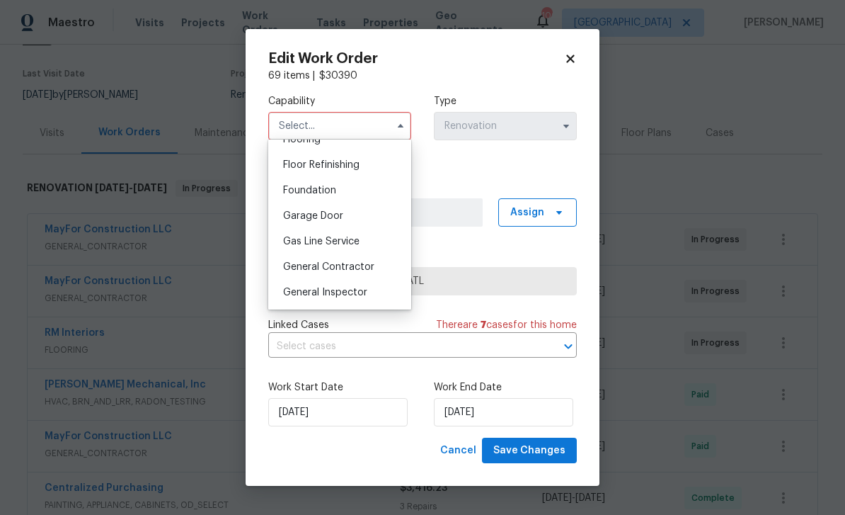
click at [378, 268] on div "General Contractor" at bounding box center [340, 266] width 136 height 25
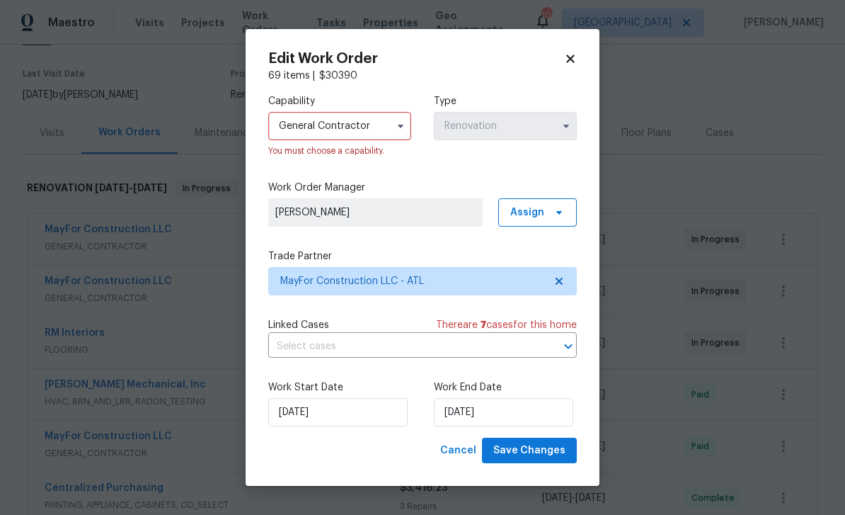
type input "General Contractor"
click at [557, 459] on span "Save Changes" at bounding box center [530, 451] width 72 height 18
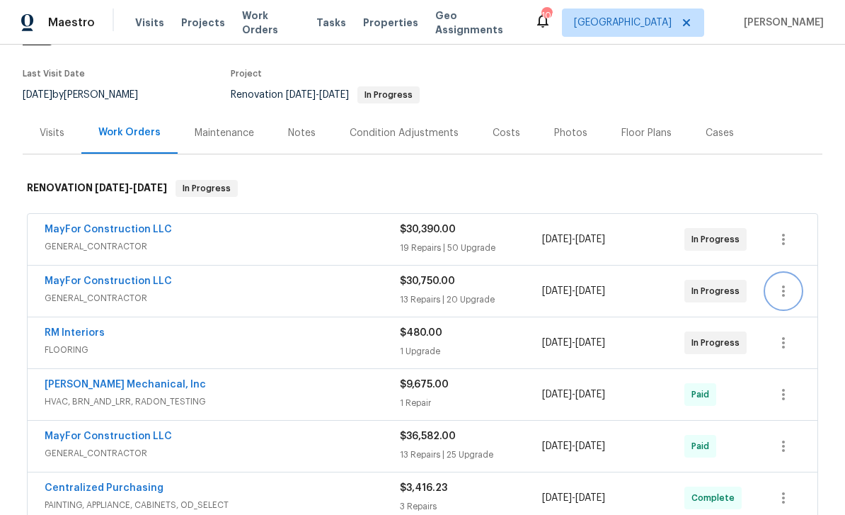
click at [784, 283] on icon "button" at bounding box center [783, 291] width 17 height 17
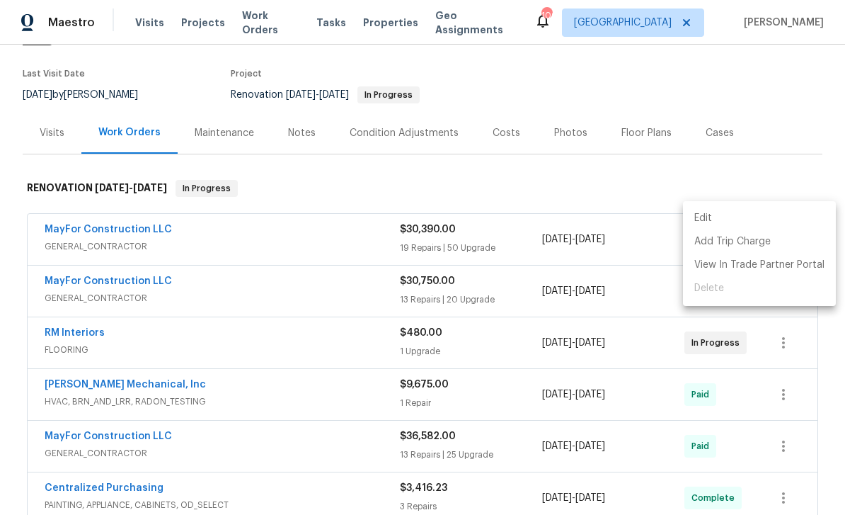
click at [748, 217] on li "Edit" at bounding box center [759, 218] width 153 height 23
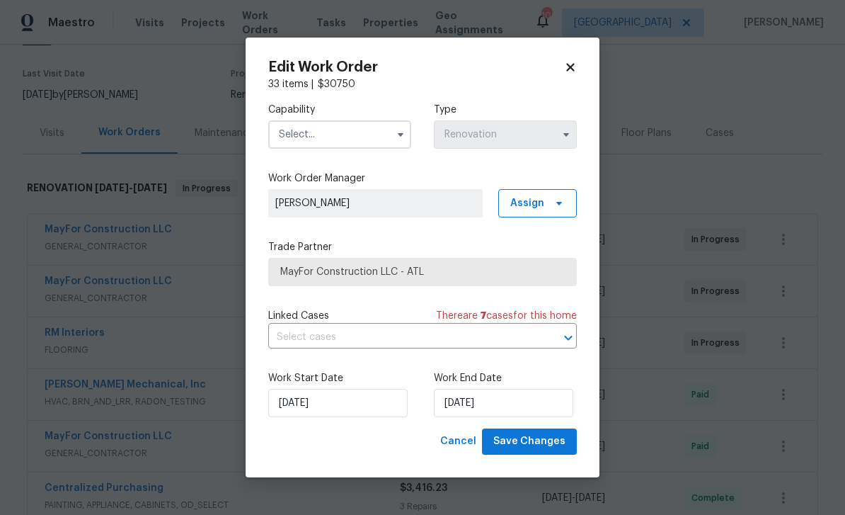
click at [398, 136] on icon "button" at bounding box center [400, 134] width 11 height 11
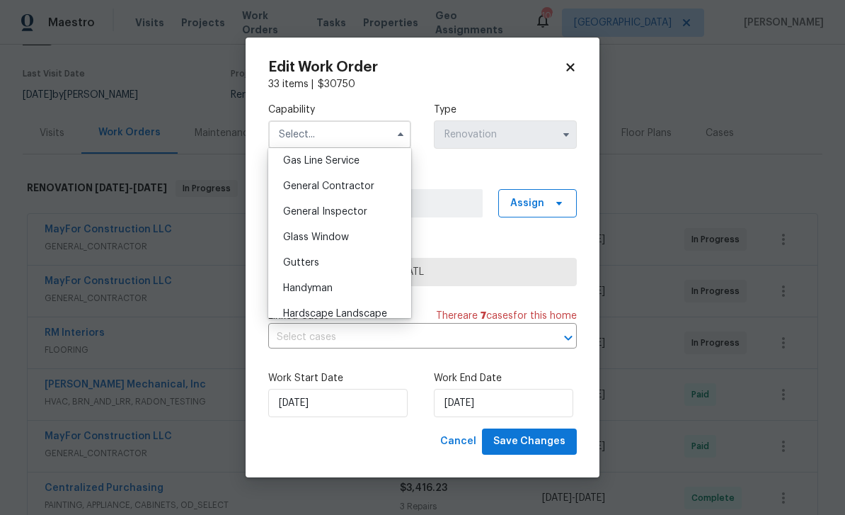
scroll to position [641, 0]
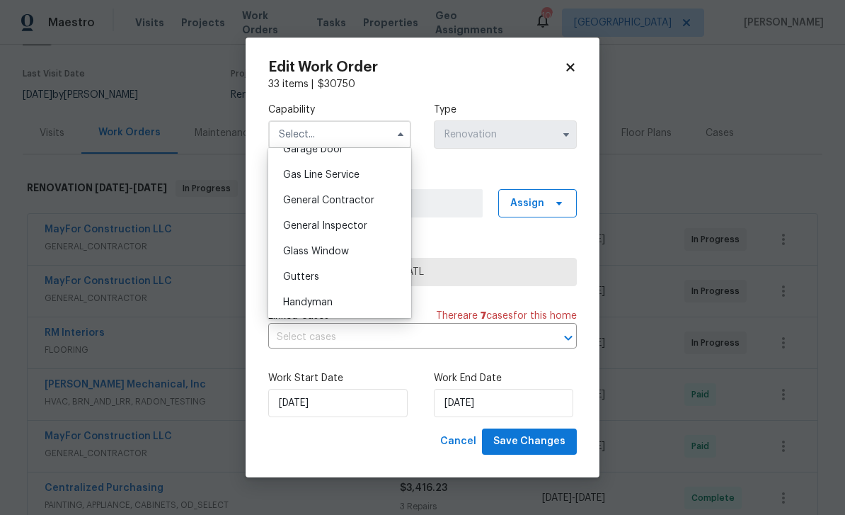
click at [368, 198] on span "General Contractor" at bounding box center [328, 200] width 91 height 10
type input "General Contractor"
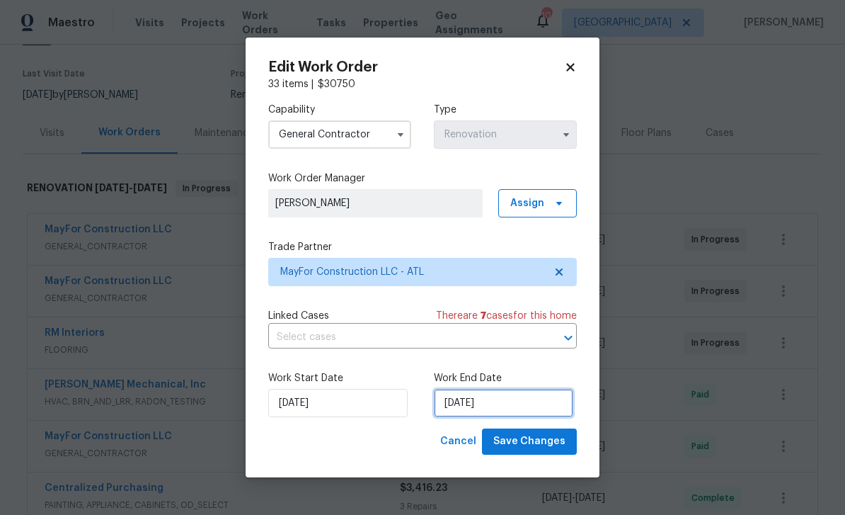
click at [537, 401] on input "10/1/2025" at bounding box center [503, 403] width 139 height 28
select select "9"
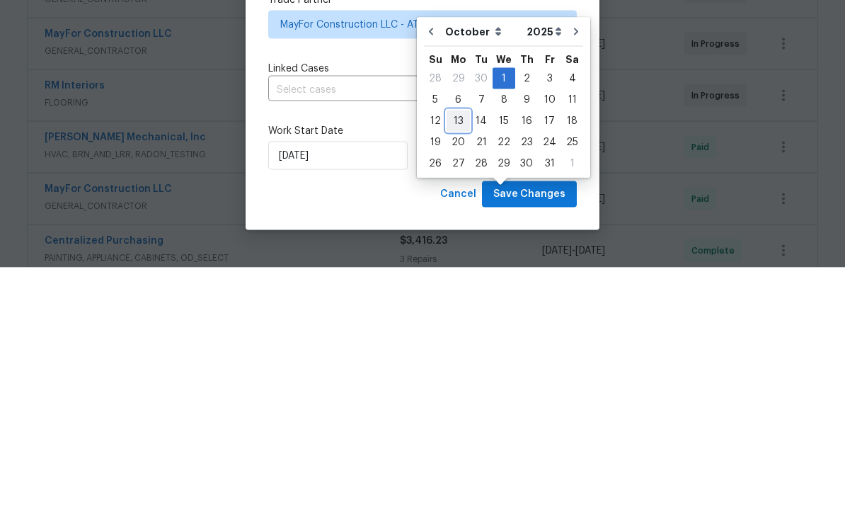
click at [464, 358] on div "13" at bounding box center [458, 368] width 23 height 20
type input "10/13/2025"
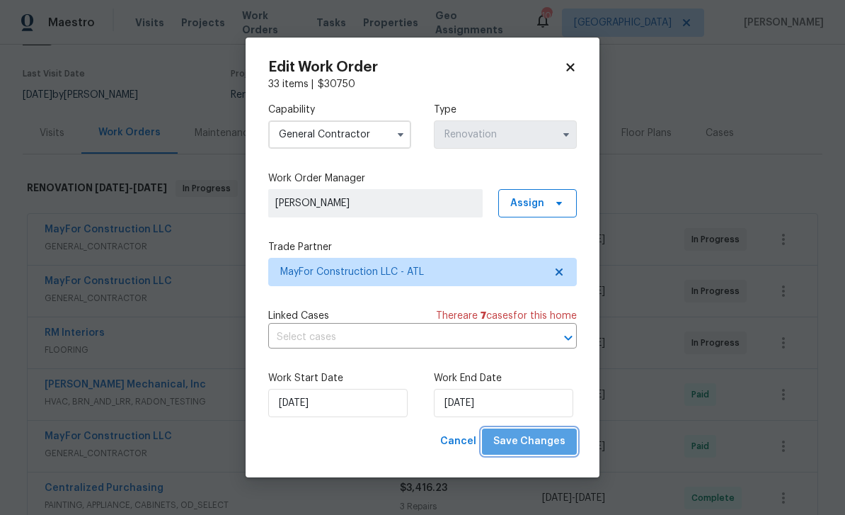
click at [557, 440] on span "Save Changes" at bounding box center [530, 442] width 72 height 18
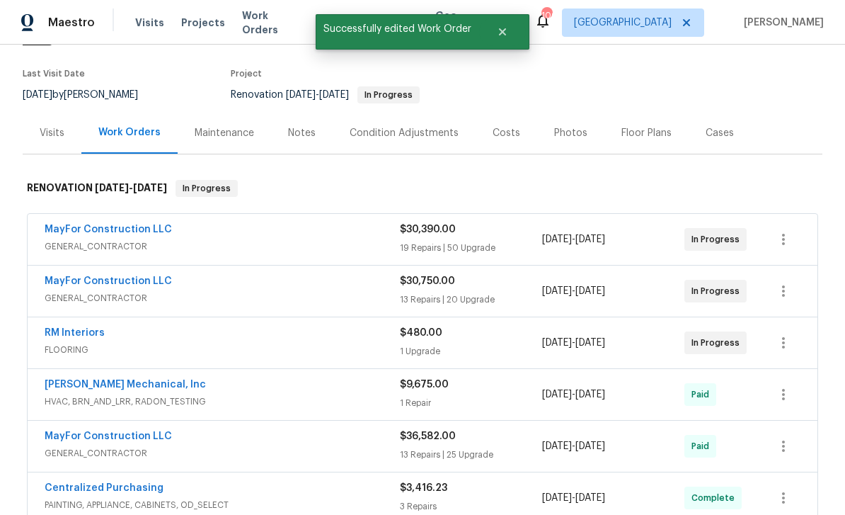
click at [81, 328] on link "RM Interiors" at bounding box center [75, 333] width 60 height 10
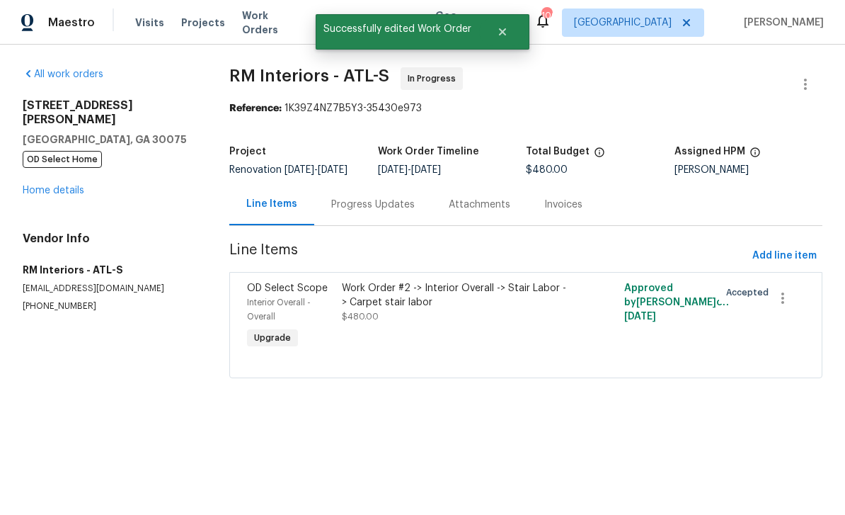
click at [355, 212] on div "Progress Updates" at bounding box center [373, 205] width 84 height 14
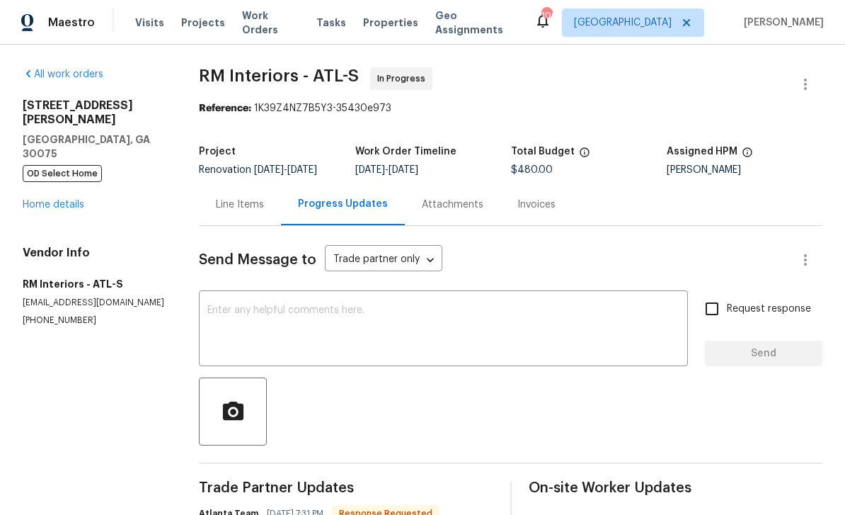
click at [249, 198] on div "Line Items" at bounding box center [240, 205] width 48 height 14
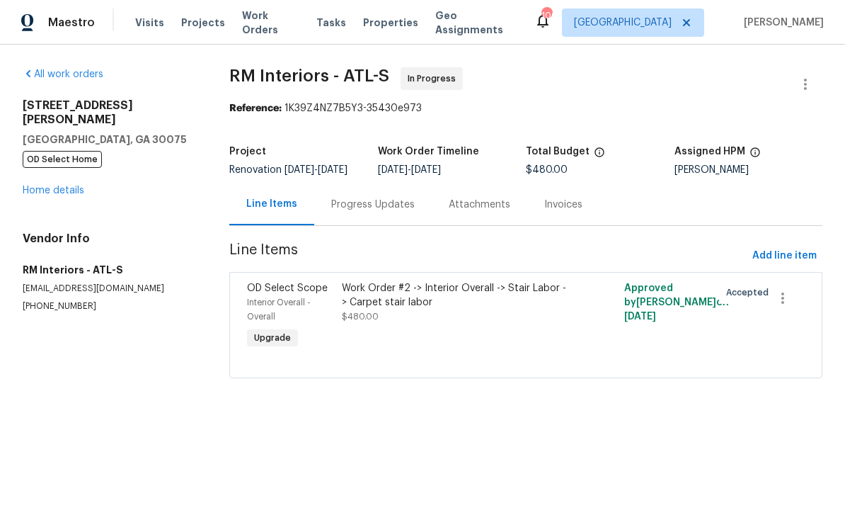
click at [39, 186] on link "Home details" at bounding box center [54, 191] width 62 height 10
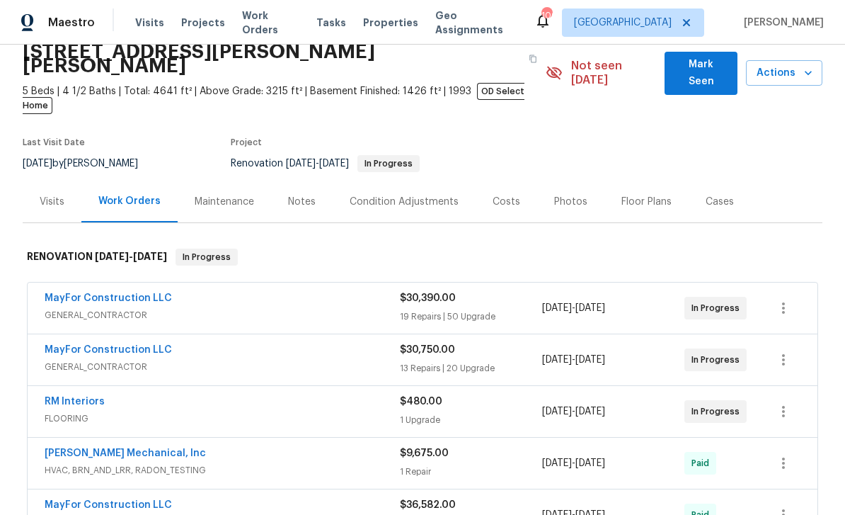
scroll to position [72, 0]
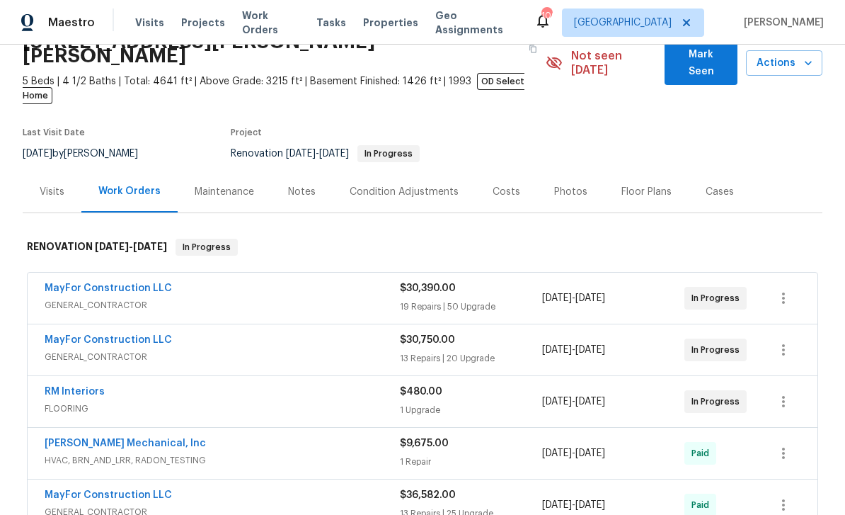
click at [428, 387] on span "$480.00" at bounding box center [421, 392] width 42 height 10
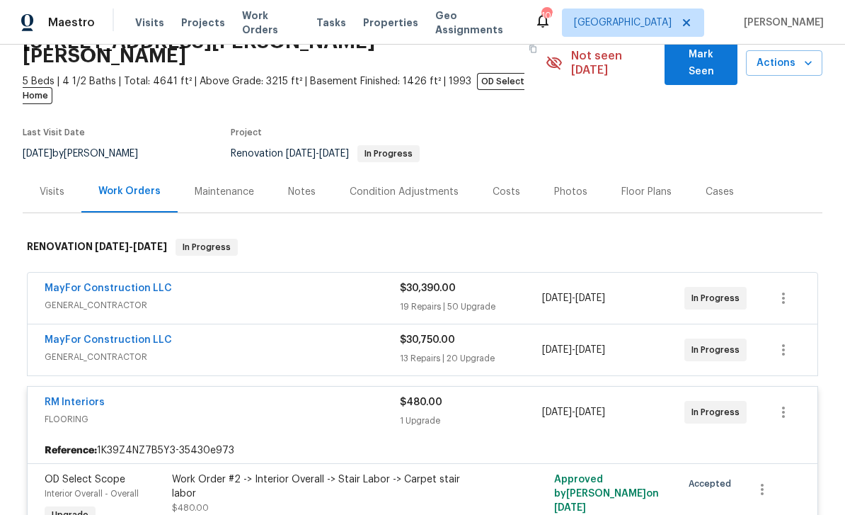
click at [67, 397] on link "RM Interiors" at bounding box center [75, 402] width 60 height 10
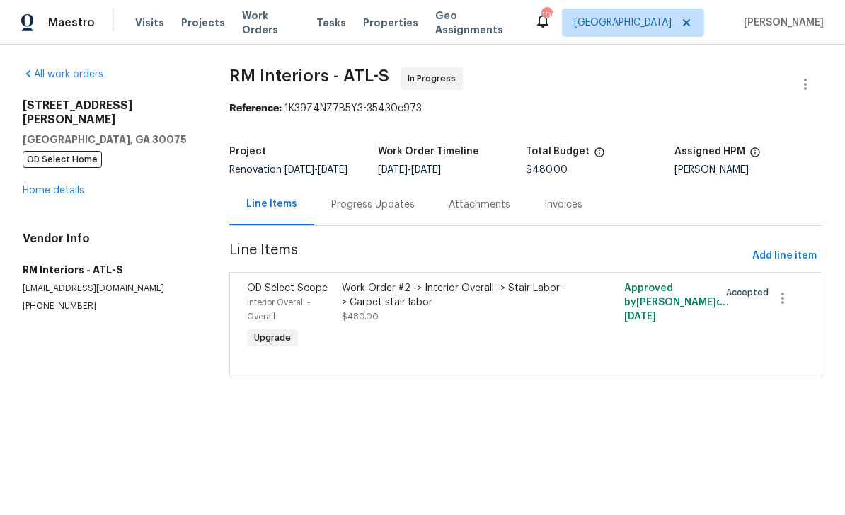
click at [44, 186] on link "Home details" at bounding box center [54, 191] width 62 height 10
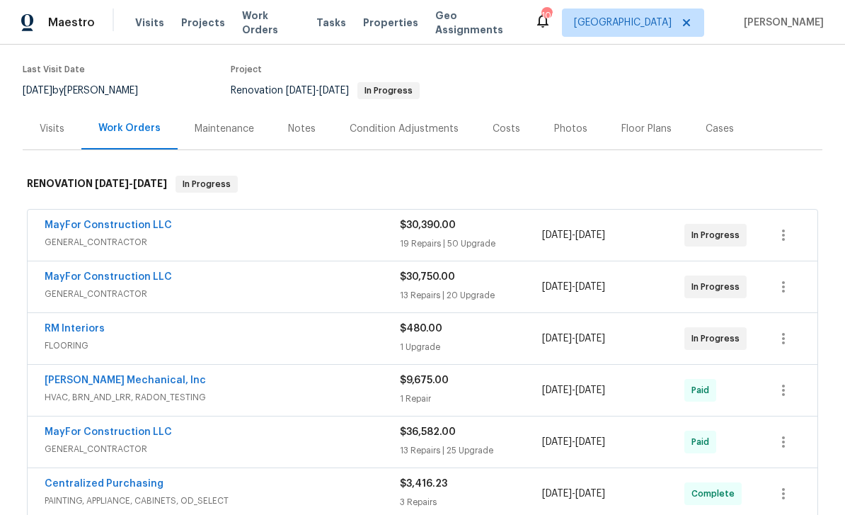
scroll to position [132, 0]
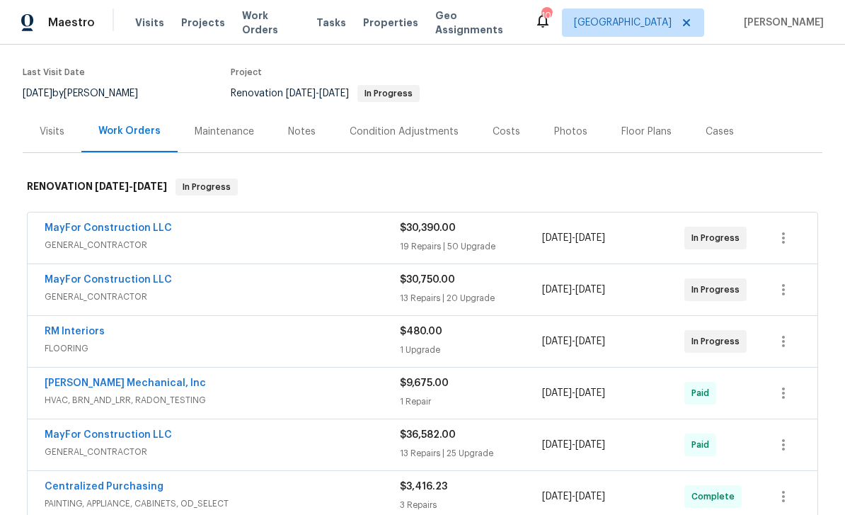
click at [79, 275] on link "MayFor Construction LLC" at bounding box center [108, 280] width 127 height 10
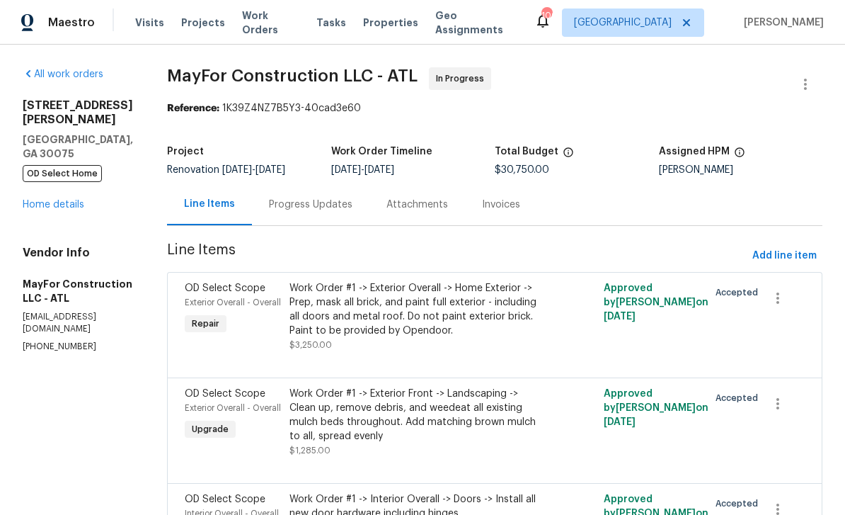
click at [41, 200] on link "Home details" at bounding box center [54, 205] width 62 height 10
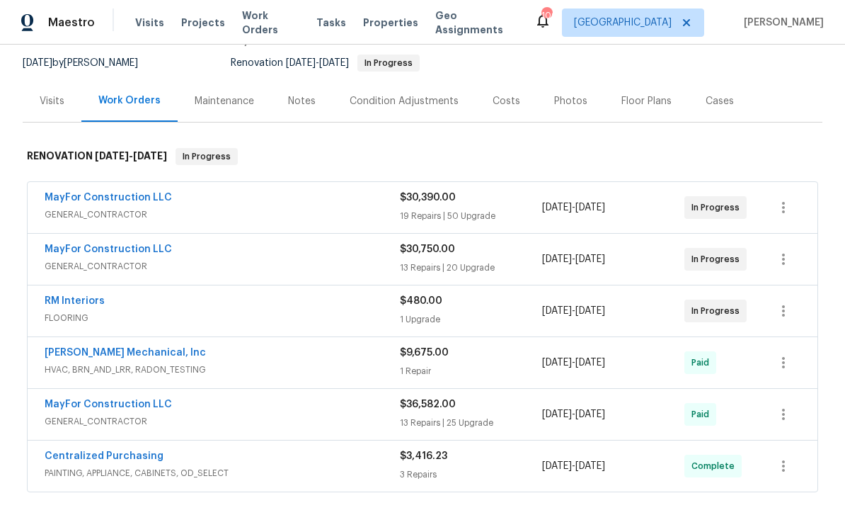
scroll to position [174, 0]
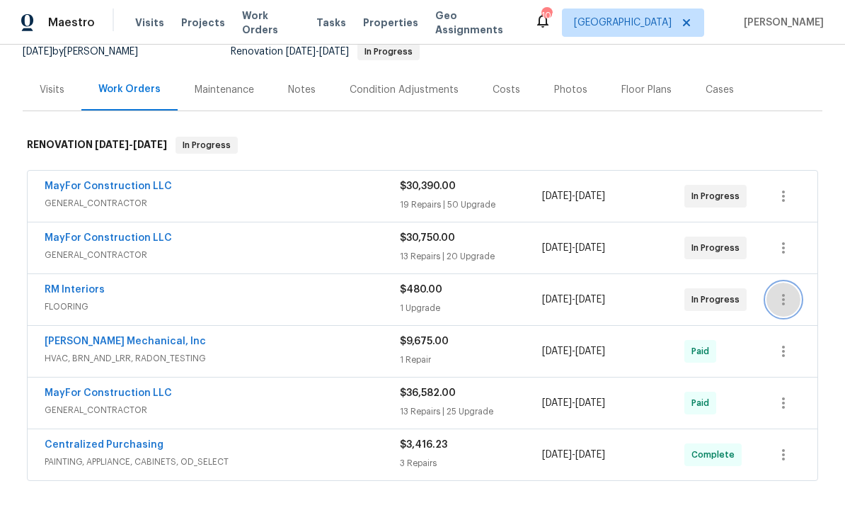
click at [793, 283] on button "button" at bounding box center [784, 300] width 34 height 34
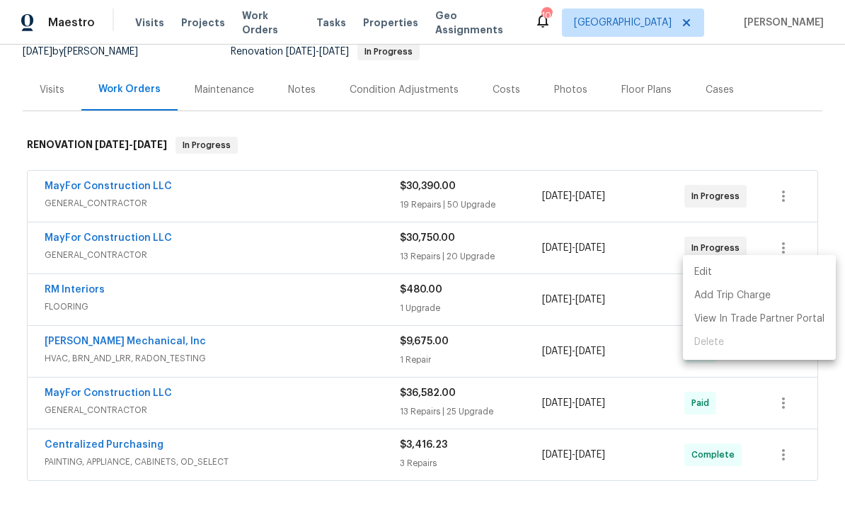
click at [830, 200] on div at bounding box center [422, 257] width 845 height 515
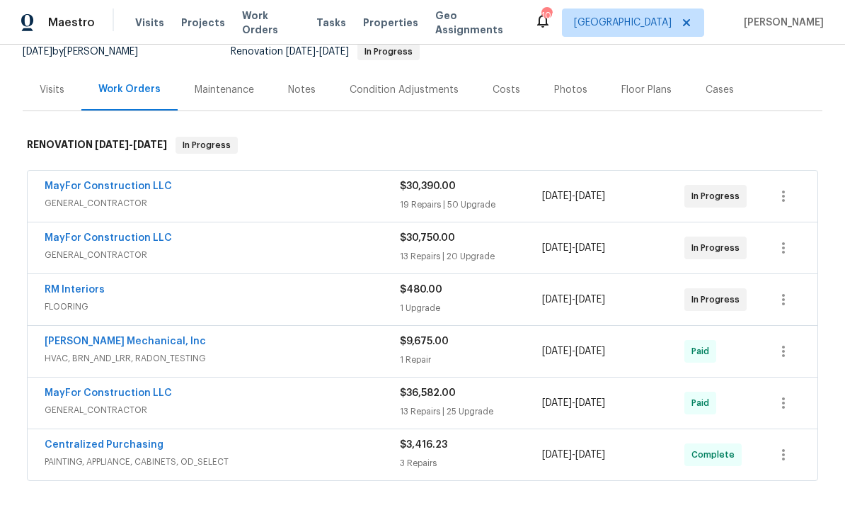
click at [65, 285] on link "RM Interiors" at bounding box center [75, 290] width 60 height 10
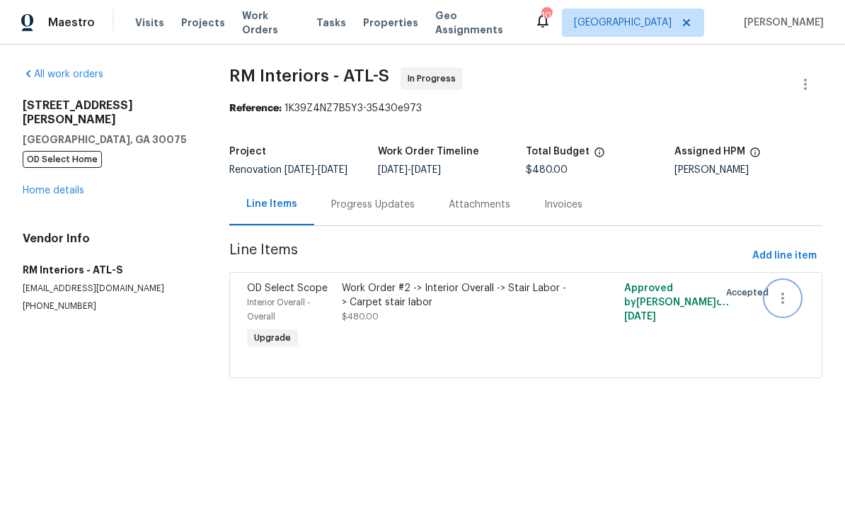
click at [791, 302] on icon "button" at bounding box center [783, 298] width 17 height 17
click at [799, 312] on li "Cancel" at bounding box center [793, 308] width 55 height 23
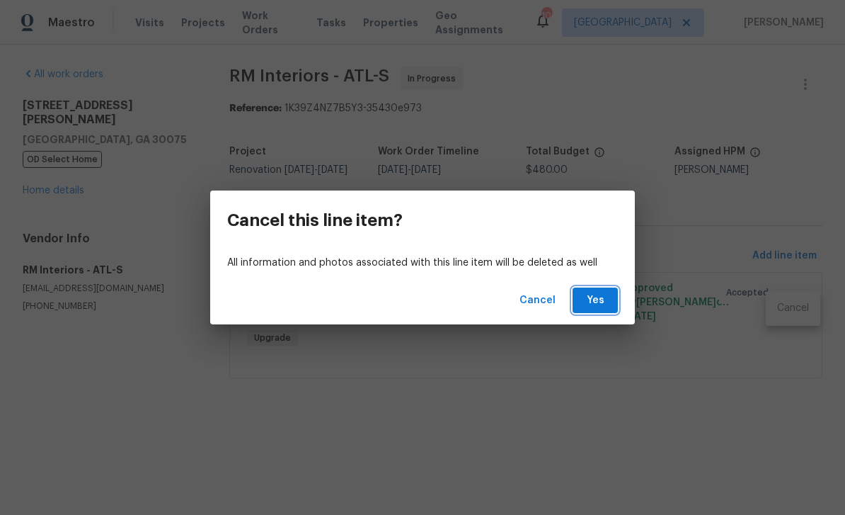
click at [598, 298] on span "Yes" at bounding box center [595, 301] width 23 height 18
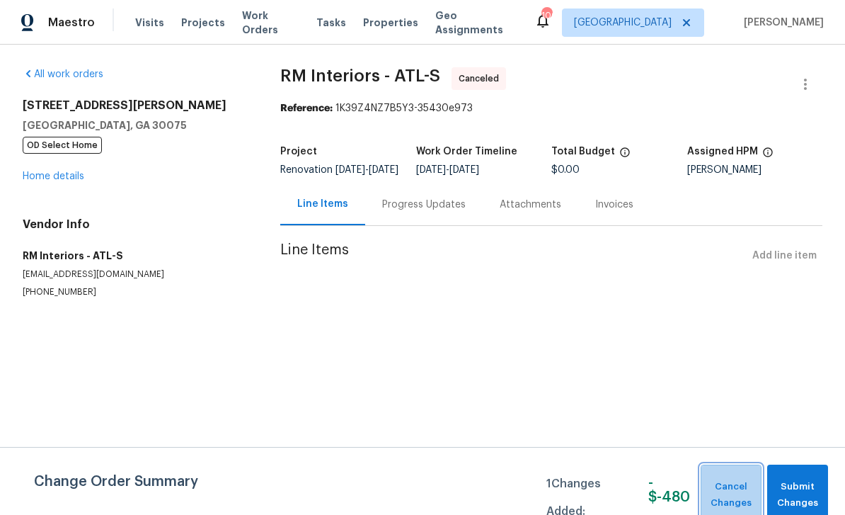
click at [734, 485] on span "Cancel Changes" at bounding box center [731, 495] width 46 height 33
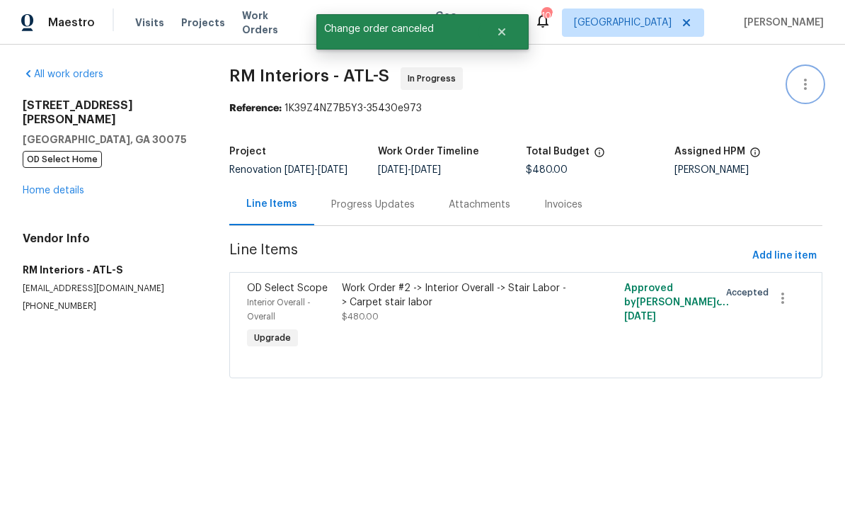
click at [806, 80] on icon "button" at bounding box center [805, 84] width 3 height 11
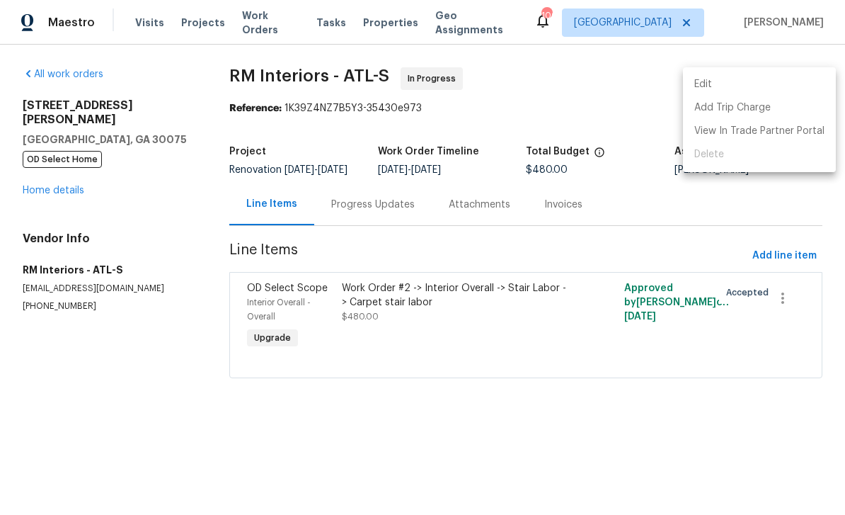
click at [733, 84] on li "Edit" at bounding box center [759, 84] width 153 height 23
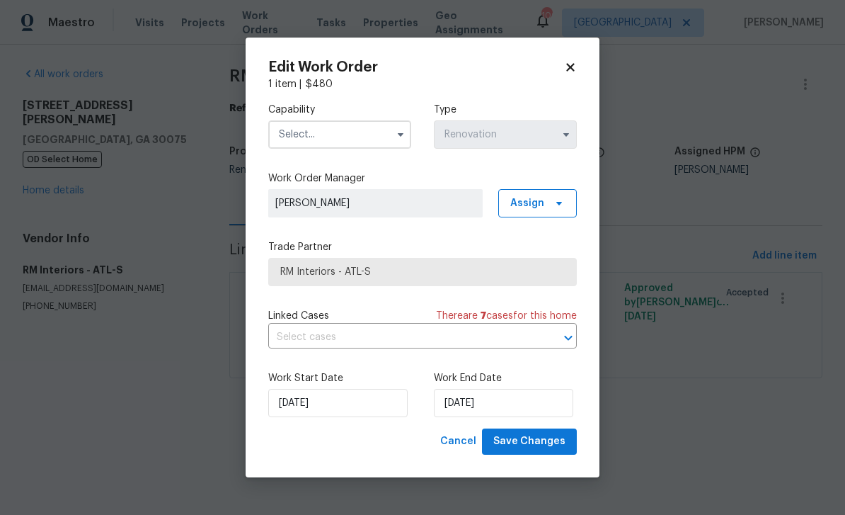
click at [305, 130] on input "text" at bounding box center [339, 134] width 143 height 28
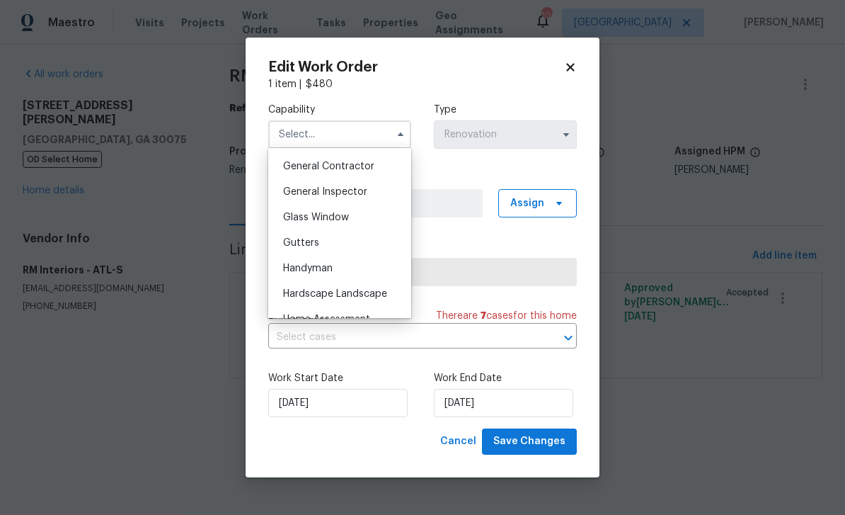
scroll to position [654, 0]
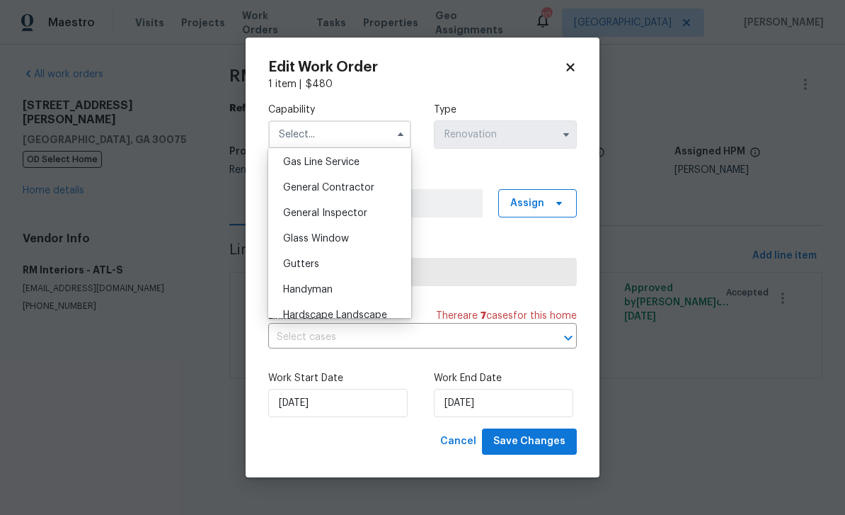
click at [298, 188] on span "General Contractor" at bounding box center [328, 188] width 91 height 10
type input "General Contractor"
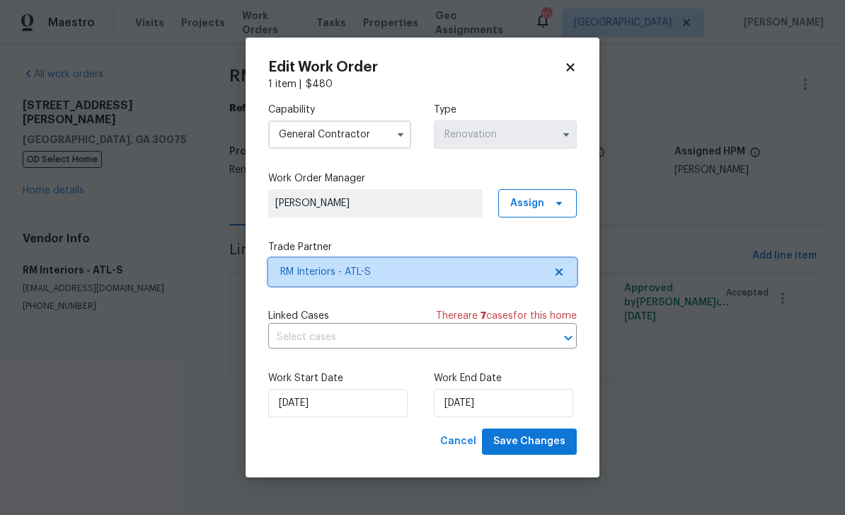
click at [545, 274] on span "RM Interiors - ATL-S" at bounding box center [422, 272] width 309 height 28
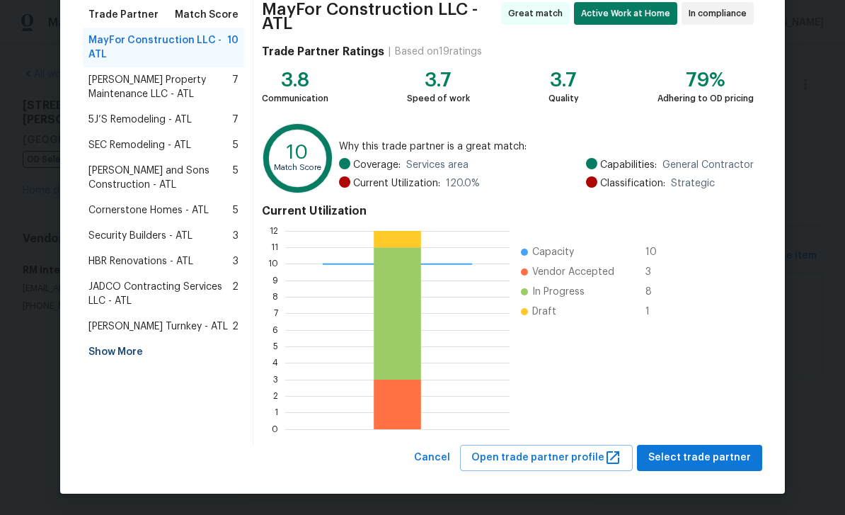
scroll to position [115, 0]
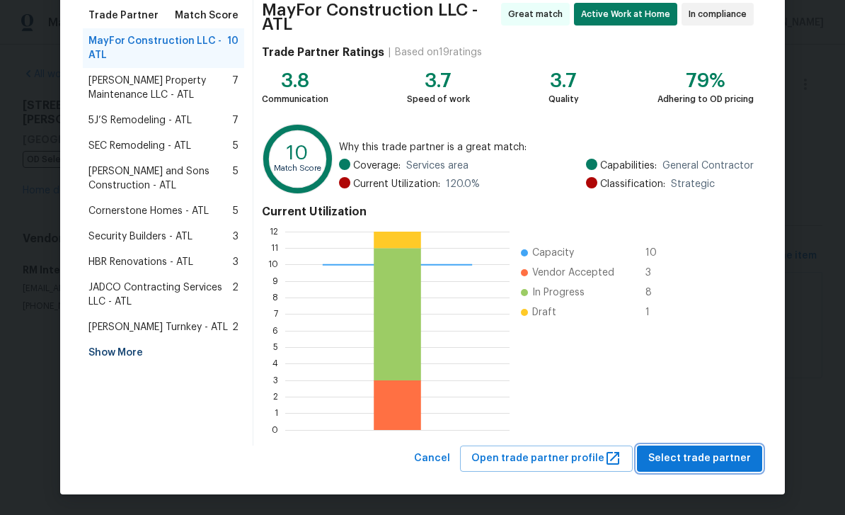
click at [695, 456] on span "Select trade partner" at bounding box center [700, 459] width 103 height 18
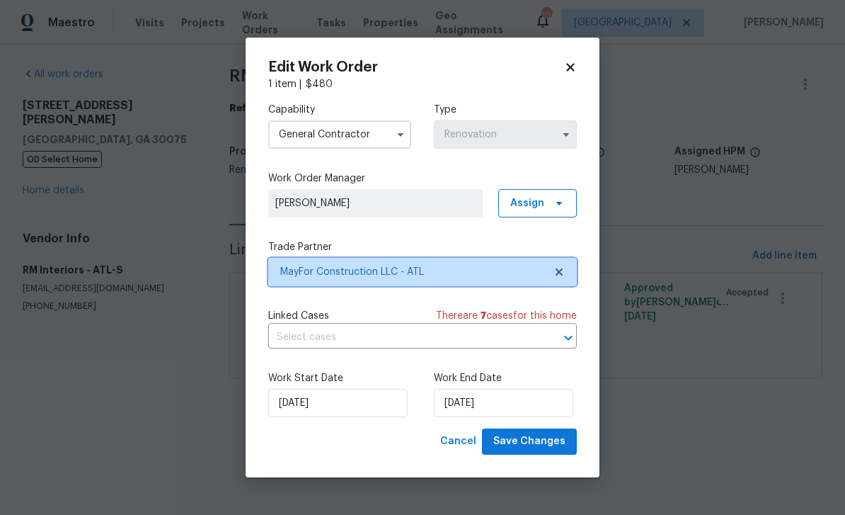
scroll to position [0, 0]
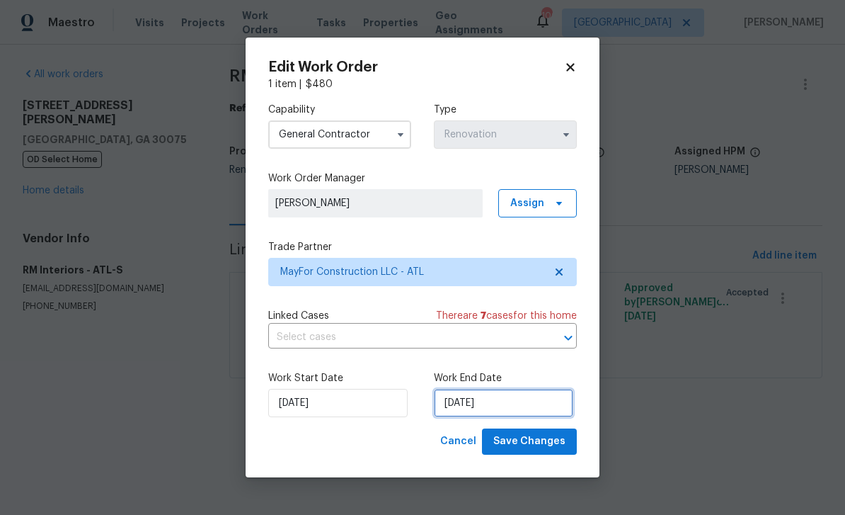
click at [552, 401] on input "10/1/2025" at bounding box center [503, 403] width 139 height 28
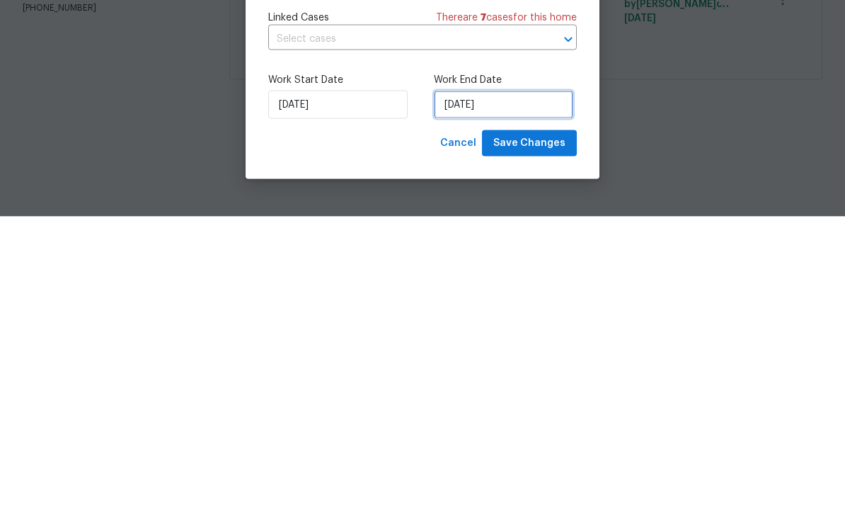
select select "9"
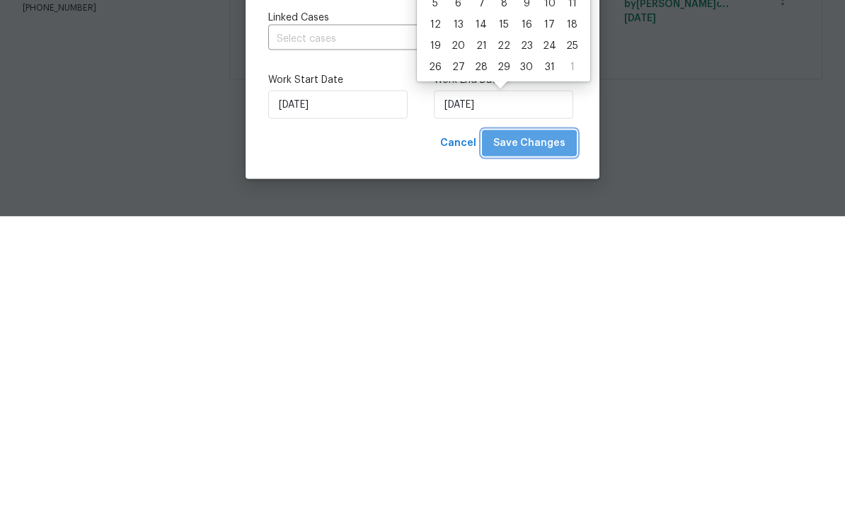
click at [559, 433] on span "Save Changes" at bounding box center [530, 442] width 72 height 18
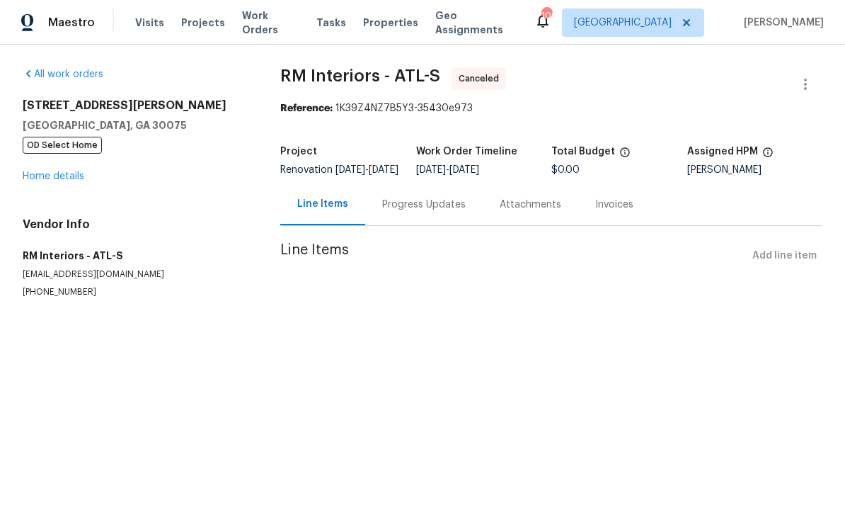
click at [55, 181] on link "Home details" at bounding box center [54, 176] width 62 height 10
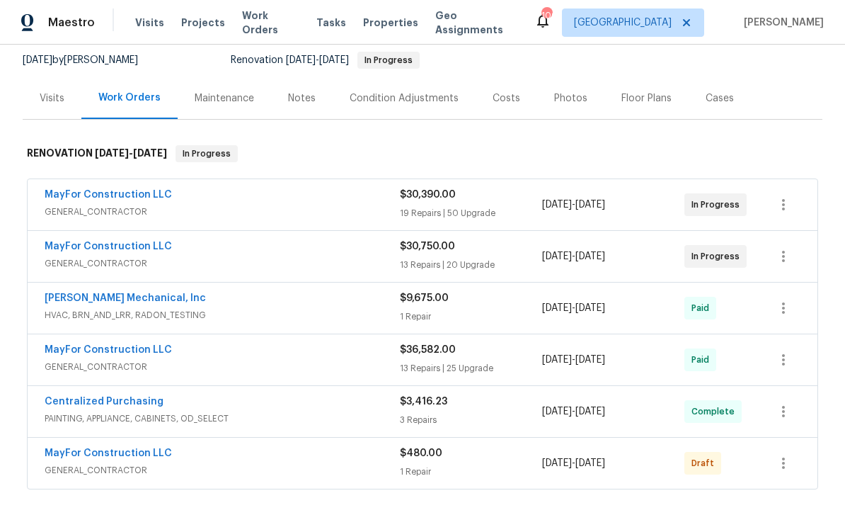
scroll to position [182, 0]
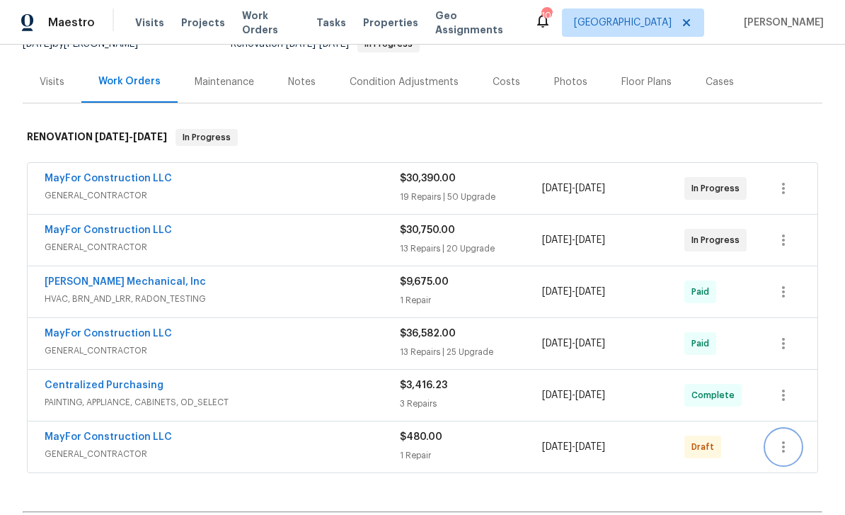
click at [788, 438] on icon "button" at bounding box center [783, 446] width 17 height 17
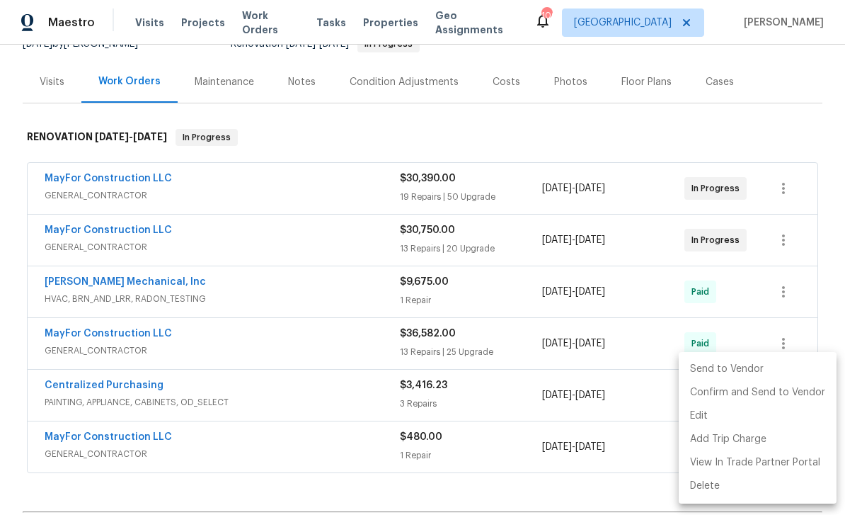
click at [769, 370] on li "Send to Vendor" at bounding box center [758, 369] width 158 height 23
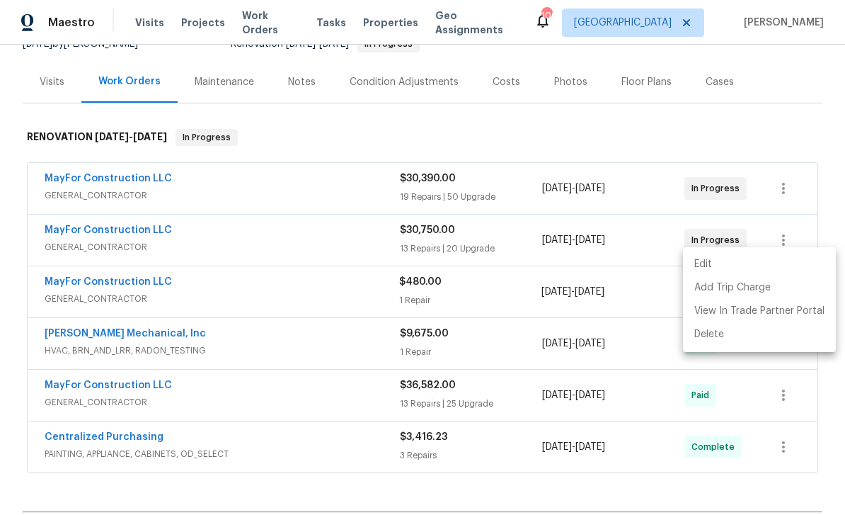
click at [776, 99] on div at bounding box center [422, 257] width 845 height 515
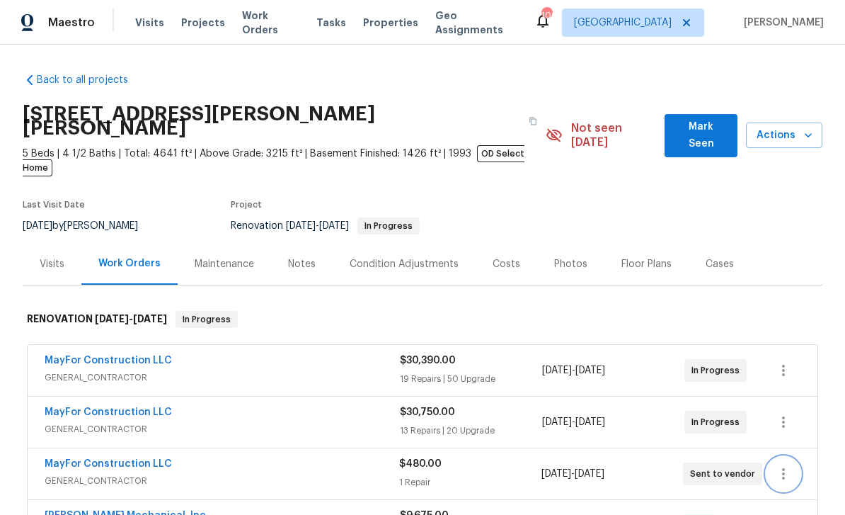
scroll to position [0, 0]
click at [702, 124] on span "Mark Seen" at bounding box center [701, 135] width 50 height 35
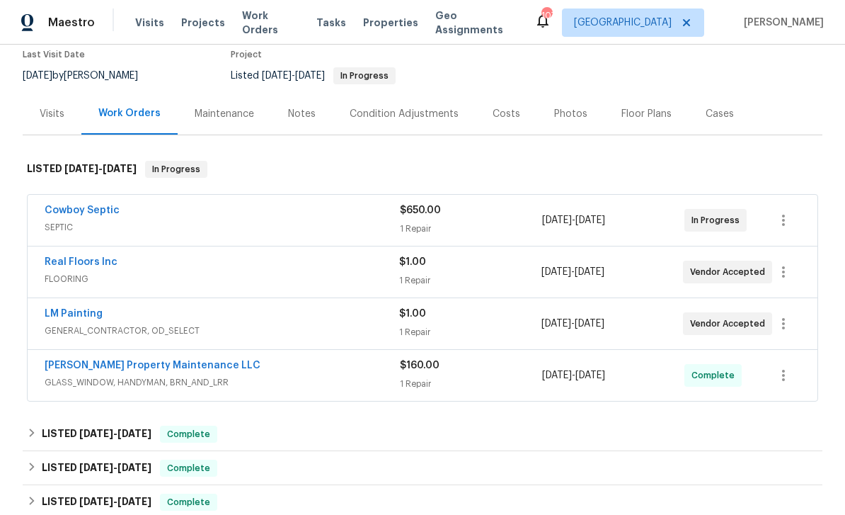
scroll to position [118, 0]
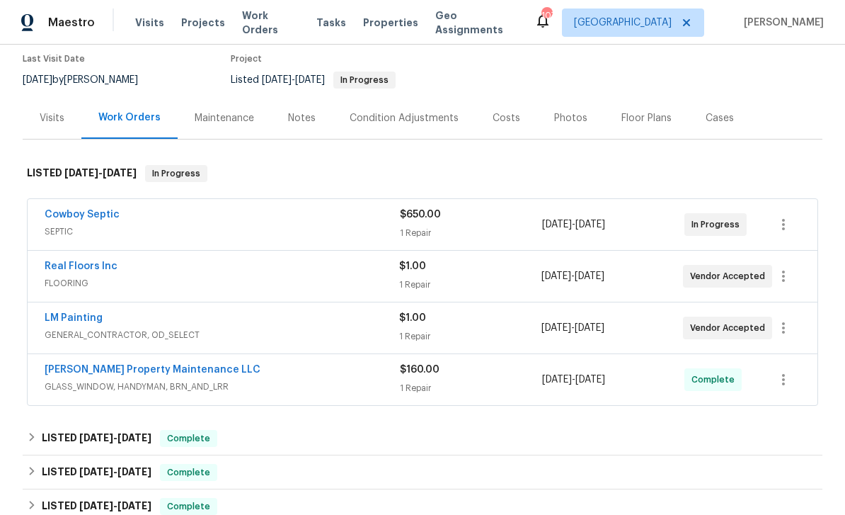
click at [67, 210] on link "Cowboy Septic" at bounding box center [82, 215] width 75 height 10
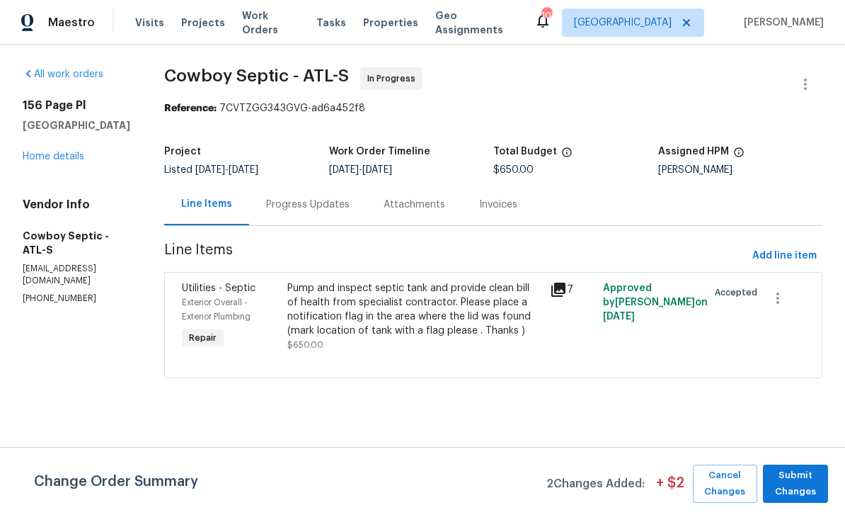
click at [287, 201] on div "Progress Updates" at bounding box center [308, 205] width 84 height 14
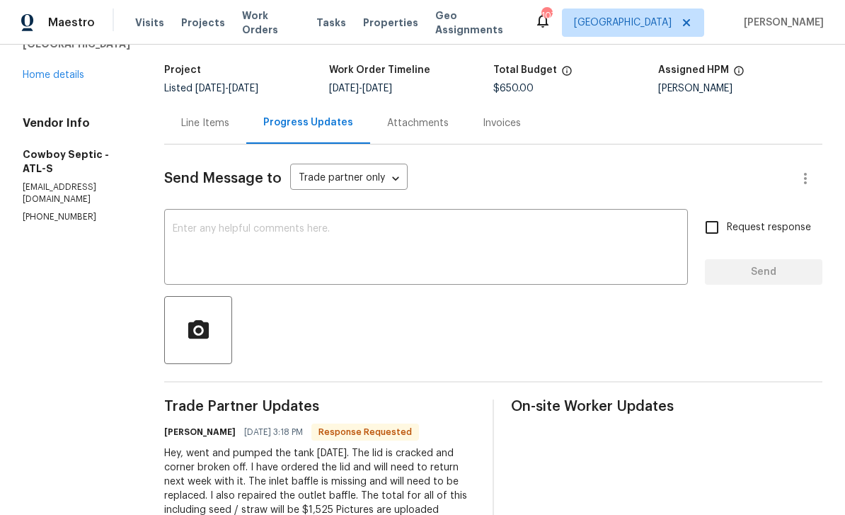
scroll to position [80, 0]
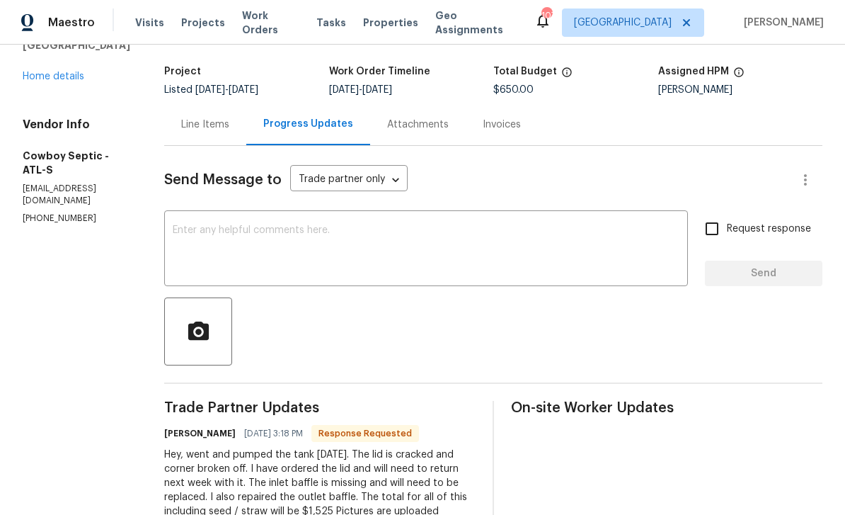
click at [190, 122] on div "Line Items" at bounding box center [205, 125] width 48 height 14
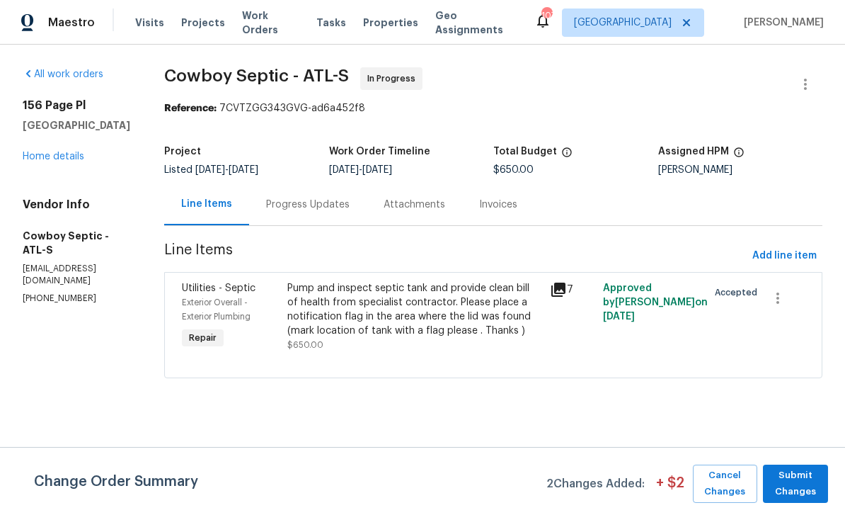
click at [208, 294] on div "Utilities - Septic" at bounding box center [230, 288] width 97 height 14
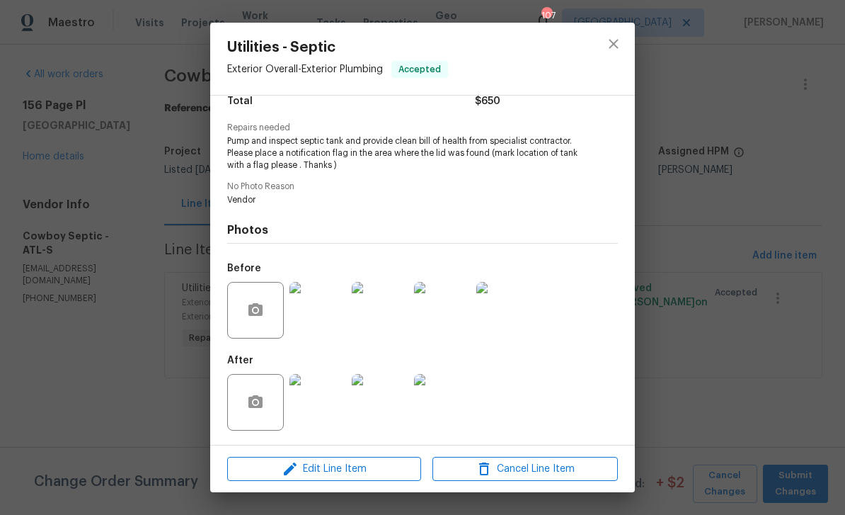
scroll to position [128, 0]
click at [302, 472] on span "Edit Line Item" at bounding box center [325, 469] width 186 height 18
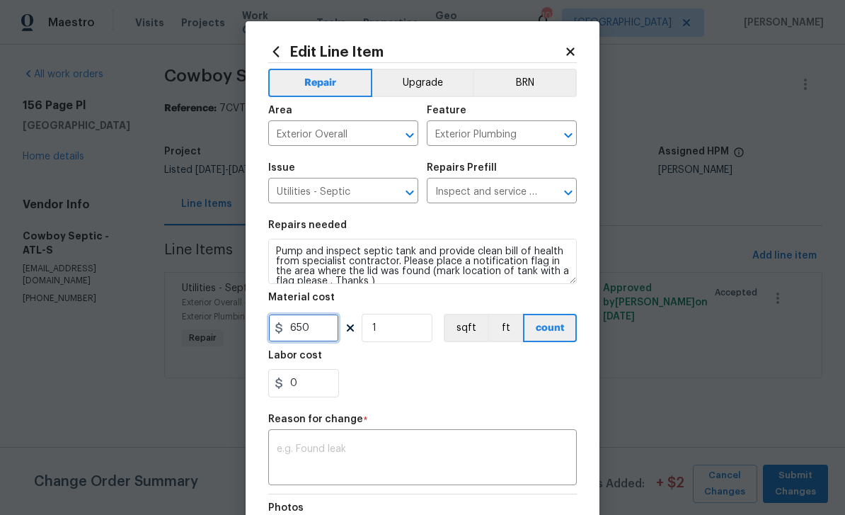
click at [317, 324] on input "650" at bounding box center [303, 328] width 71 height 28
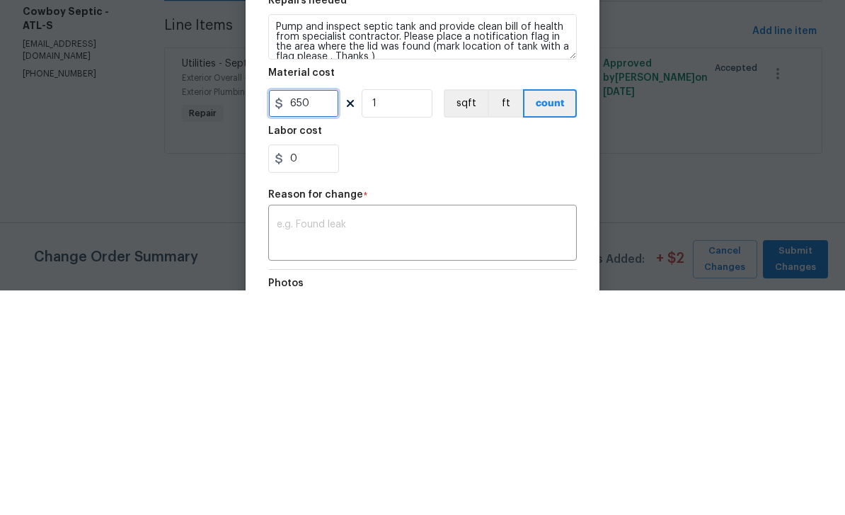
click at [287, 314] on input "650" at bounding box center [303, 328] width 71 height 28
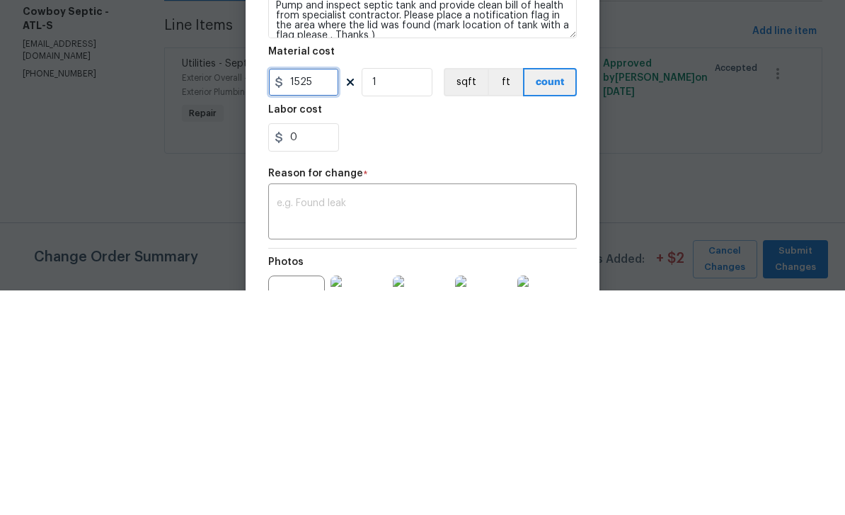
scroll to position [59, 0]
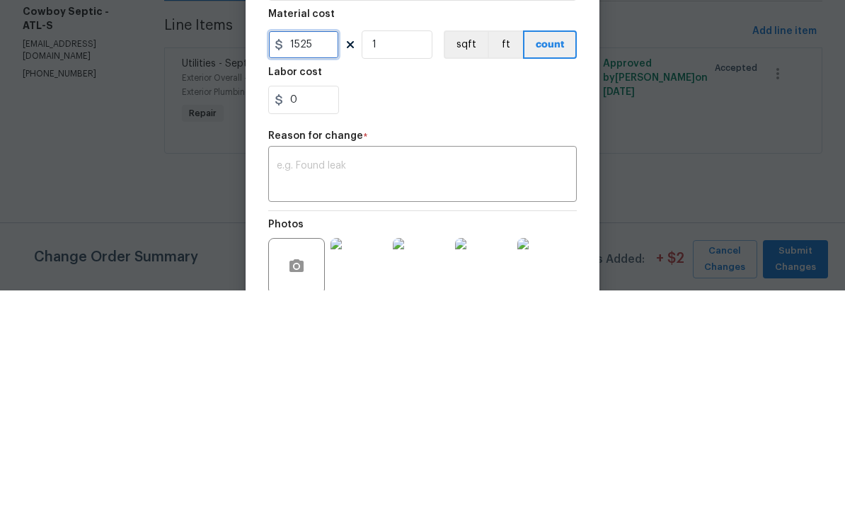
type input "1525"
click at [322, 385] on textarea at bounding box center [423, 400] width 292 height 30
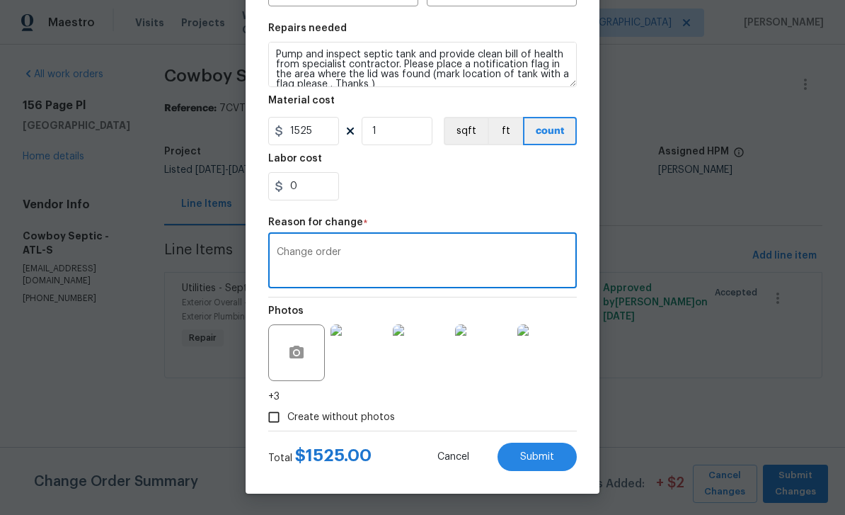
scroll to position [200, 0]
type textarea "Change order"
click at [563, 456] on button "Submit" at bounding box center [537, 457] width 79 height 28
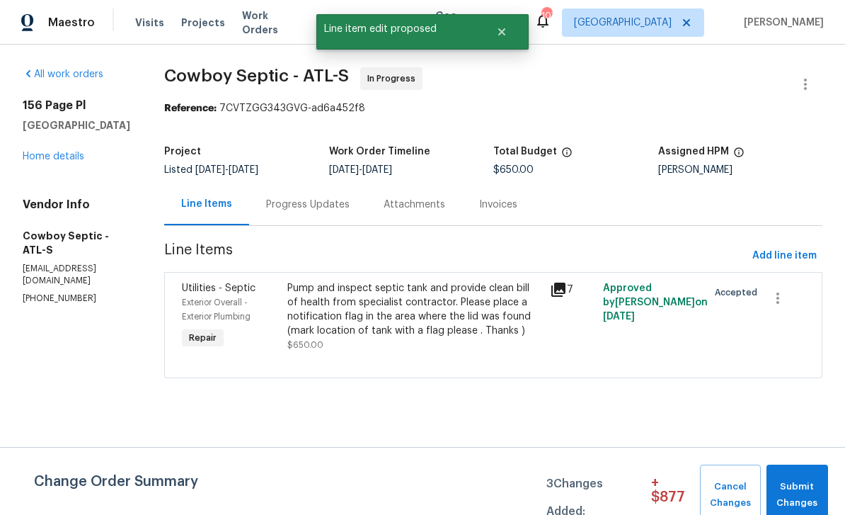
scroll to position [0, 0]
click at [559, 289] on icon at bounding box center [559, 290] width 14 height 14
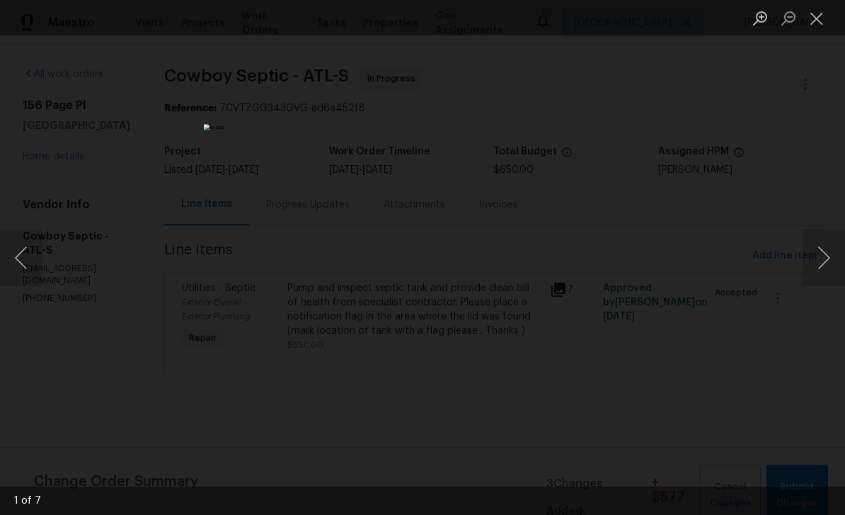
click at [822, 258] on button "Next image" at bounding box center [824, 257] width 42 height 57
click at [822, 257] on button "Next image" at bounding box center [824, 257] width 42 height 57
click at [819, 260] on button "Next image" at bounding box center [824, 257] width 42 height 57
click at [821, 259] on button "Next image" at bounding box center [824, 257] width 42 height 57
click at [39, 253] on button "Previous image" at bounding box center [21, 257] width 42 height 57
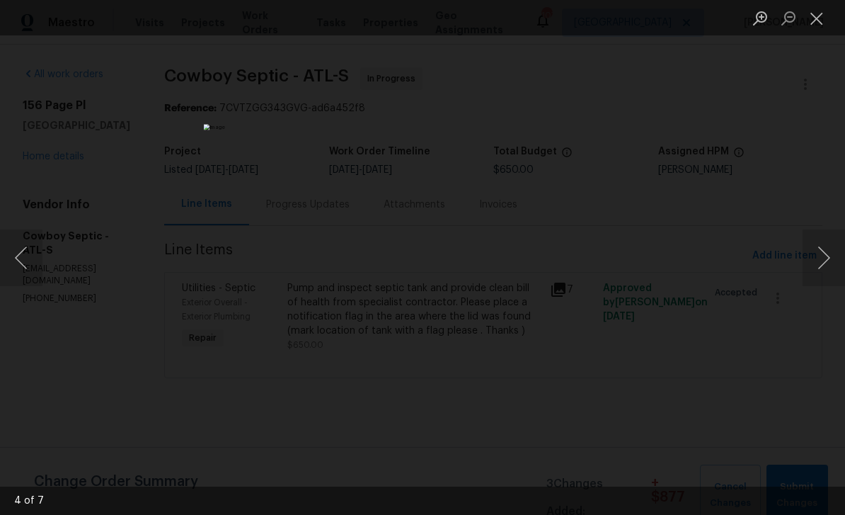
click at [820, 261] on button "Next image" at bounding box center [824, 257] width 42 height 57
click at [819, 261] on button "Next image" at bounding box center [824, 257] width 42 height 57
click at [823, 261] on button "Next image" at bounding box center [824, 257] width 42 height 57
click at [822, 258] on button "Next image" at bounding box center [824, 257] width 42 height 57
click at [819, 251] on button "Next image" at bounding box center [824, 257] width 42 height 57
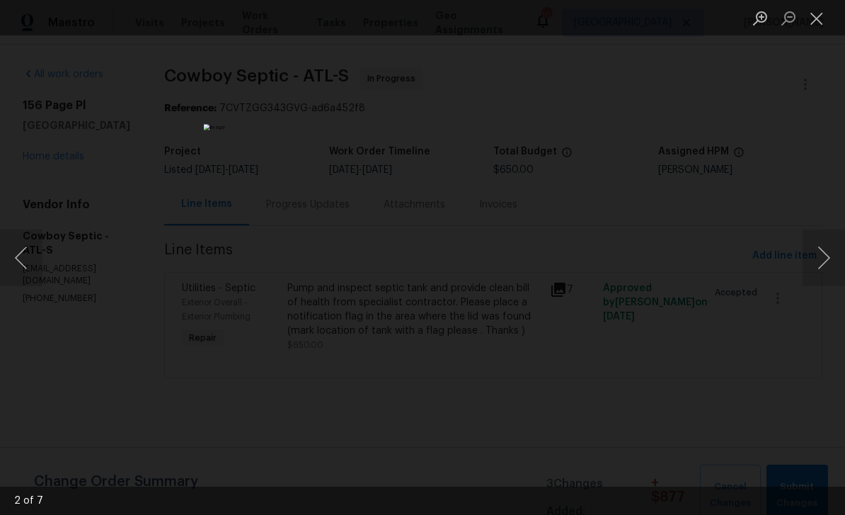
click at [821, 19] on button "Close lightbox" at bounding box center [817, 18] width 28 height 25
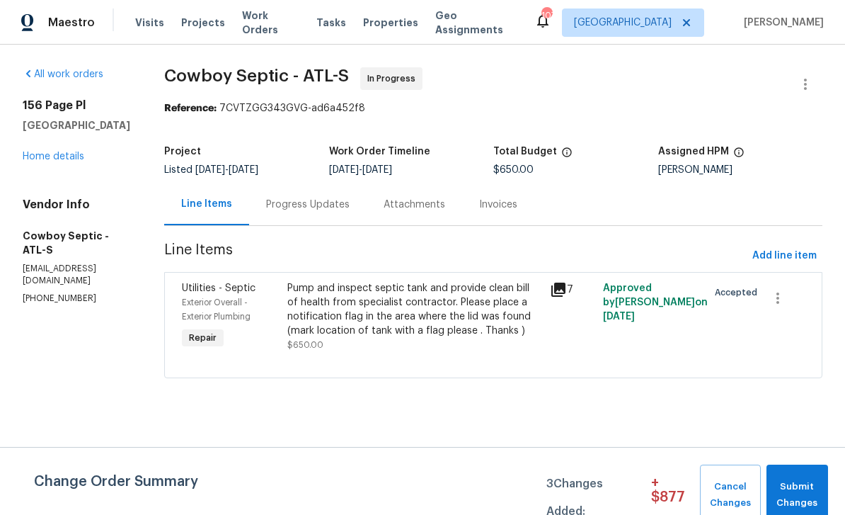
click at [47, 155] on link "Home details" at bounding box center [54, 157] width 62 height 10
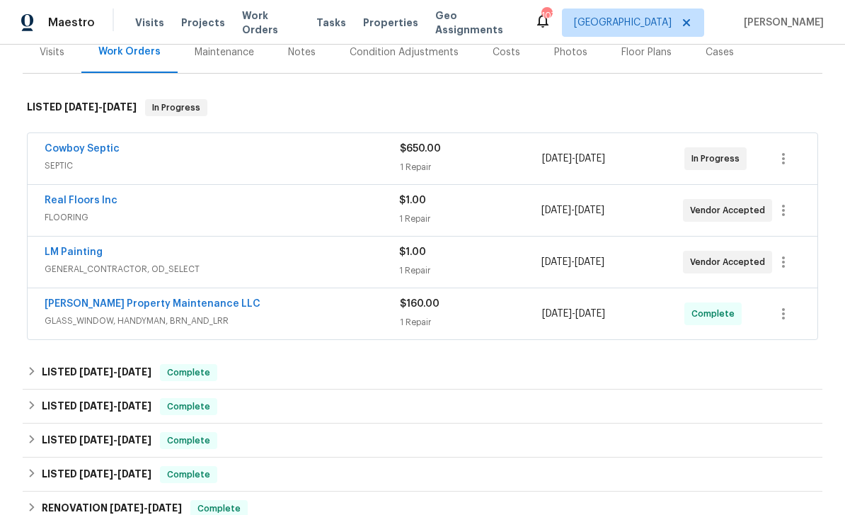
scroll to position [188, 0]
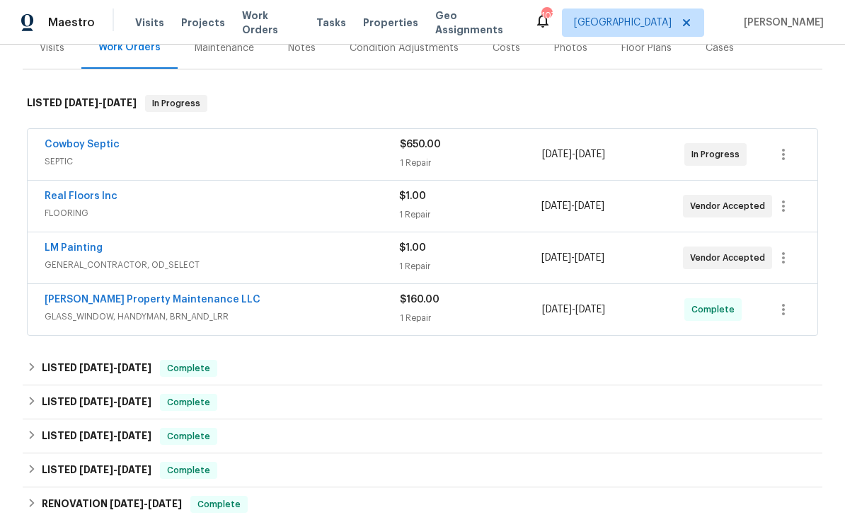
click at [67, 246] on link "LM Painting" at bounding box center [74, 248] width 58 height 10
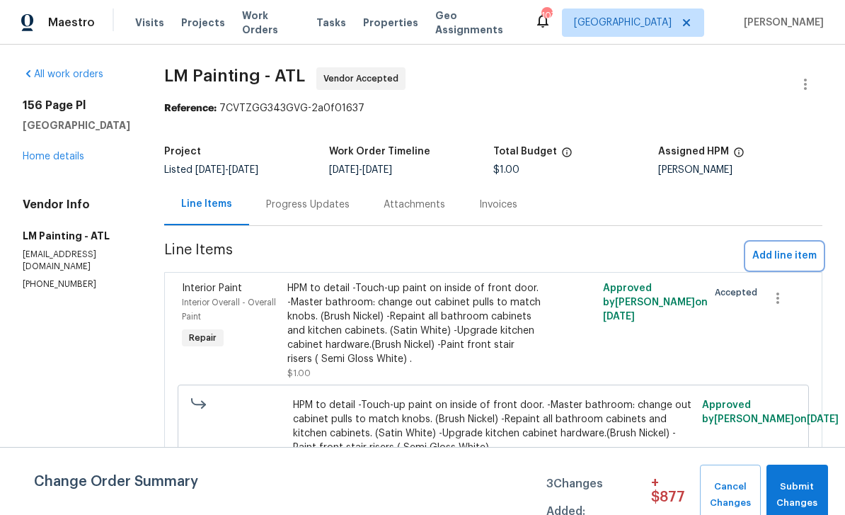
click at [785, 252] on span "Add line item" at bounding box center [785, 256] width 64 height 18
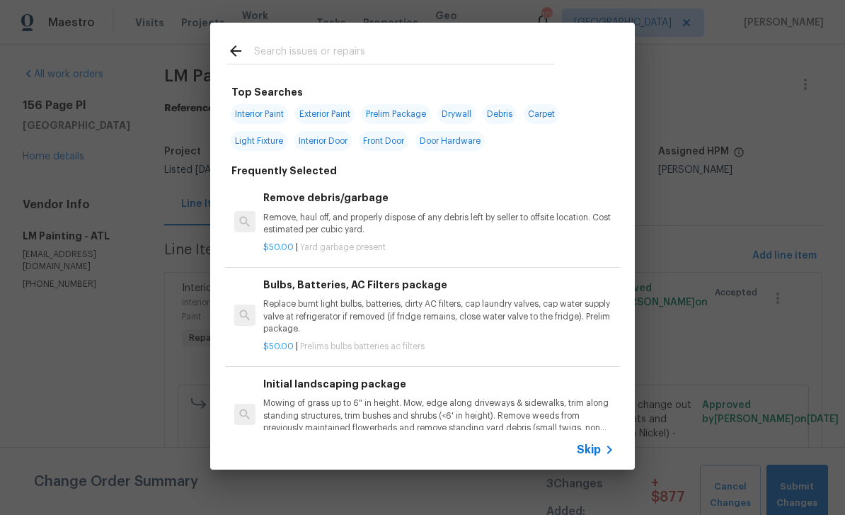
click at [256, 113] on span "Interior Paint" at bounding box center [259, 114] width 57 height 20
type input "Interior Paint"
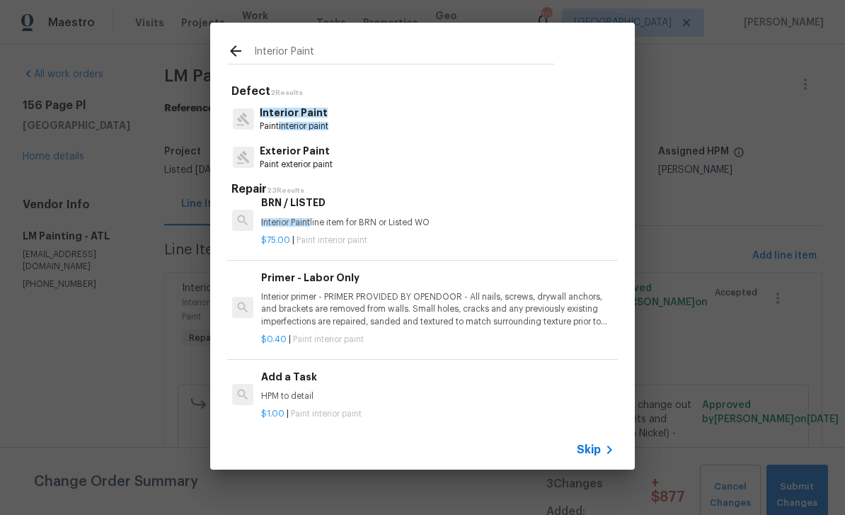
scroll to position [289, 2]
click at [290, 371] on h6 "Add a Task" at bounding box center [436, 375] width 351 height 16
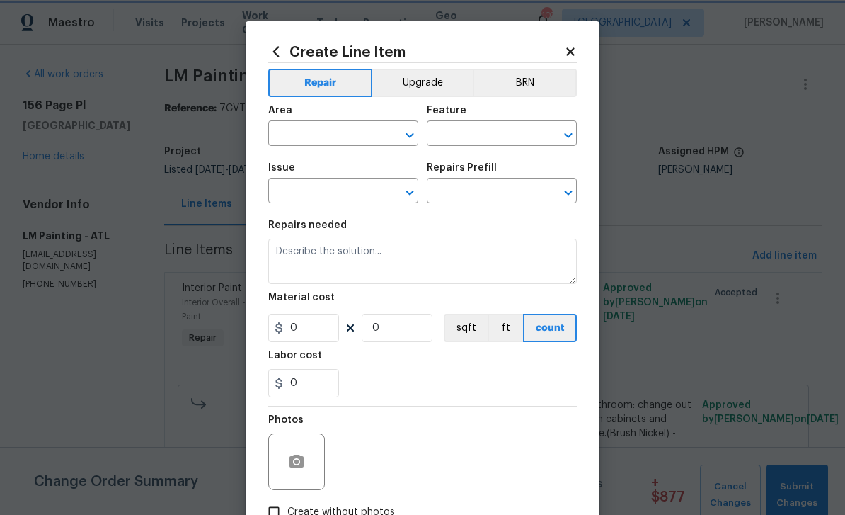
type input "Overall Paint"
type input "Interior Paint"
type input "Add a Task $1.00"
type textarea "HPM to detail"
type input "1"
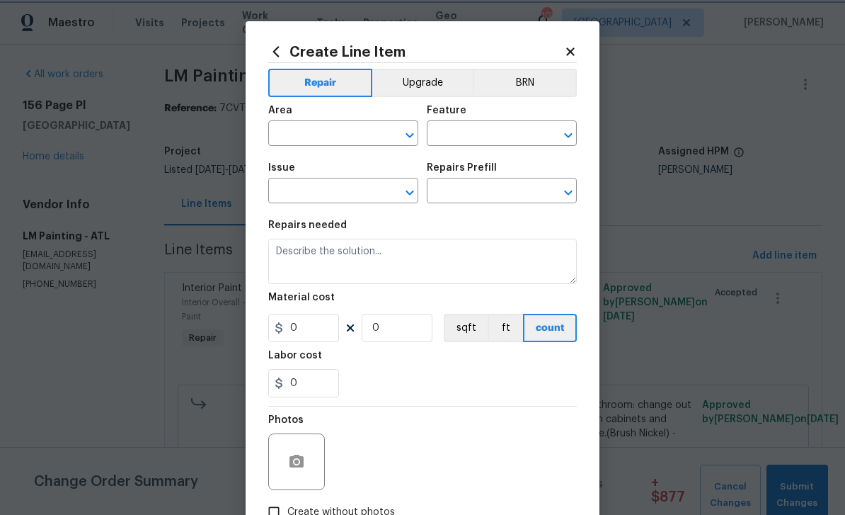
type input "1"
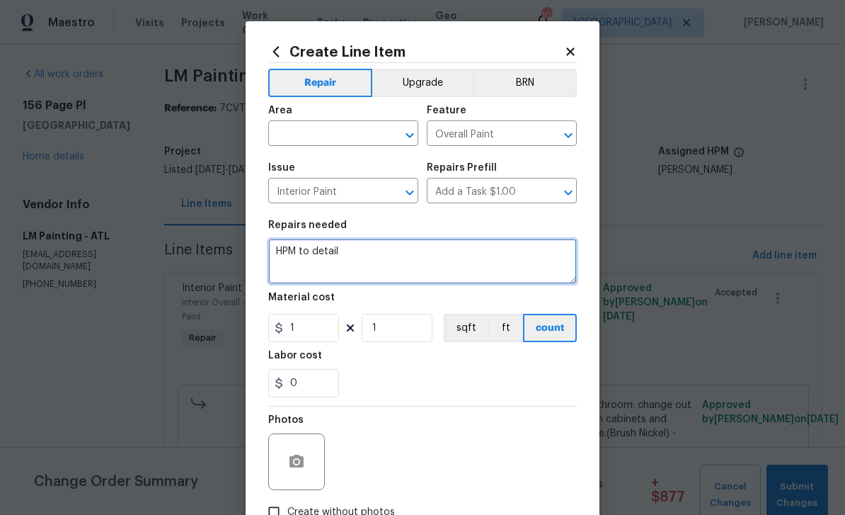
click at [353, 249] on textarea "HPM to detail" at bounding box center [422, 261] width 309 height 45
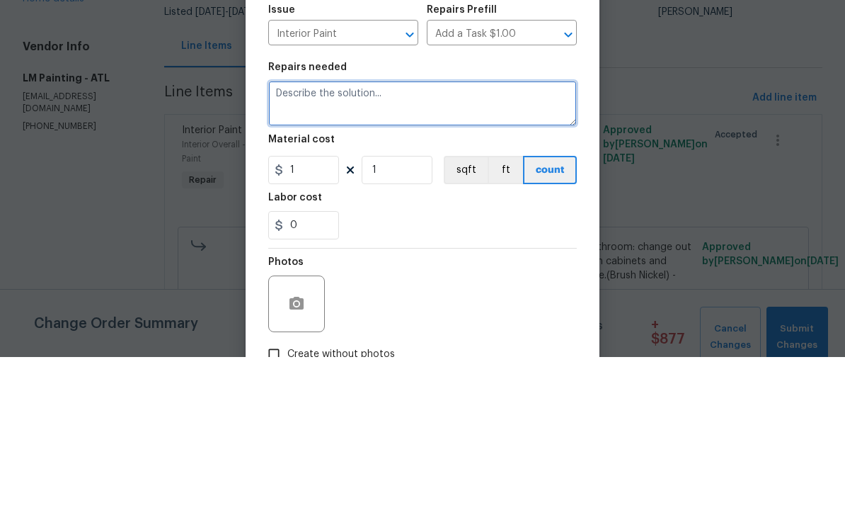
paste textarea "Garage cleanup (rat feces). Sunroom cleanup (bedbugs). Dining room light not fu…"
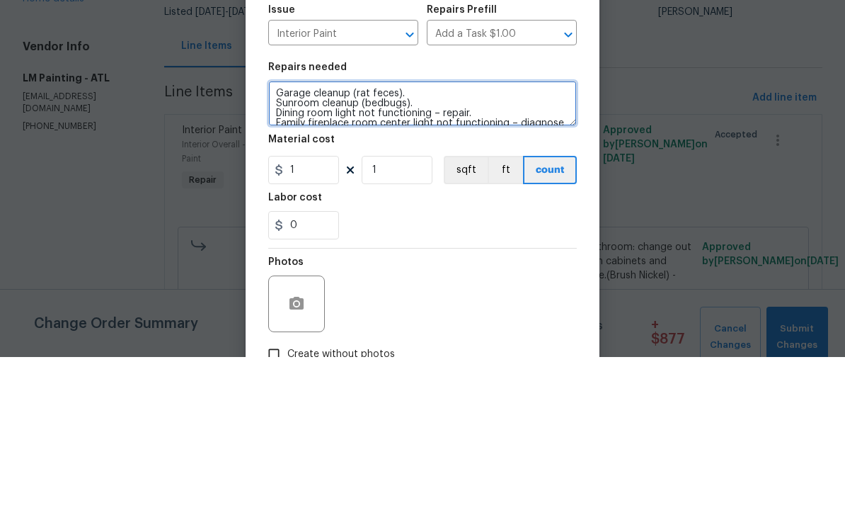
scroll to position [89, 0]
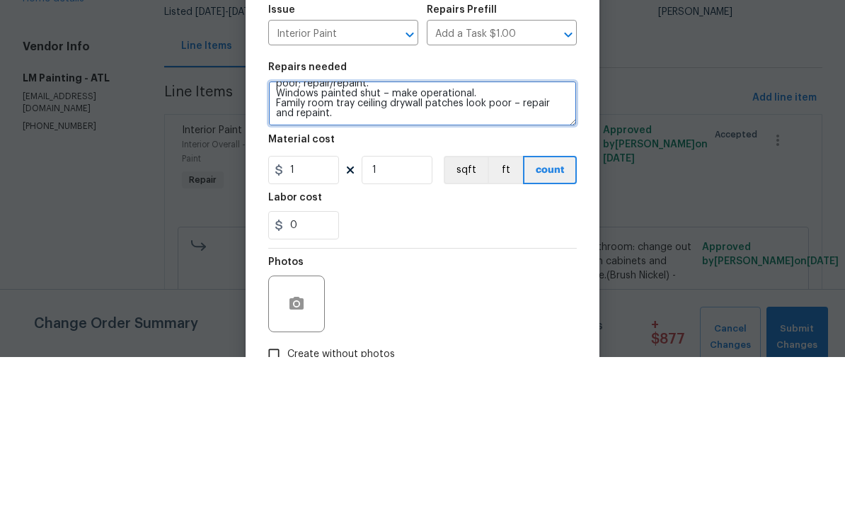
type textarea "Garage cleanup (rat feces). Sunroom cleanup (bedbugs). Dining room light not fu…"
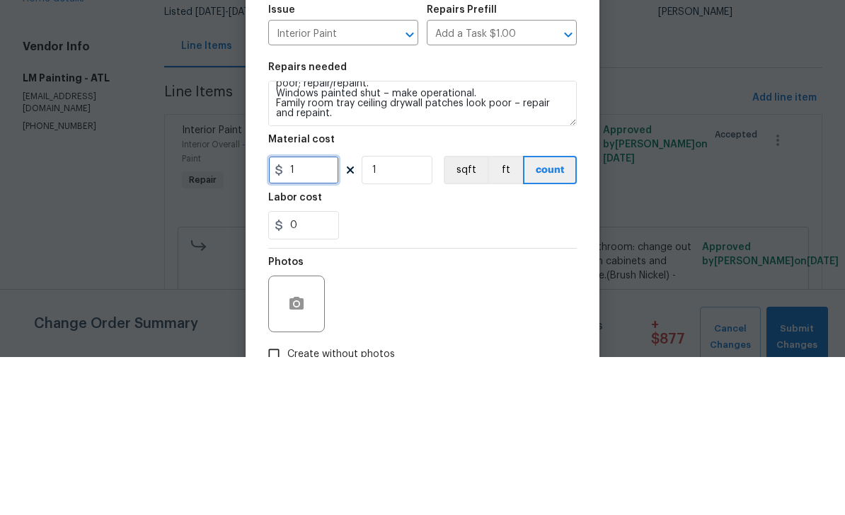
click at [302, 314] on input "1" at bounding box center [303, 328] width 71 height 28
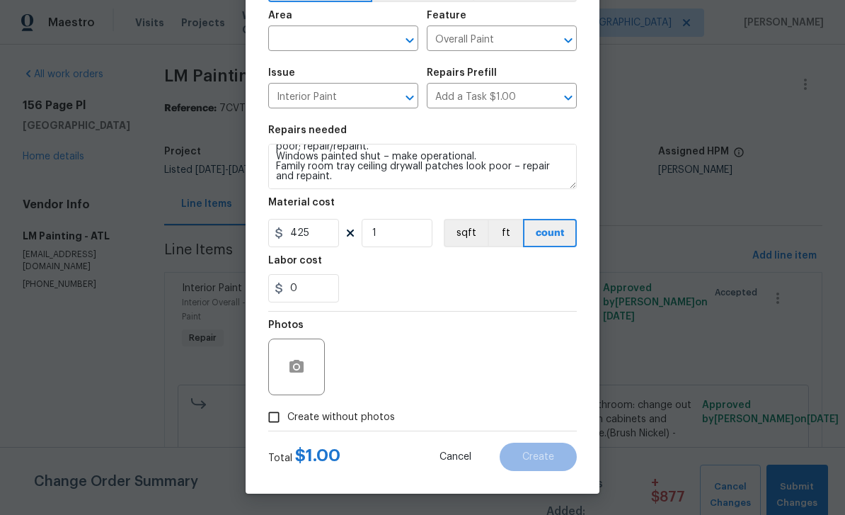
scroll to position [98, 0]
type input "425"
click at [271, 417] on input "Create without photos" at bounding box center [274, 417] width 27 height 27
checkbox input "true"
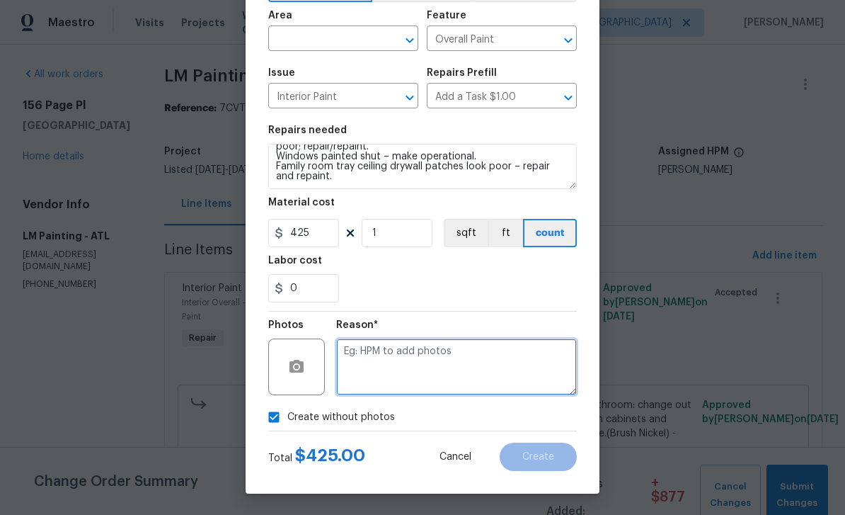
click at [358, 349] on textarea at bounding box center [456, 366] width 241 height 57
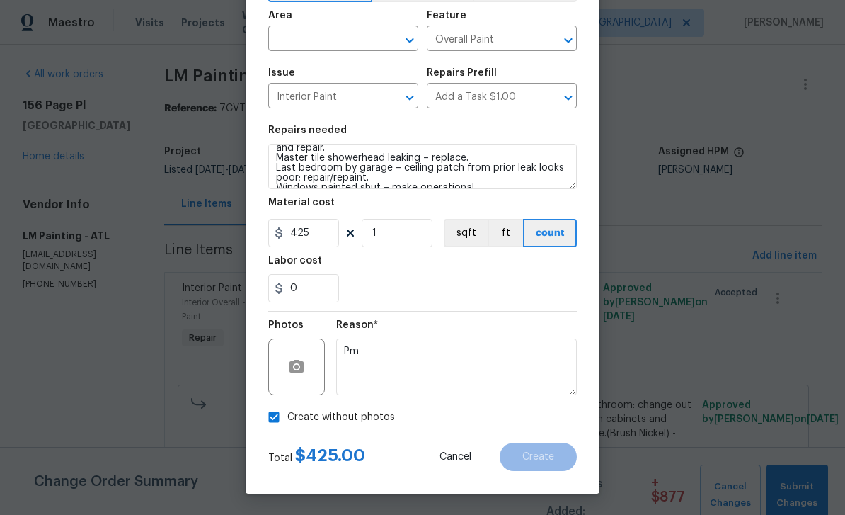
scroll to position [65, 0]
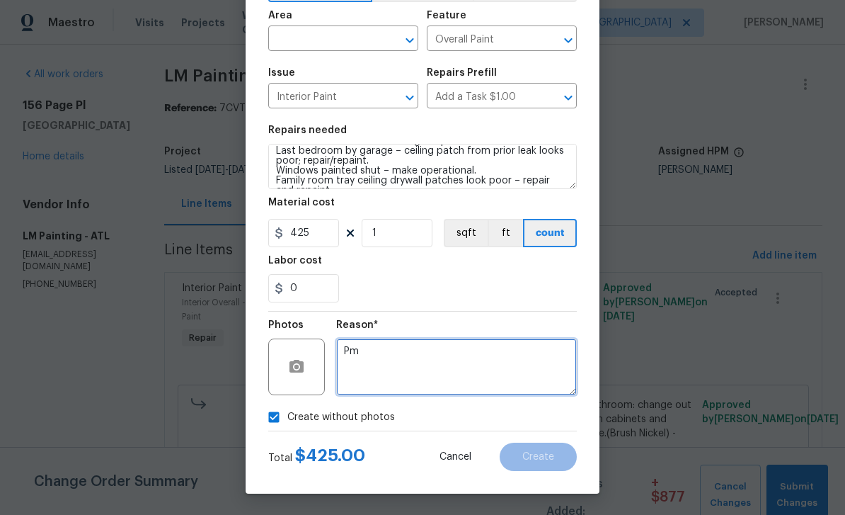
type textarea "Pm"
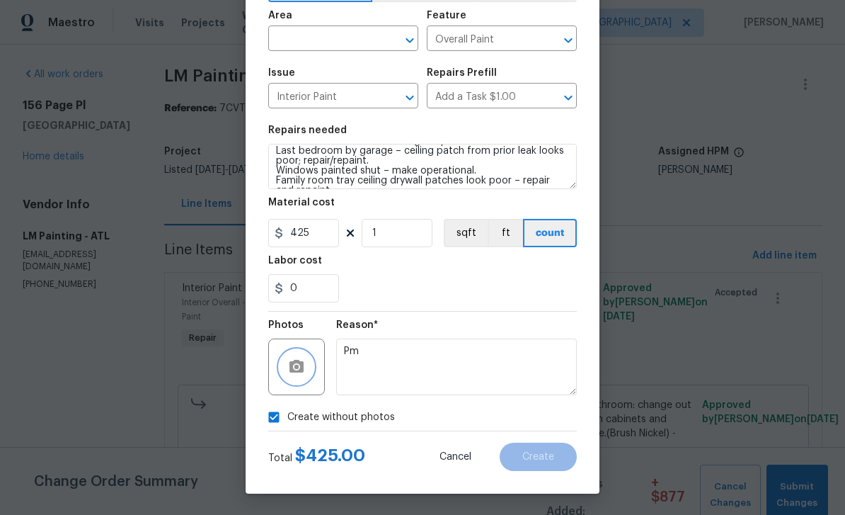
click at [294, 372] on icon "button" at bounding box center [297, 366] width 14 height 13
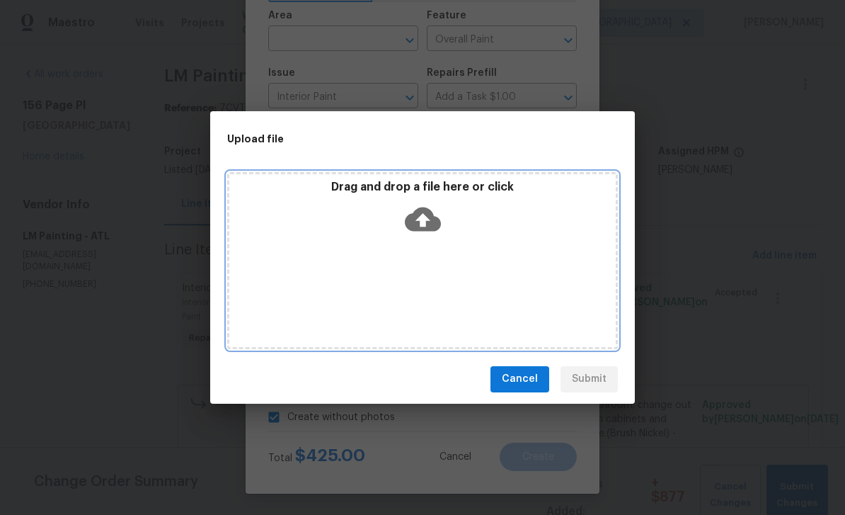
click at [276, 265] on div "Drag and drop a file here or click" at bounding box center [422, 260] width 391 height 177
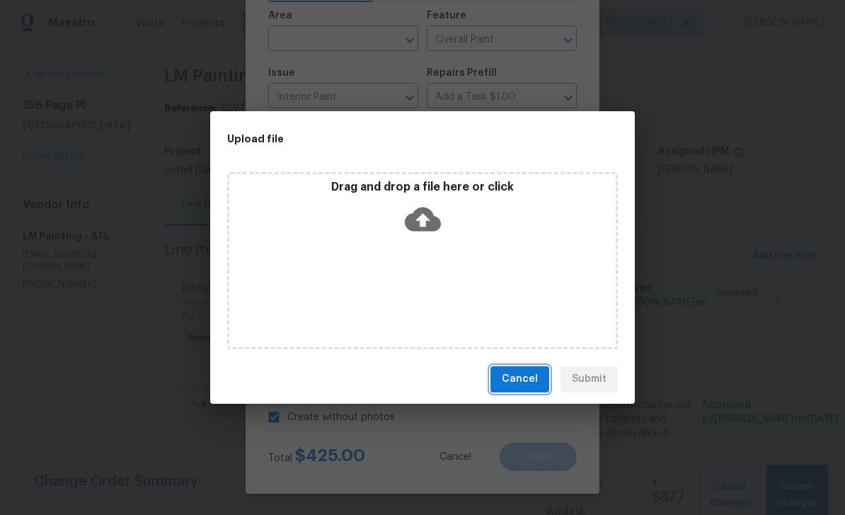
click at [530, 381] on span "Cancel" at bounding box center [520, 379] width 36 height 18
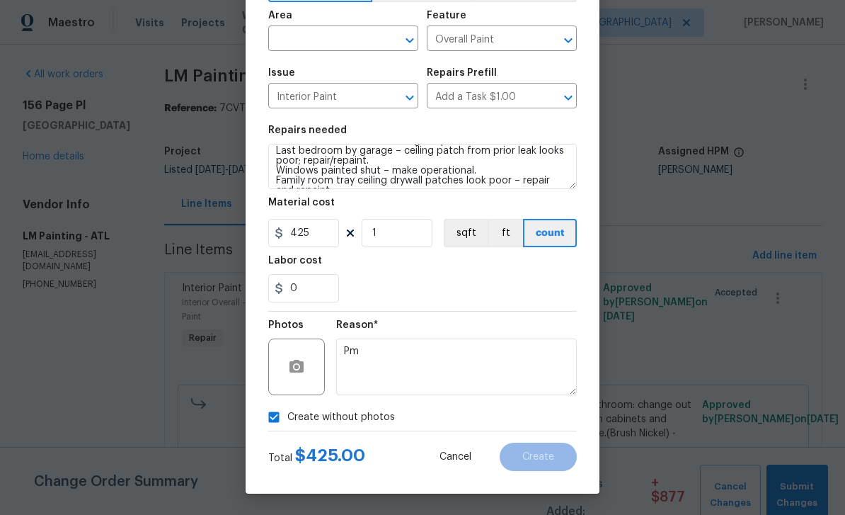
click at [540, 290] on div "0" at bounding box center [422, 288] width 309 height 28
click at [302, 38] on input "text" at bounding box center [323, 40] width 110 height 22
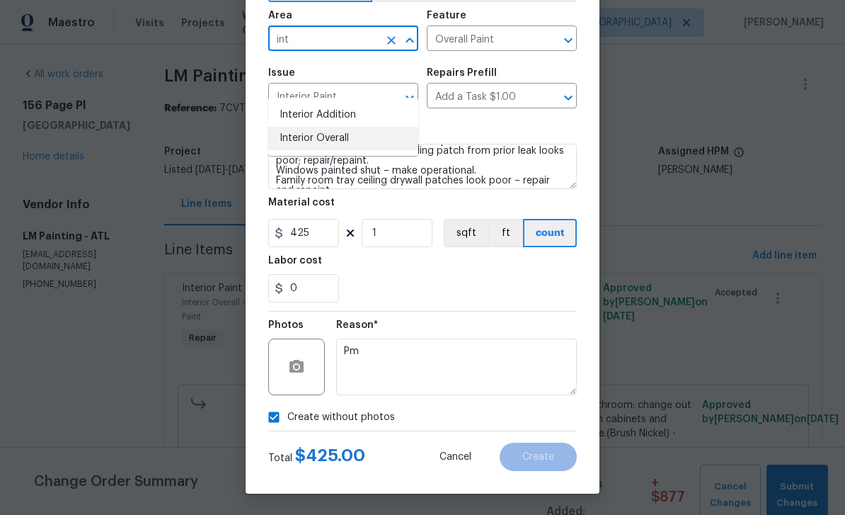
click at [300, 127] on li "Interior Overall" at bounding box center [343, 138] width 150 height 23
type input "Interior Overall"
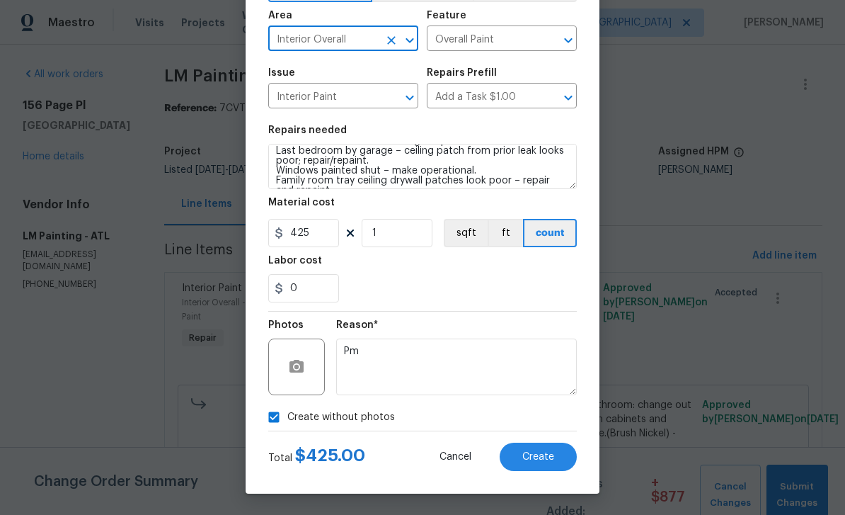
click at [553, 447] on button "Create" at bounding box center [538, 457] width 77 height 28
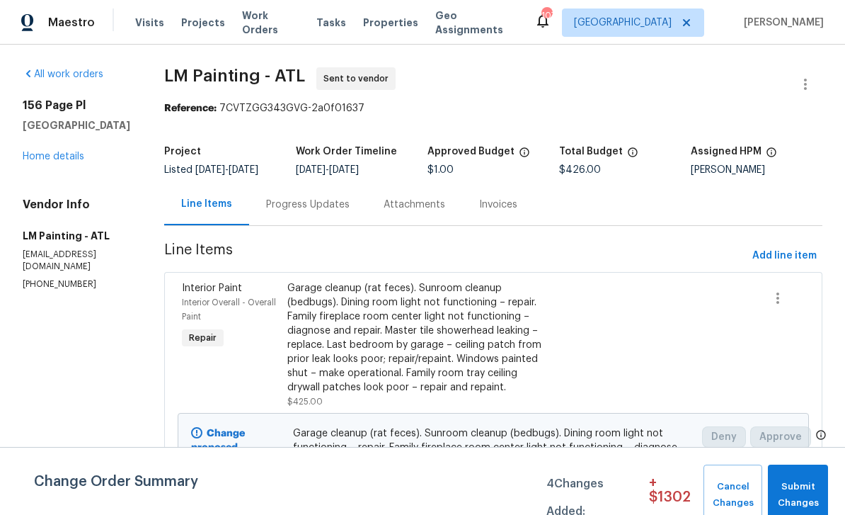
scroll to position [0, 0]
click at [779, 263] on span "Add line item" at bounding box center [785, 256] width 64 height 18
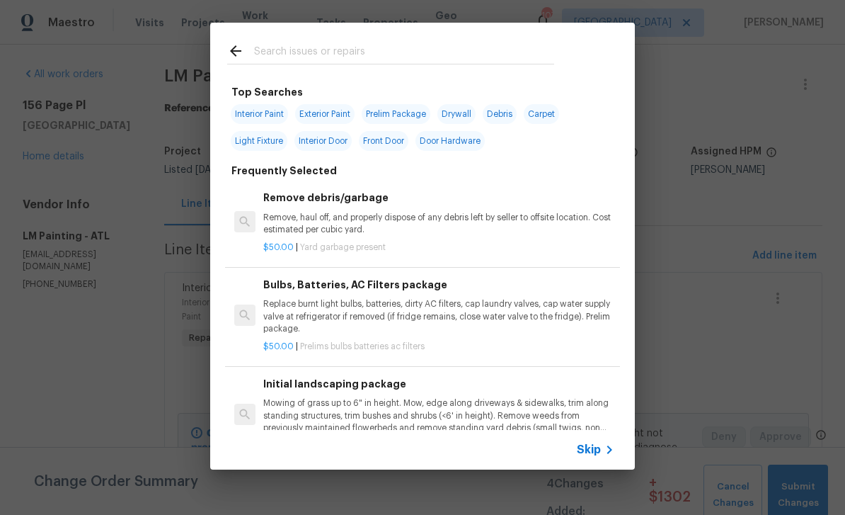
click at [270, 53] on input "text" at bounding box center [404, 52] width 300 height 21
type input "Landscap"
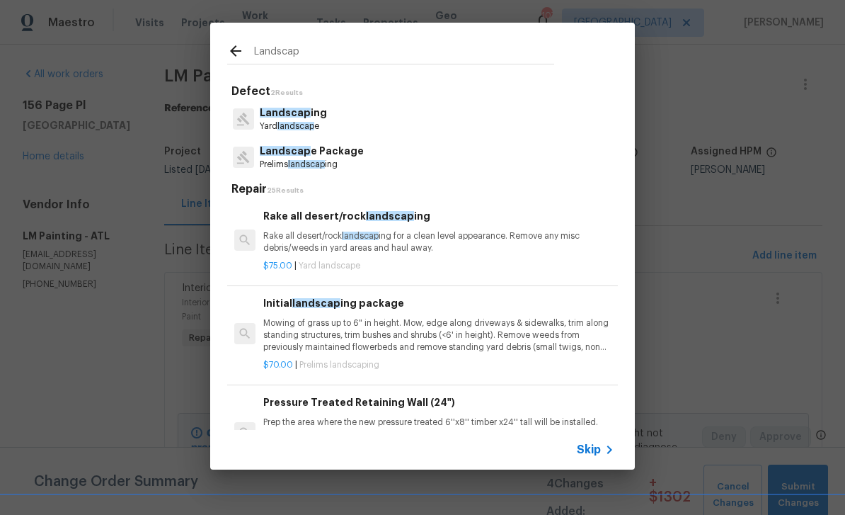
click at [282, 122] on span "landscap" at bounding box center [296, 126] width 37 height 8
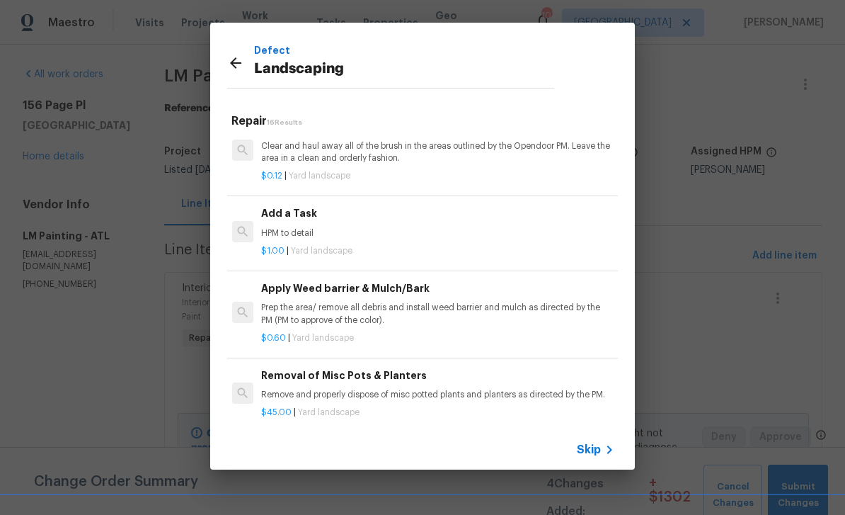
scroll to position [789, 2]
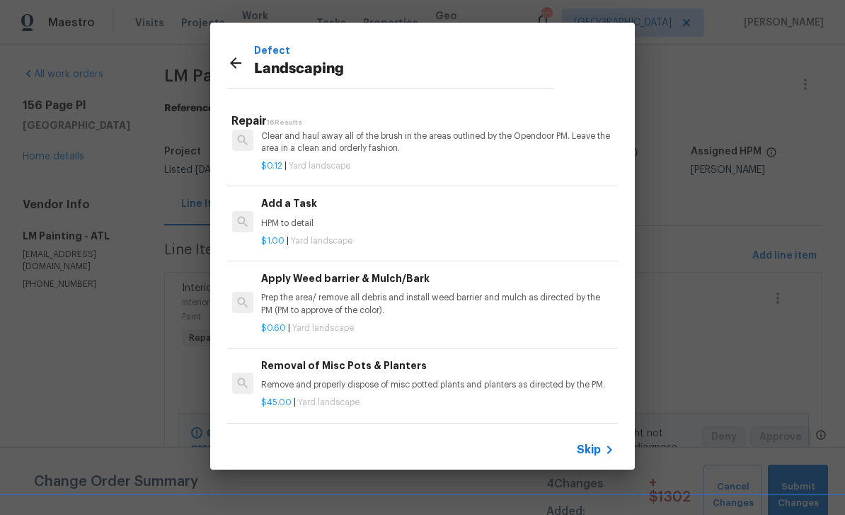
click at [285, 202] on h6 "Add a Task" at bounding box center [436, 203] width 351 height 16
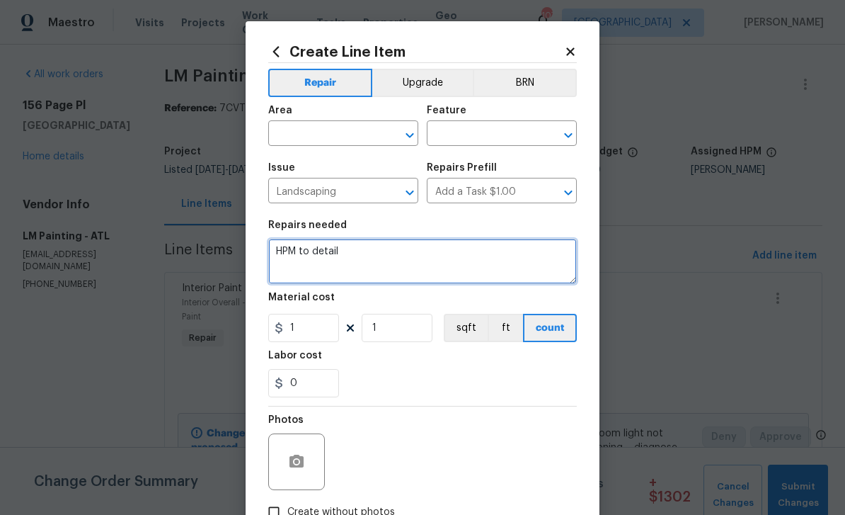
click at [295, 260] on textarea "HPM to detail" at bounding box center [422, 261] width 309 height 45
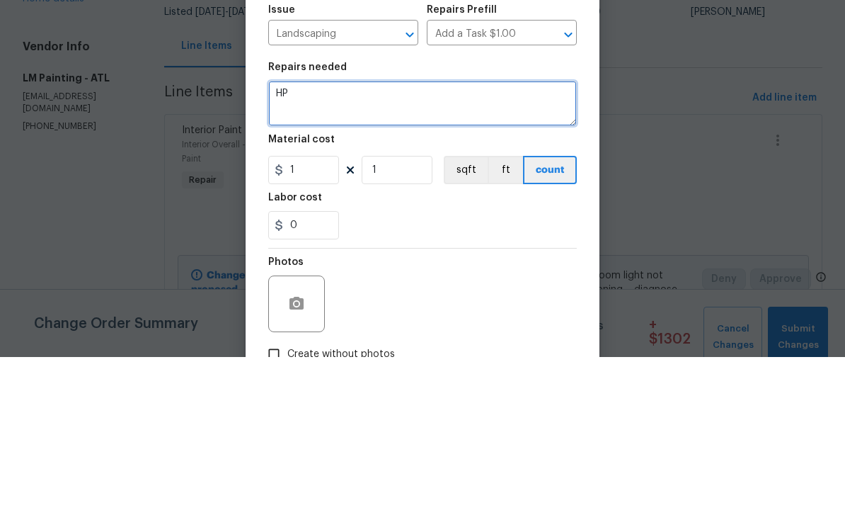
type textarea "H"
paste textarea "Front Yard: Front walkway: remove broken garden border holding mulch."
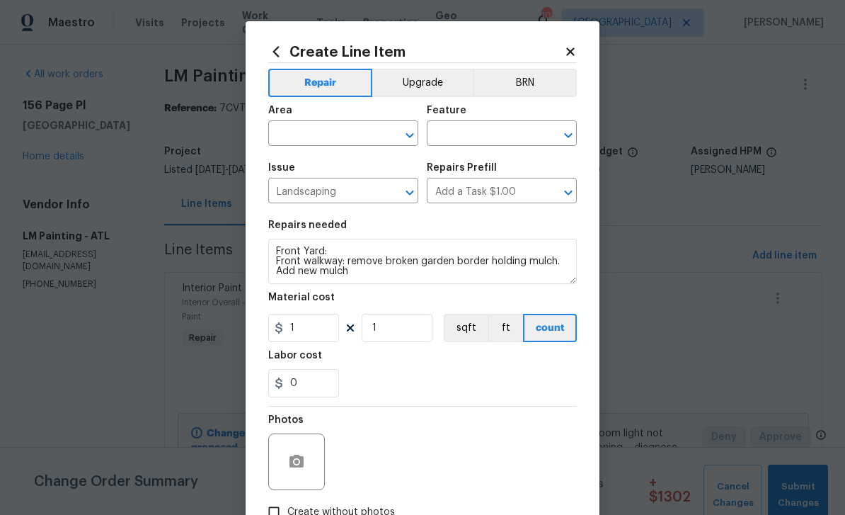
scroll to position [0, 0]
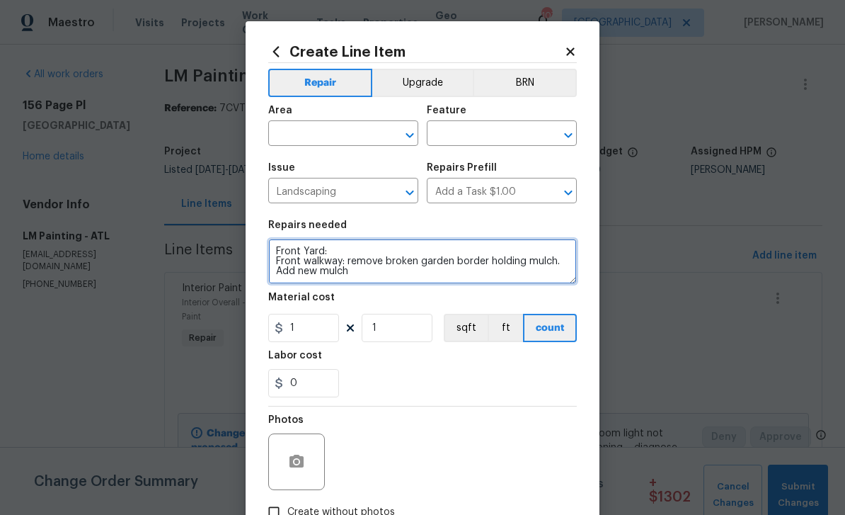
click at [366, 278] on textarea "Front Yard: Front walkway: remove broken garden border holding mulch. Add new m…" at bounding box center [422, 261] width 309 height 45
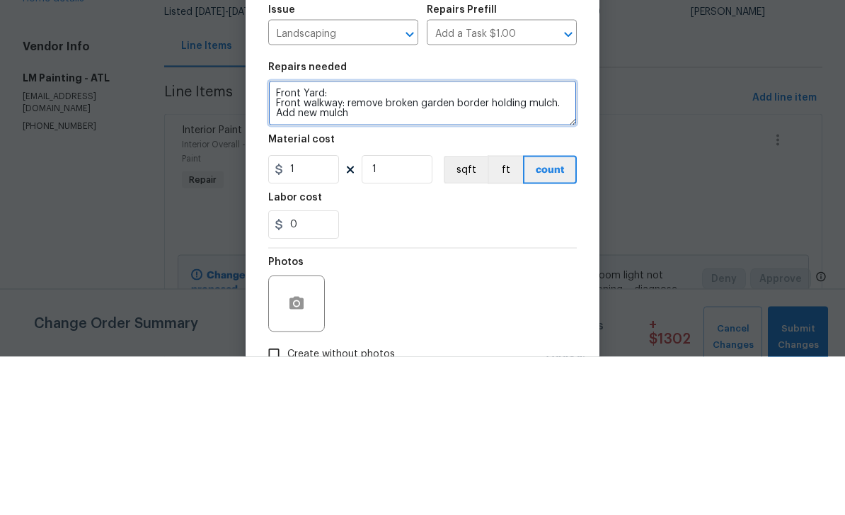
scroll to position [3, 0]
paste textarea "Backyard: Remove old trash/fire pit pile; level, seed, and straw. Level dirt pi…"
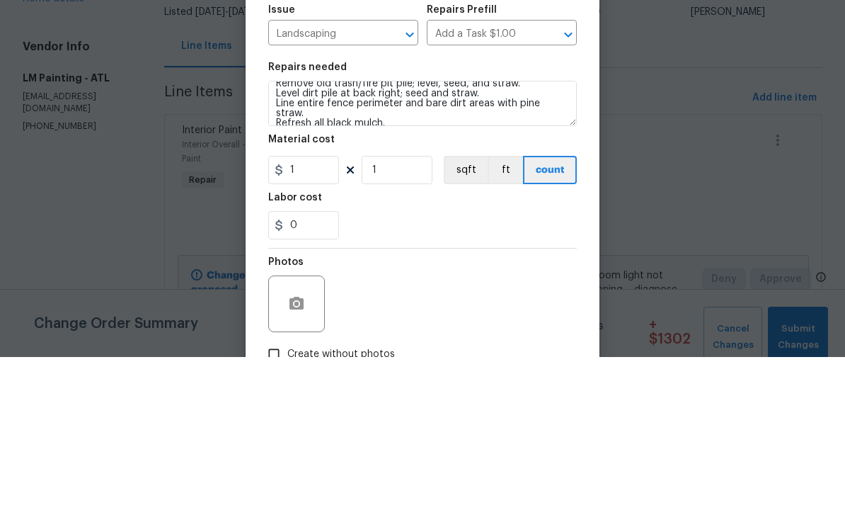
scroll to position [45, 0]
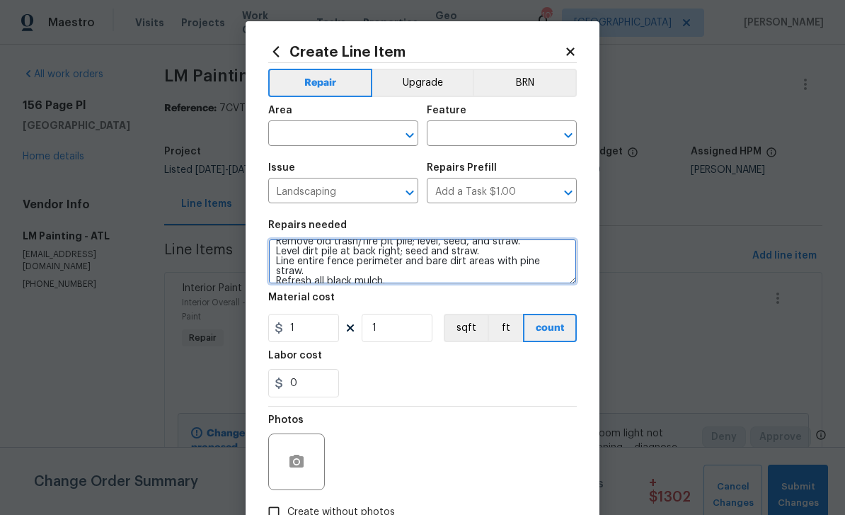
type textarea "Front Yard: Front walkway: remove broken garden border holding mulch. Add new m…"
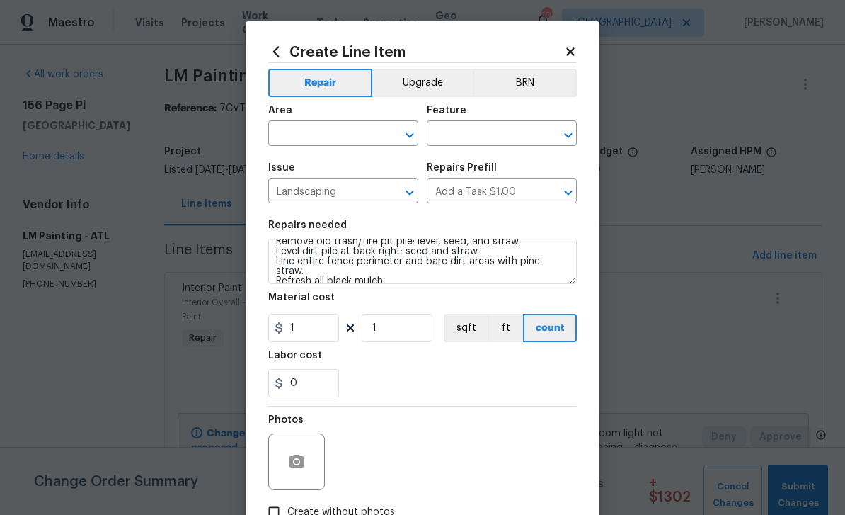
click at [292, 133] on input "text" at bounding box center [323, 135] width 110 height 22
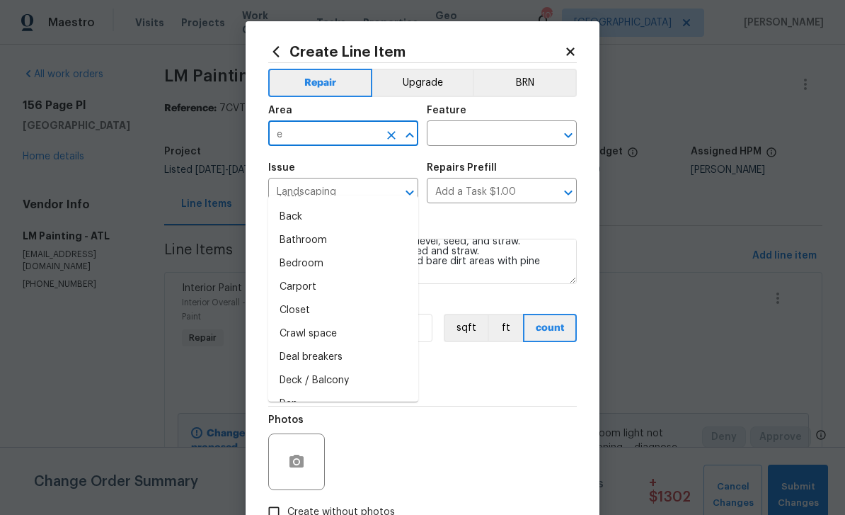
scroll to position [0, 0]
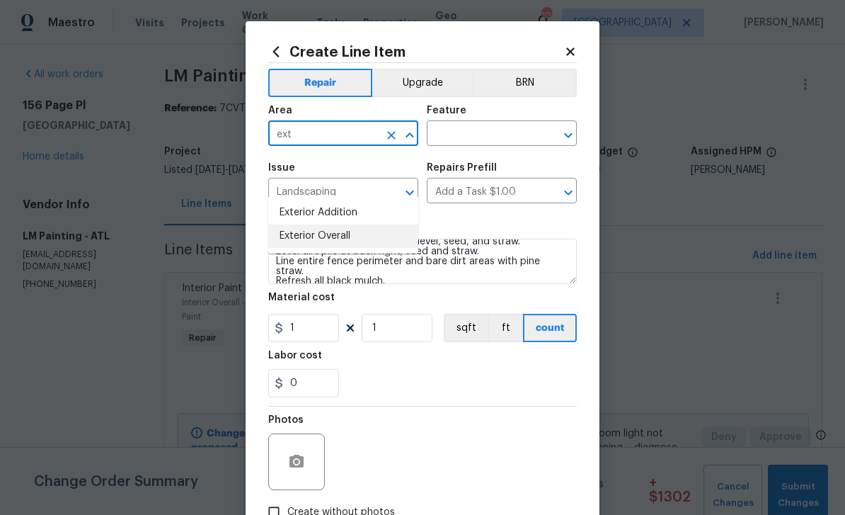
click at [301, 224] on li "Exterior Overall" at bounding box center [343, 235] width 150 height 23
type input "Exterior Overall"
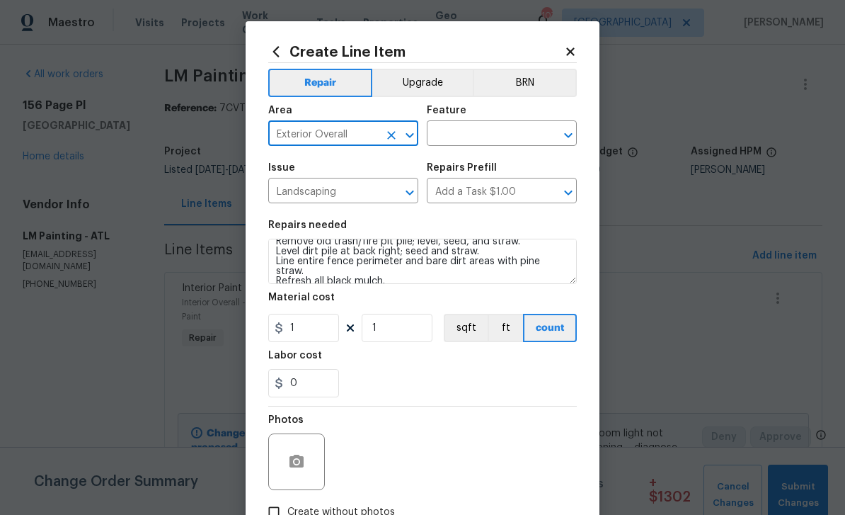
click at [443, 132] on input "text" at bounding box center [482, 135] width 110 height 22
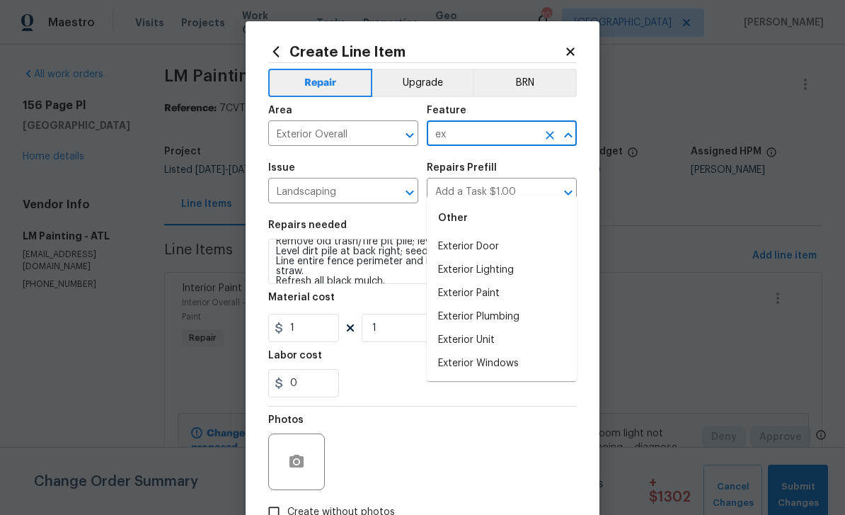
click at [461, 133] on input "ex" at bounding box center [482, 135] width 110 height 22
type input "e"
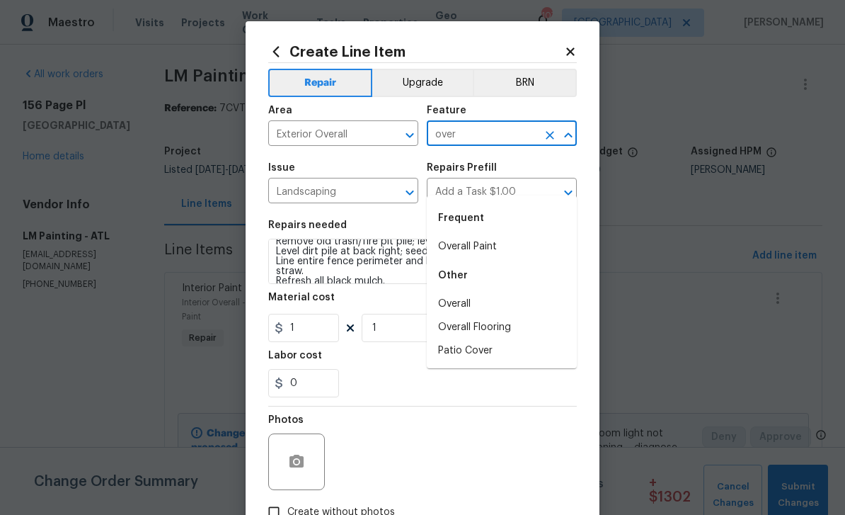
click at [454, 292] on li "Overall" at bounding box center [502, 303] width 150 height 23
type input "Overall"
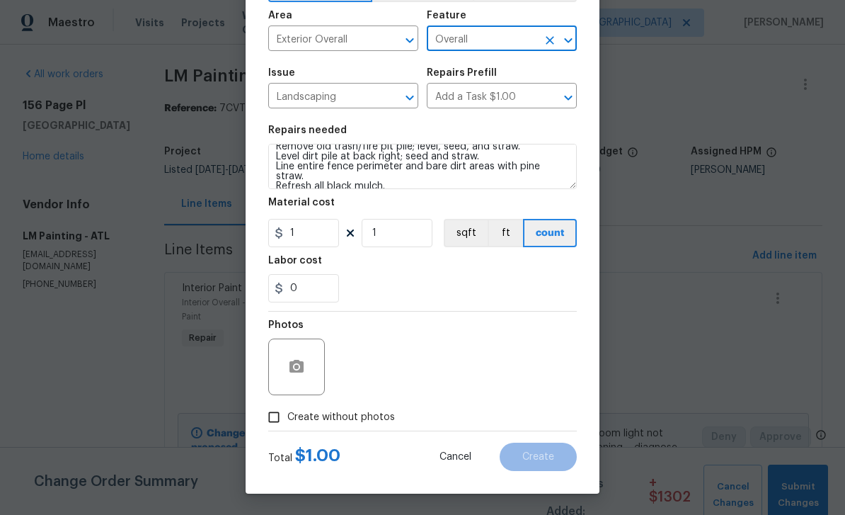
scroll to position [98, 0]
click at [268, 419] on input "Create without photos" at bounding box center [274, 417] width 27 height 27
checkbox input "true"
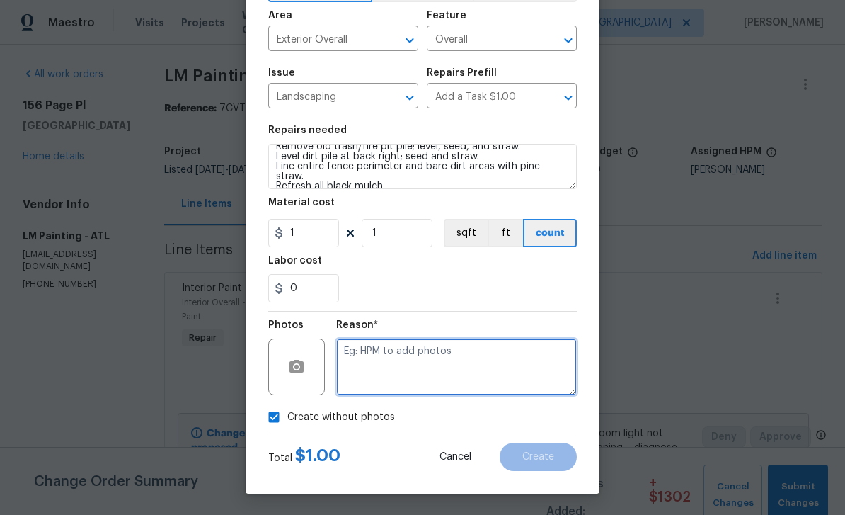
click at [527, 367] on textarea at bounding box center [456, 366] width 241 height 57
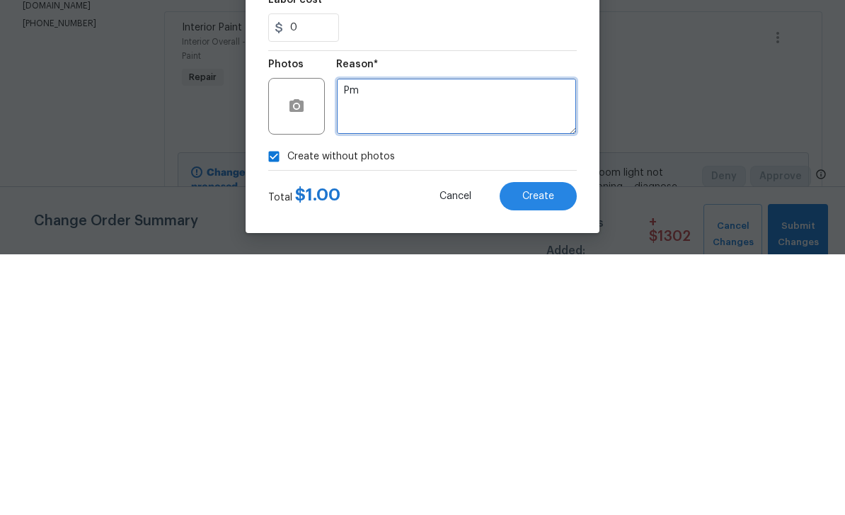
type textarea "Pm"
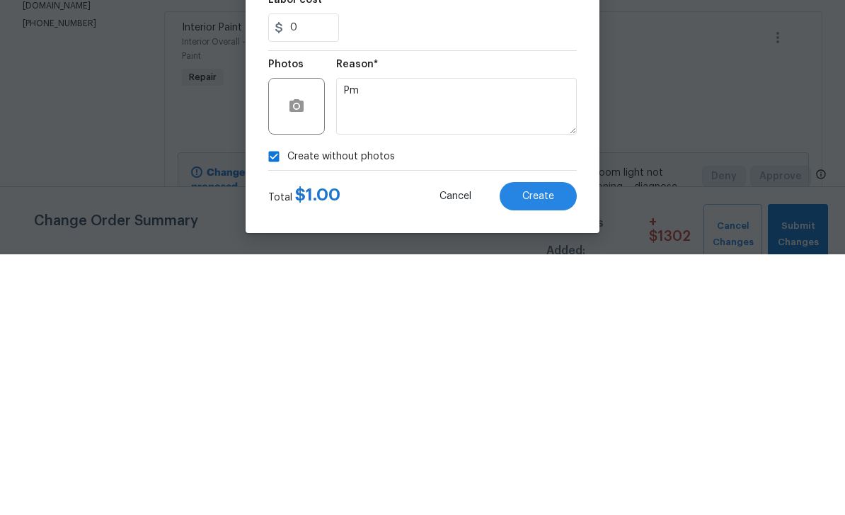
click at [552, 452] on span "Create" at bounding box center [539, 457] width 32 height 11
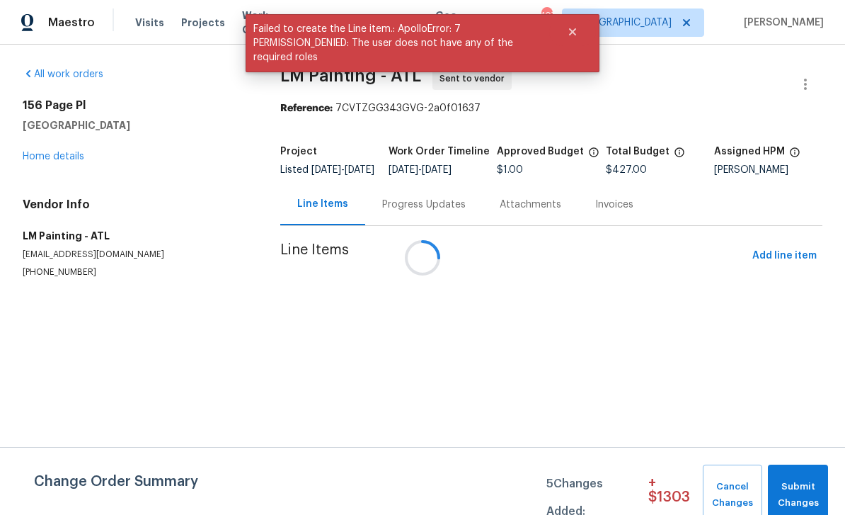
scroll to position [0, 0]
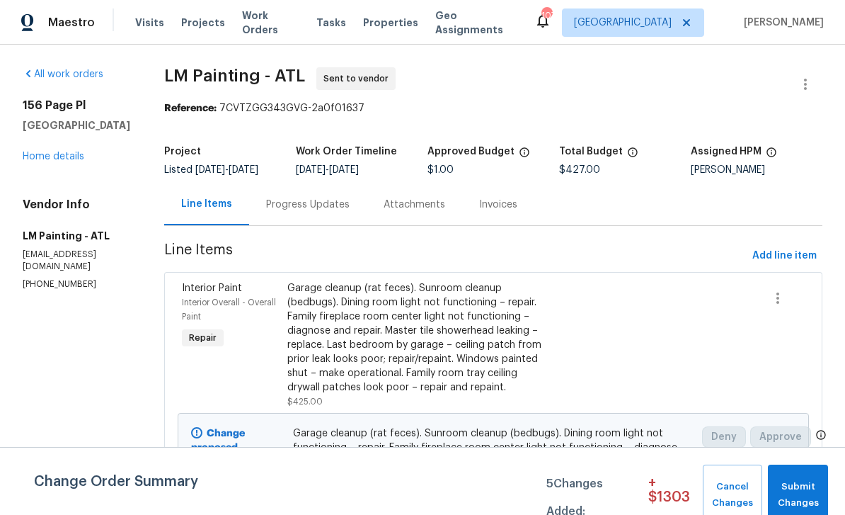
click at [47, 157] on link "Home details" at bounding box center [54, 157] width 62 height 10
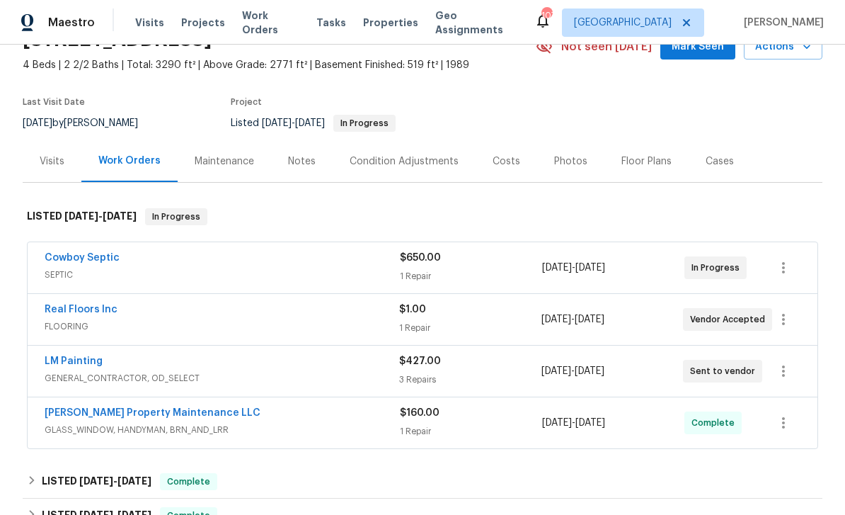
scroll to position [88, 0]
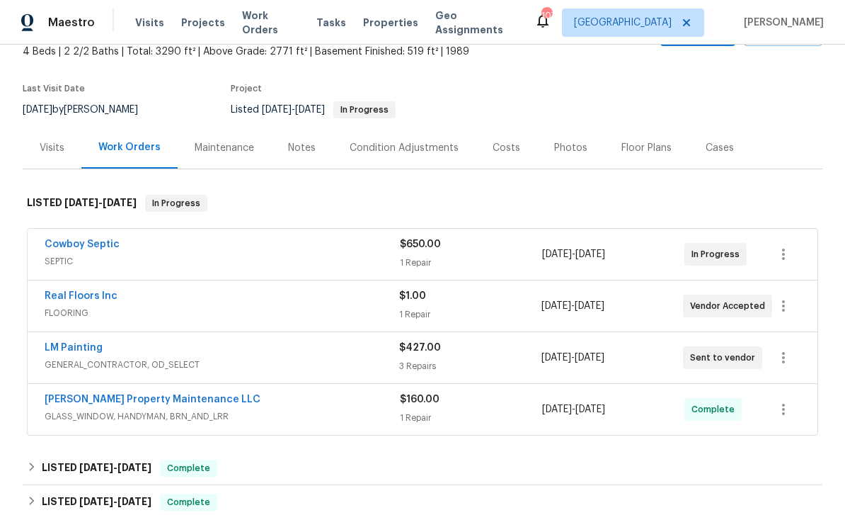
click at [64, 349] on link "LM Painting" at bounding box center [74, 348] width 58 height 10
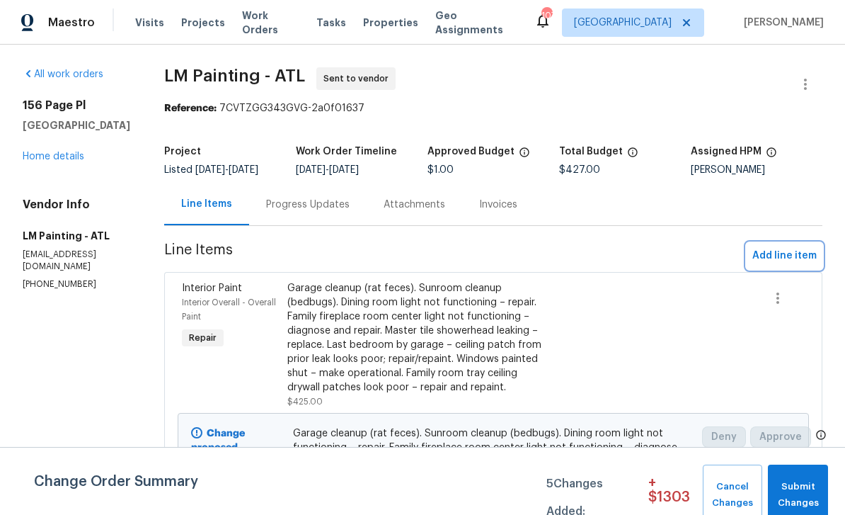
click at [780, 264] on span "Add line item" at bounding box center [785, 256] width 64 height 18
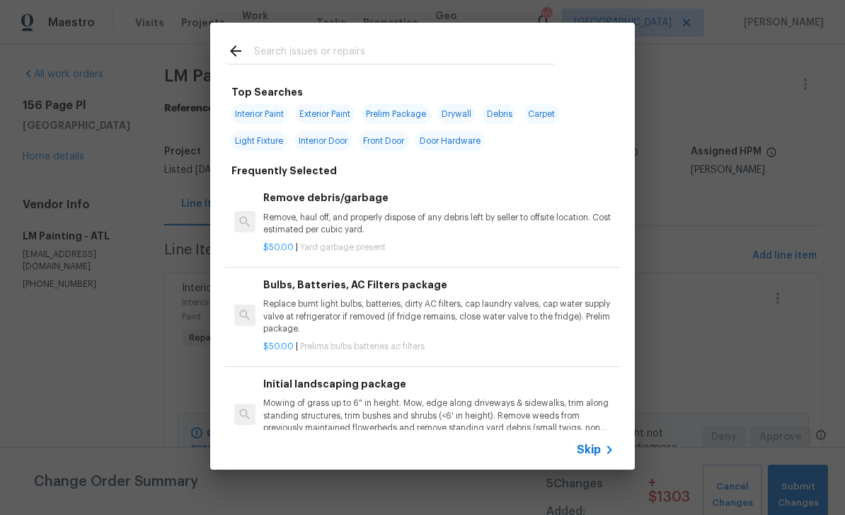
click at [320, 114] on span "Exterior Paint" at bounding box center [324, 114] width 59 height 20
type input "Exterior Paint"
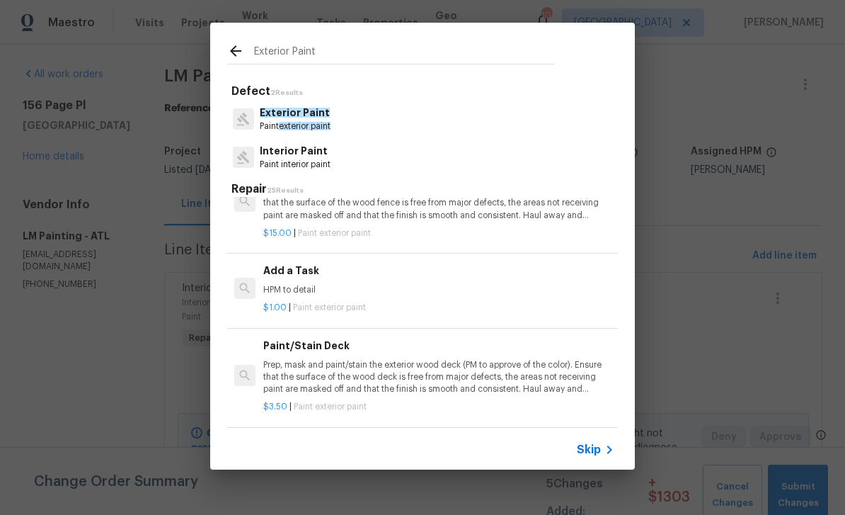
scroll to position [396, 0]
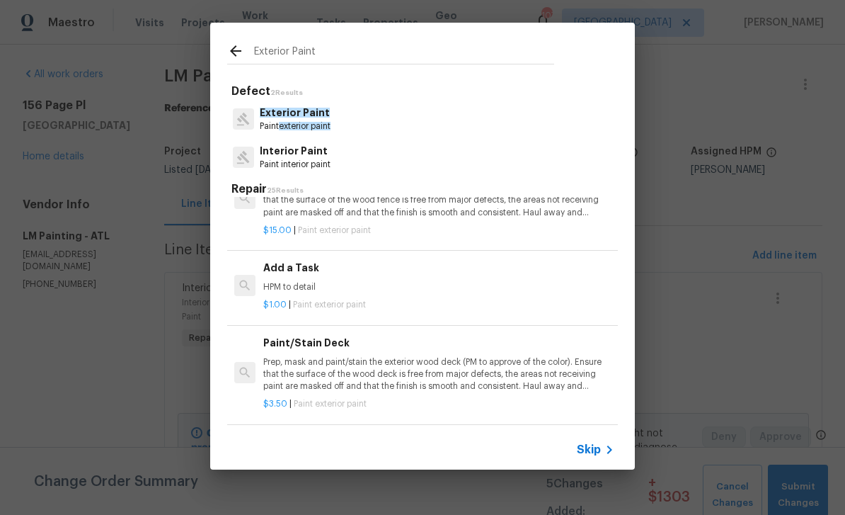
click at [285, 272] on div "Add a Task HPM to detail" at bounding box center [438, 277] width 351 height 34
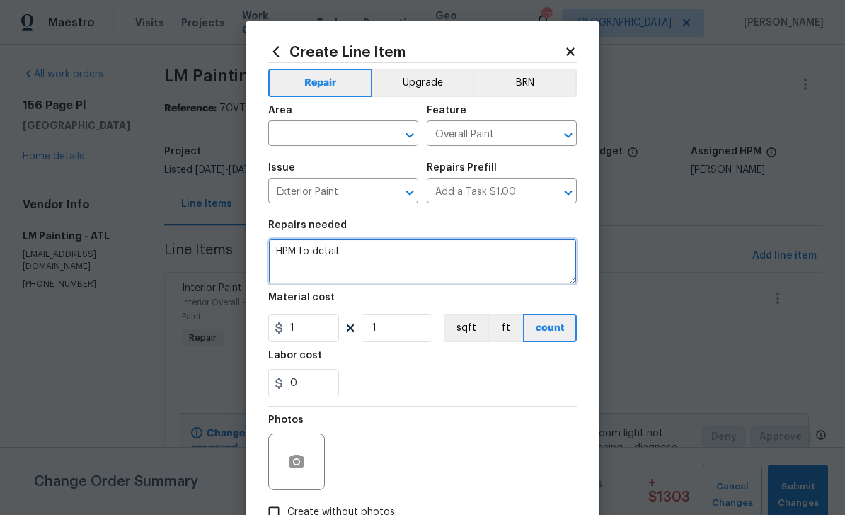
click at [339, 251] on textarea "HPM to detail" at bounding box center [422, 261] width 309 height 45
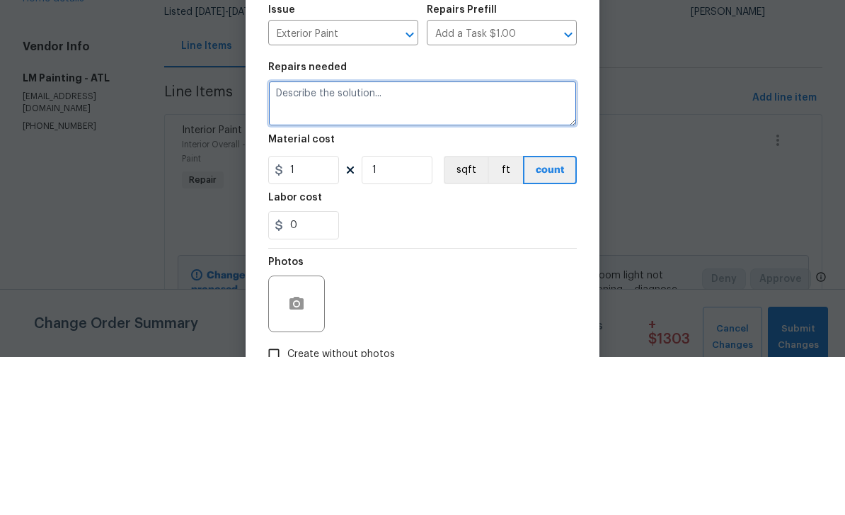
paste textarea "Back exterior: paint small triangular siding piece white (currently multicolor)…"
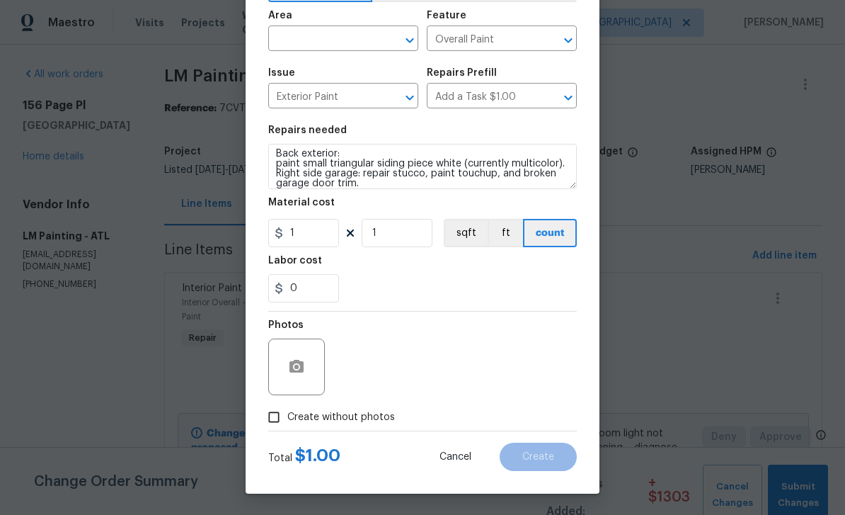
scroll to position [98, 0]
type textarea "Back exterior: paint small triangular siding piece white (currently multicolor)…"
click at [275, 420] on input "Create without photos" at bounding box center [274, 417] width 27 height 27
checkbox input "true"
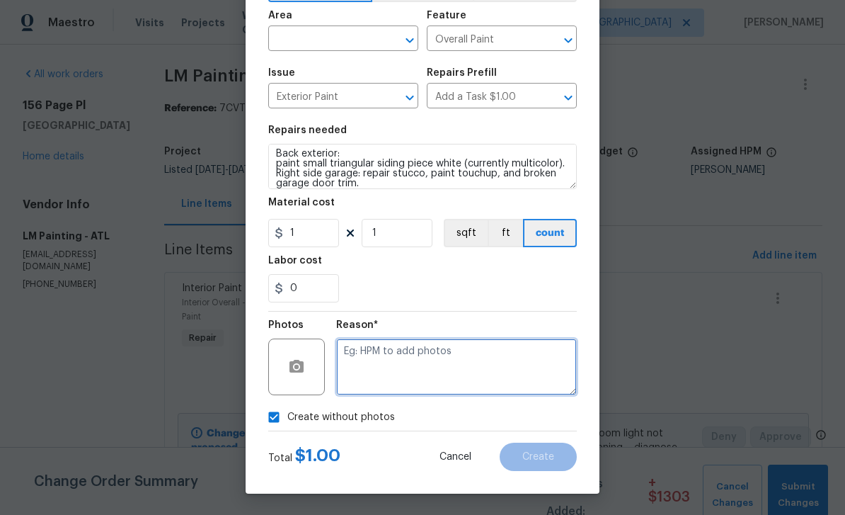
click at [525, 362] on textarea at bounding box center [456, 366] width 241 height 57
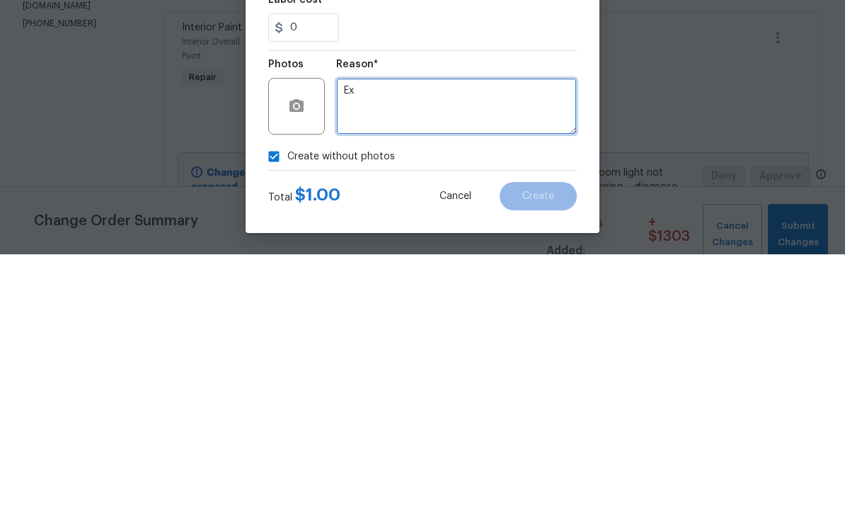
type textarea "E"
type textarea "P"
type textarea "TP"
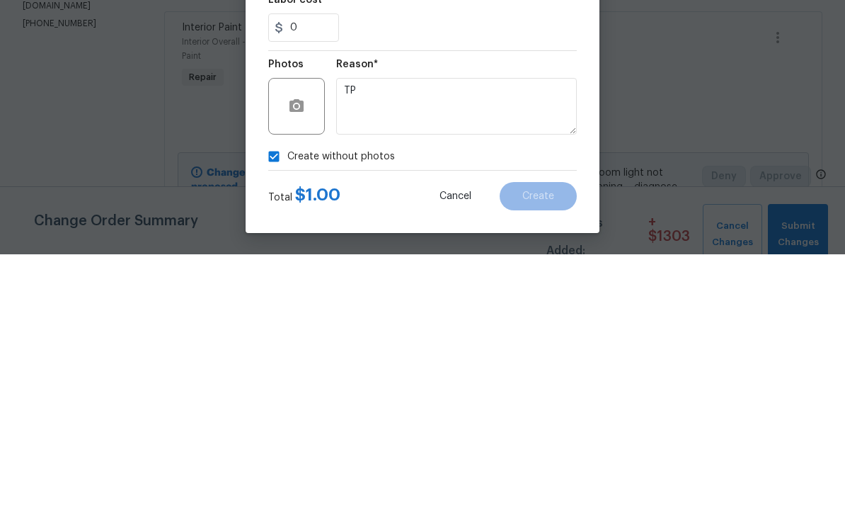
click at [399, 117] on section "Repairs needed Back exterior: paint small triangular siding piece white (curren…" at bounding box center [422, 214] width 309 height 194
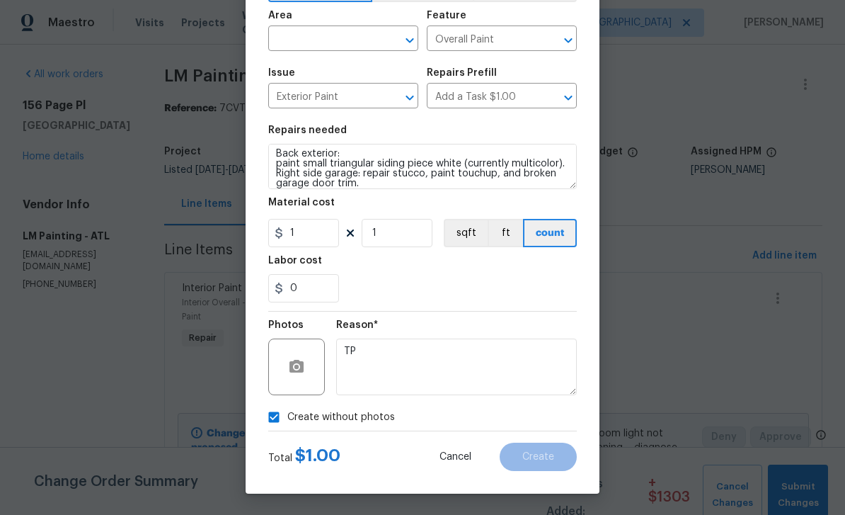
click at [296, 37] on input "text" at bounding box center [323, 40] width 110 height 22
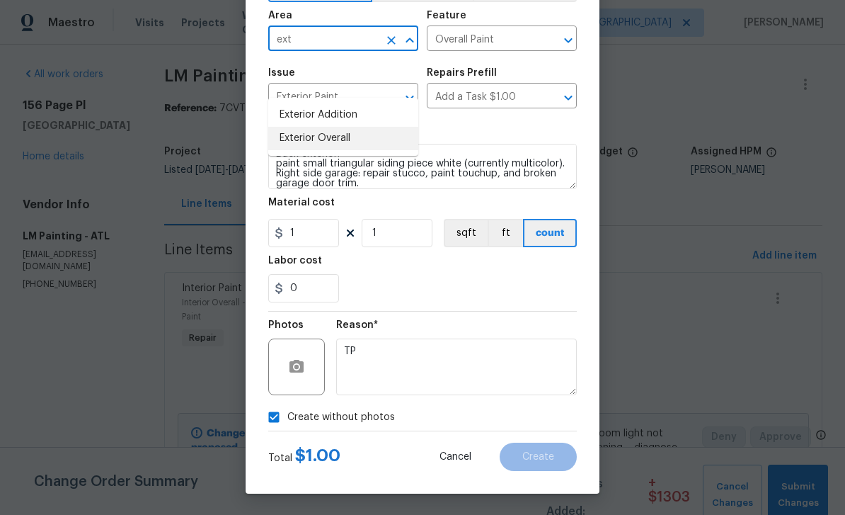
click at [292, 127] on li "Exterior Overall" at bounding box center [343, 138] width 150 height 23
type input "Exterior Overall"
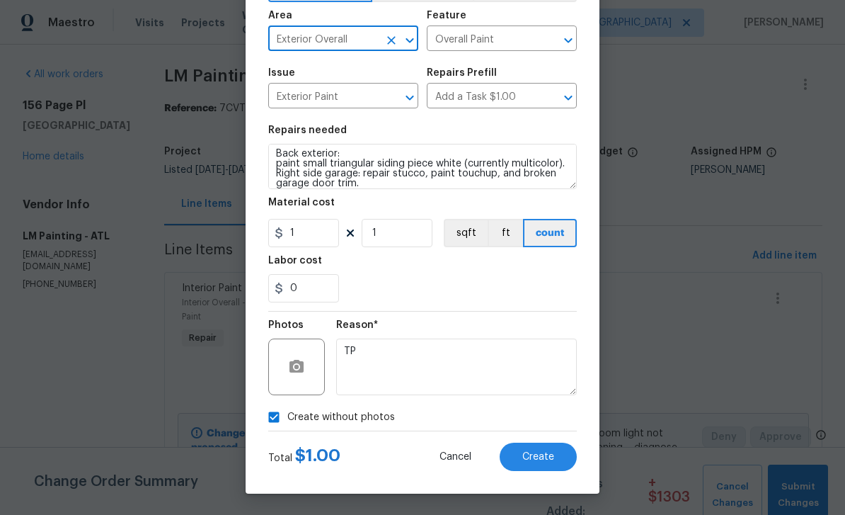
click at [557, 457] on button "Create" at bounding box center [538, 457] width 77 height 28
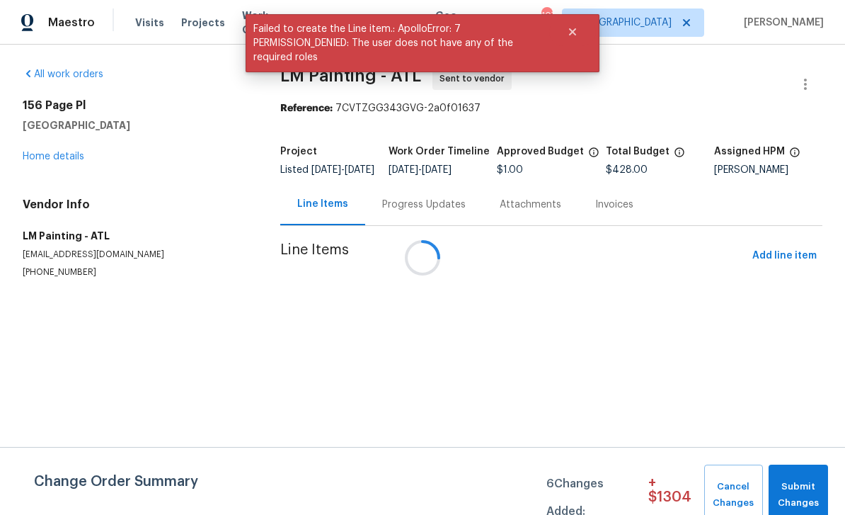
scroll to position [0, 0]
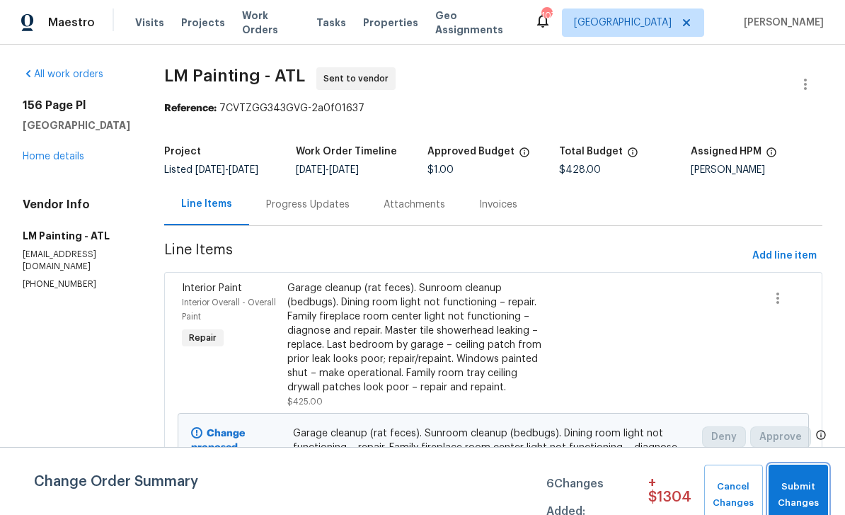
click at [803, 484] on span "Submit Changes" at bounding box center [798, 495] width 45 height 33
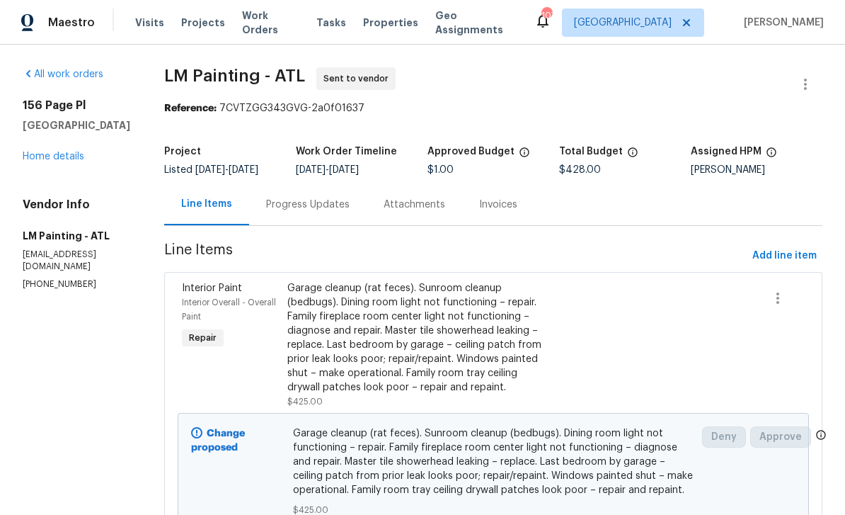
click at [50, 160] on link "Home details" at bounding box center [54, 157] width 62 height 10
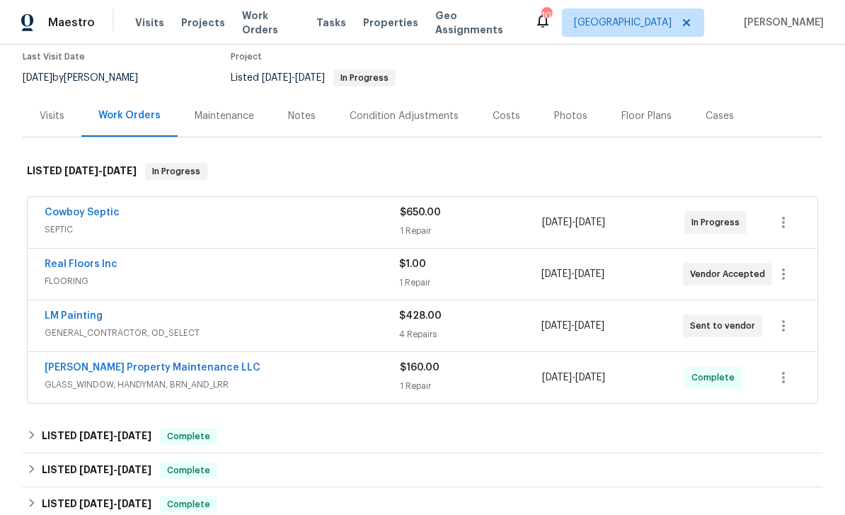
scroll to position [117, 0]
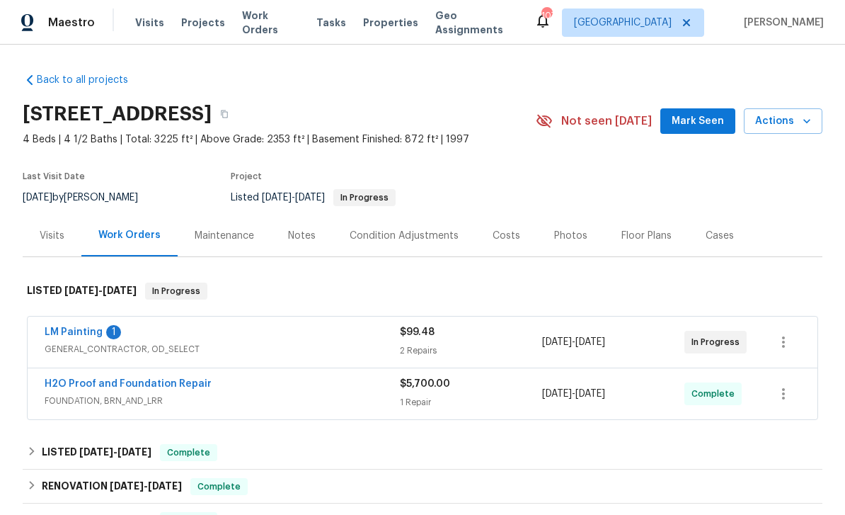
click at [60, 331] on link "LM Painting" at bounding box center [74, 332] width 58 height 10
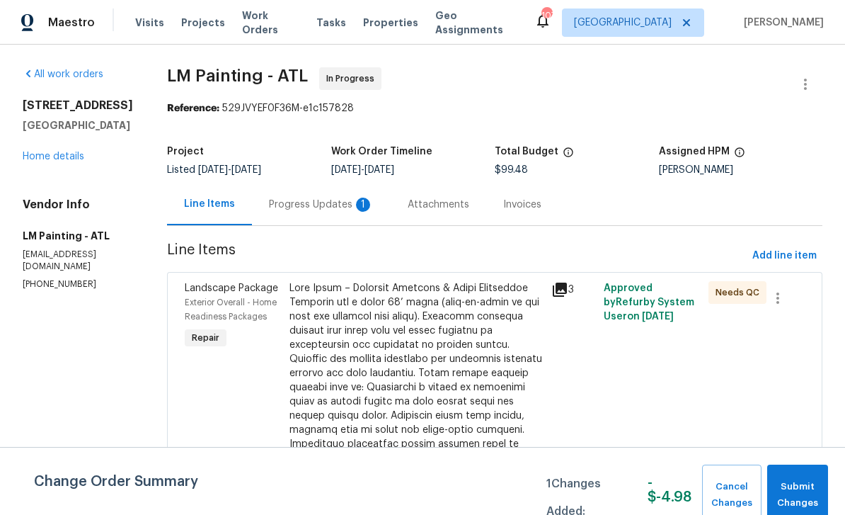
click at [336, 202] on div "Progress Updates 1" at bounding box center [321, 205] width 105 height 14
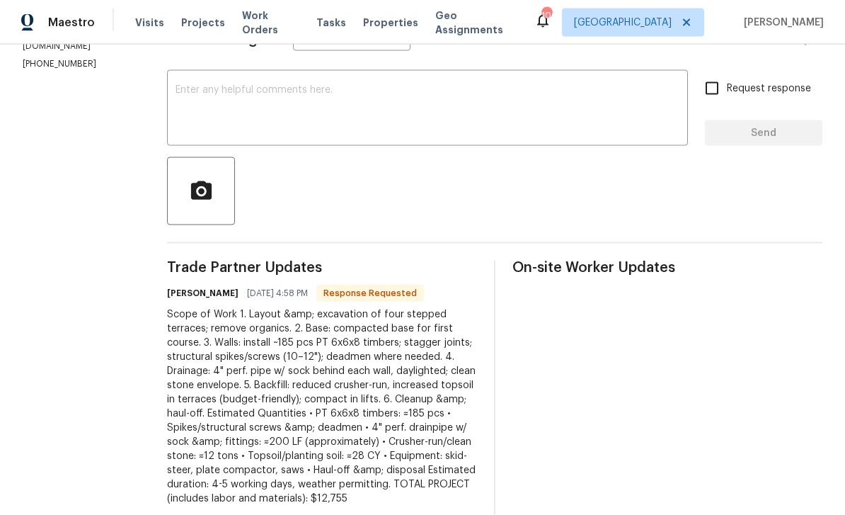
scroll to position [45, 0]
click at [213, 307] on div "Scope of Work 1. Layout &amp; excavation of four stepped terraces; remove organ…" at bounding box center [322, 406] width 310 height 198
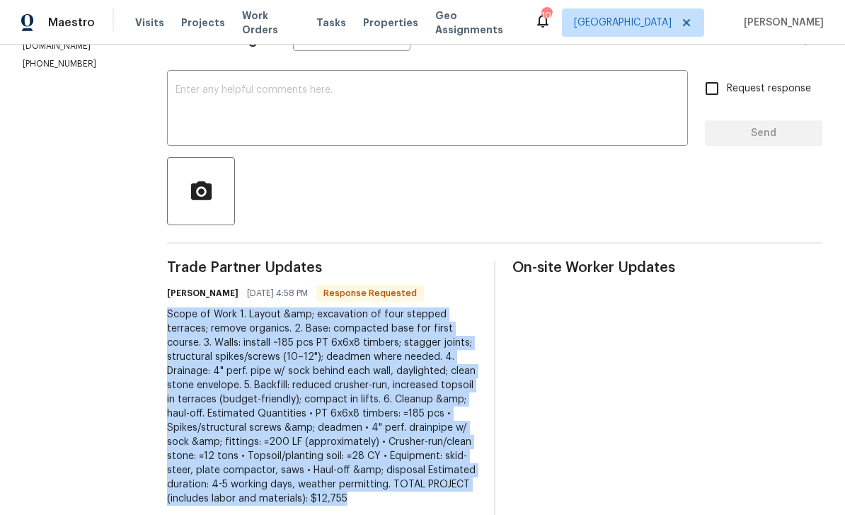
copy div "Scope of Work 1. Layout &amp; excavation of four stepped terraces; remove organ…"
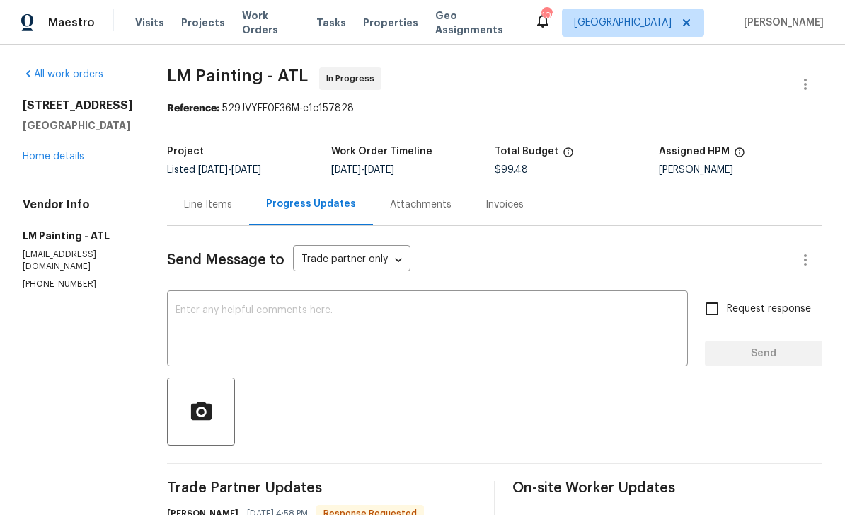
scroll to position [0, 0]
click at [232, 198] on div "Line Items" at bounding box center [208, 205] width 48 height 14
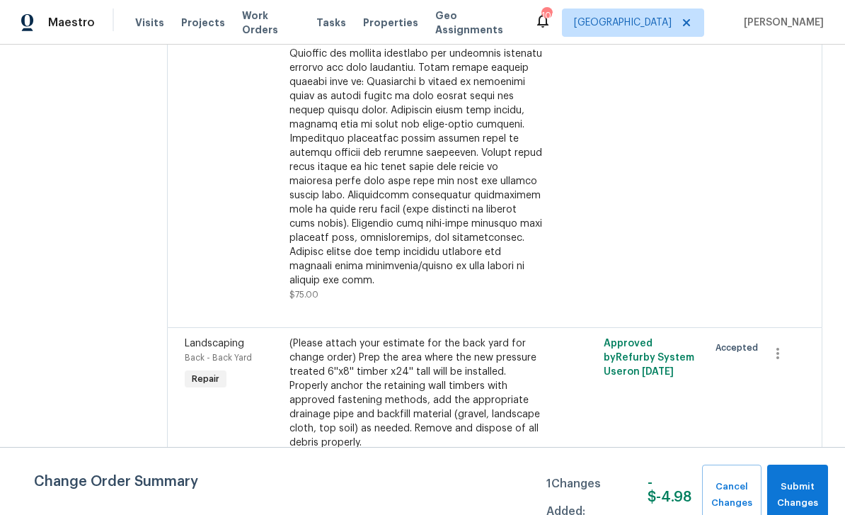
scroll to position [304, 0]
click at [244, 339] on span "Landscaping" at bounding box center [214, 344] width 59 height 10
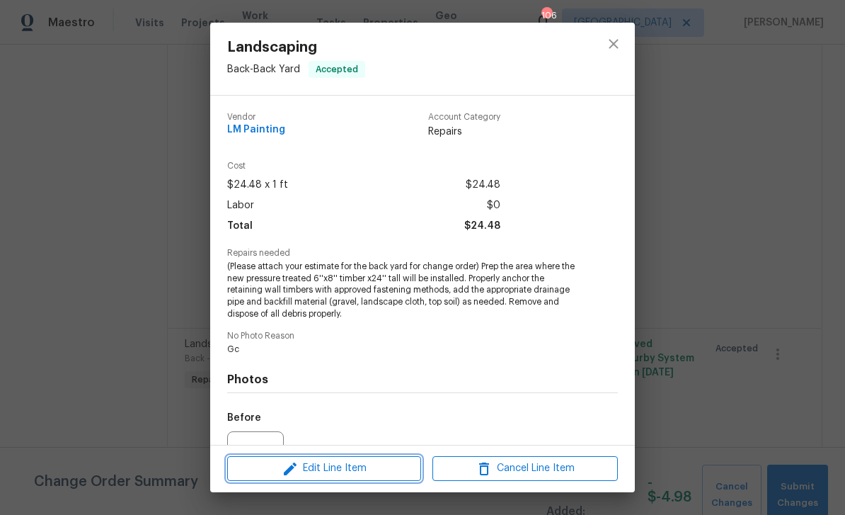
click at [285, 477] on button "Edit Line Item" at bounding box center [324, 468] width 194 height 25
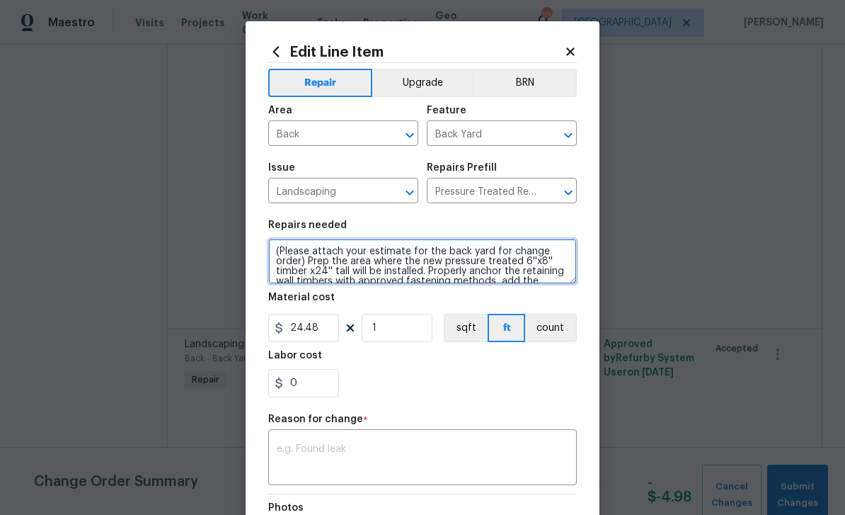
click at [275, 249] on textarea "(Please attach your estimate for the back yard for change order) Prep the area …" at bounding box center [422, 261] width 309 height 45
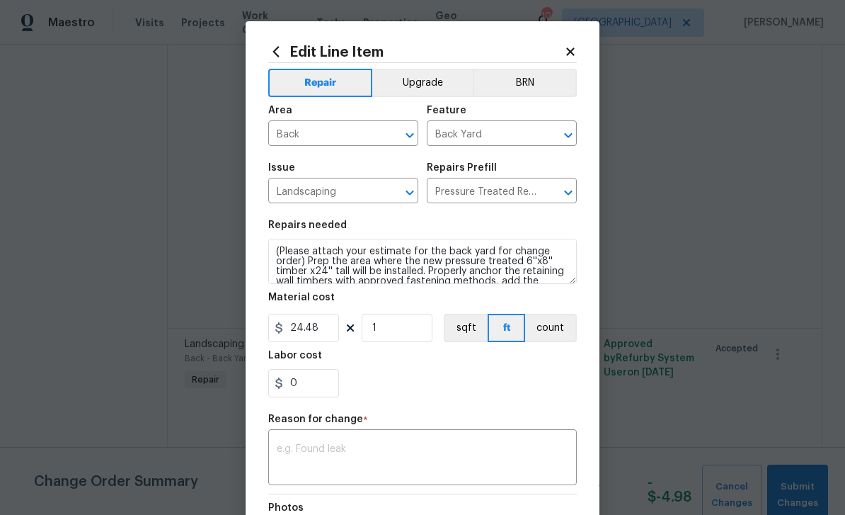
click at [275, 249] on section "Repairs needed (Please attach your estimate for the back yard for change order)…" at bounding box center [422, 309] width 309 height 194
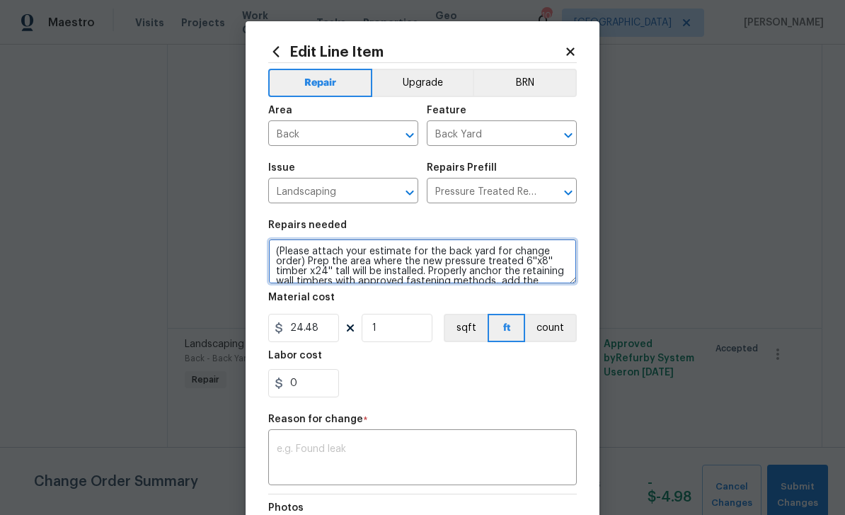
click at [280, 252] on textarea "(Please attach your estimate for the back yard for change order) Prep the area …" at bounding box center [422, 261] width 309 height 45
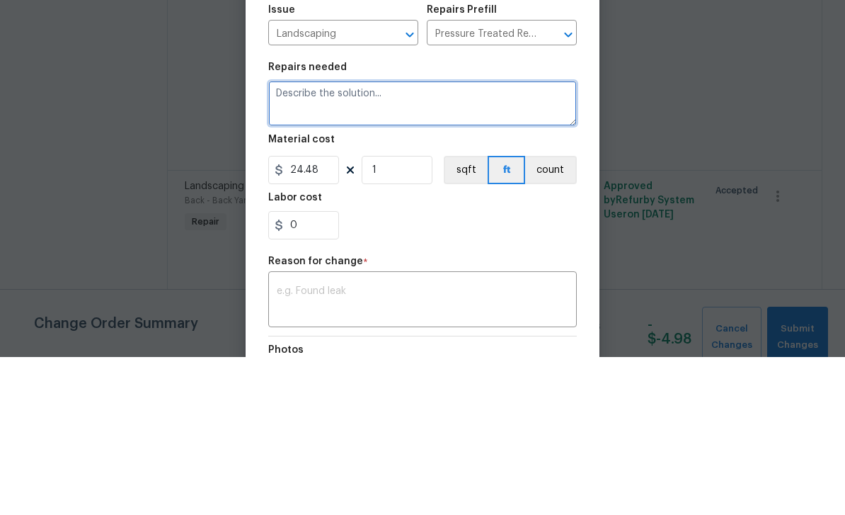
scroll to position [0, 0]
paste textarea "Scope of Work 1. Layout &amp; excavation of four stepped terraces; remove organ…"
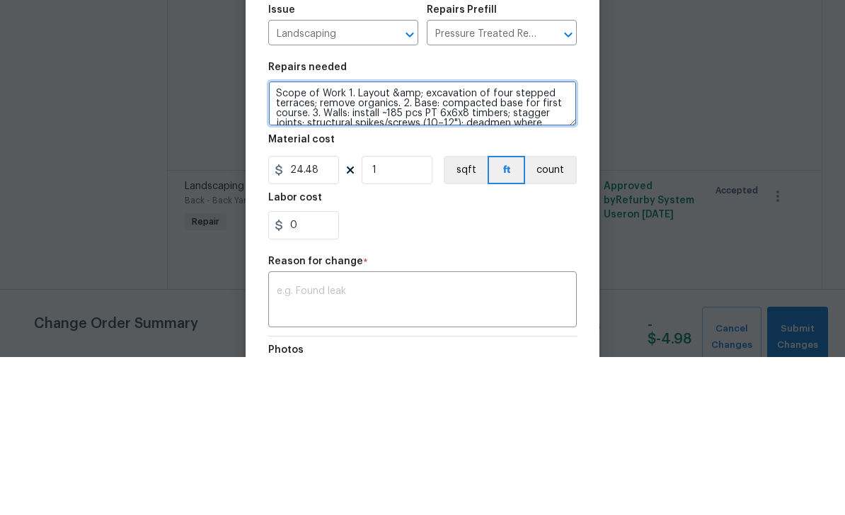
scroll to position [119, 0]
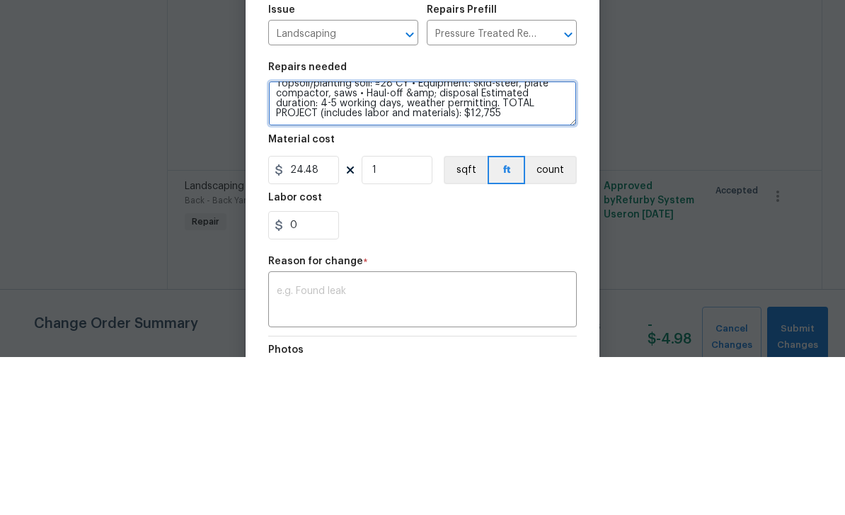
type textarea "Scope of Work 1. Layout &amp; excavation of four stepped terraces; remove organ…"
